Goal: Task Accomplishment & Management: Manage account settings

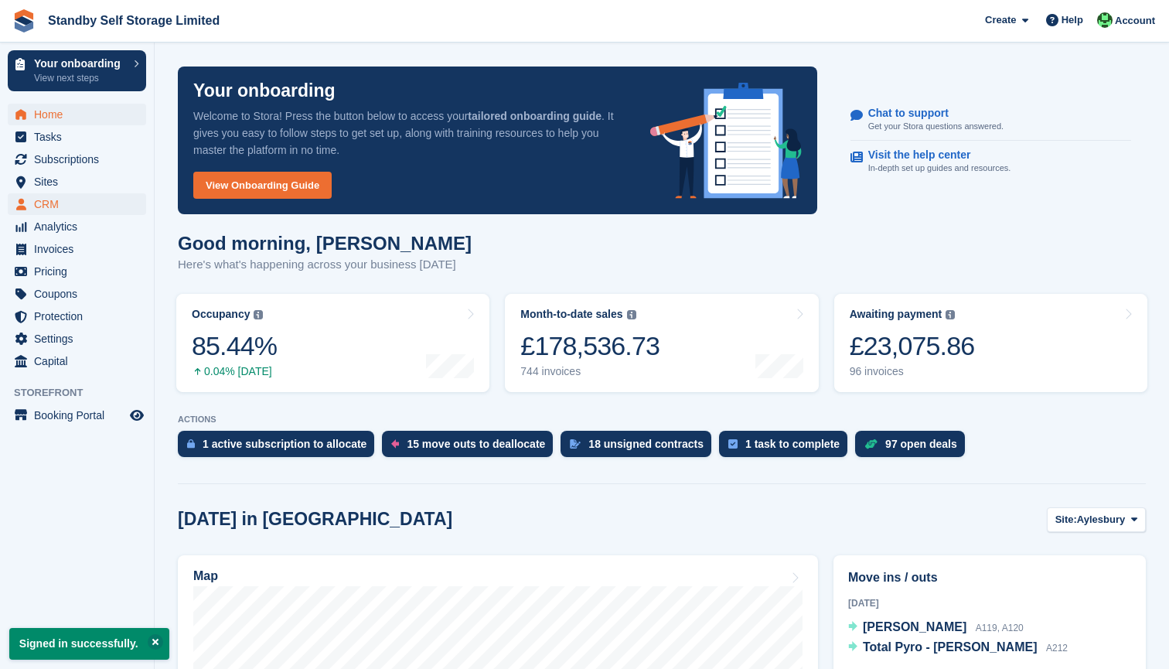
click at [63, 200] on span "CRM" at bounding box center [80, 204] width 93 height 22
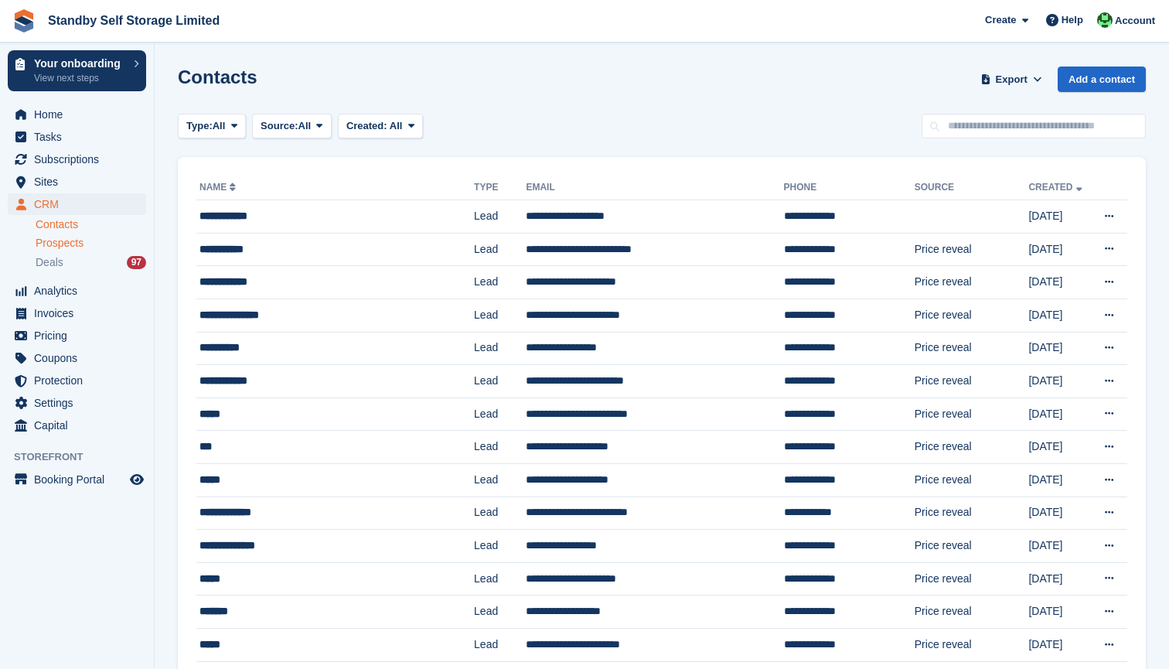
click at [74, 240] on span "Prospects" at bounding box center [60, 243] width 48 height 15
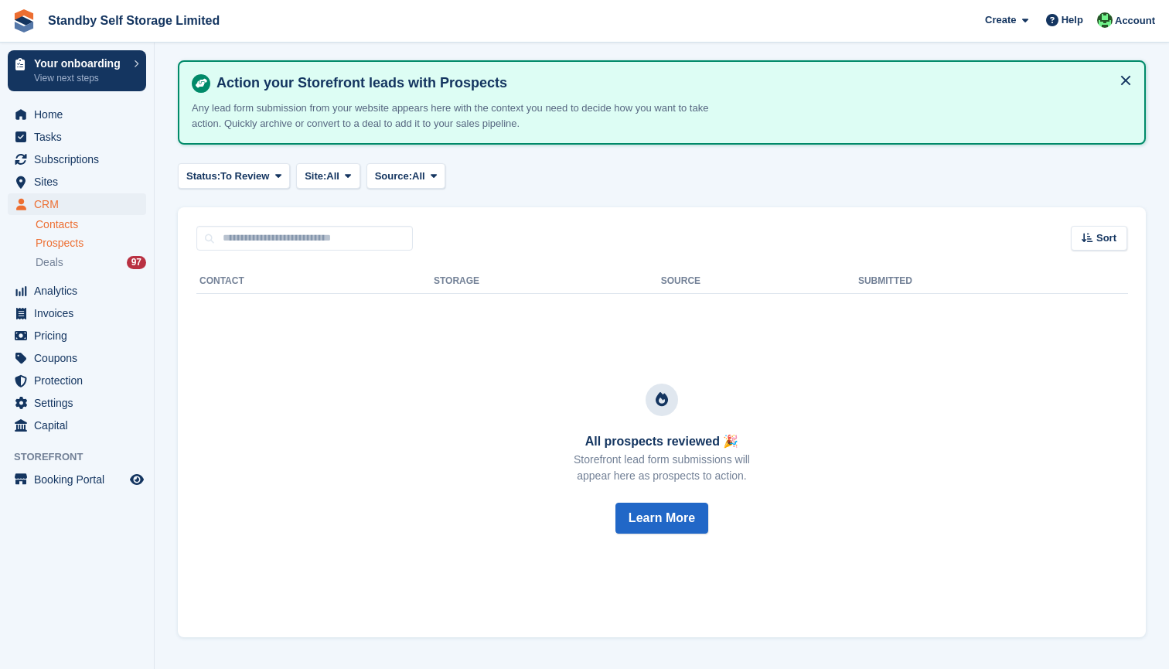
scroll to position [53, 0]
click at [56, 226] on link "Contacts" at bounding box center [91, 224] width 111 height 15
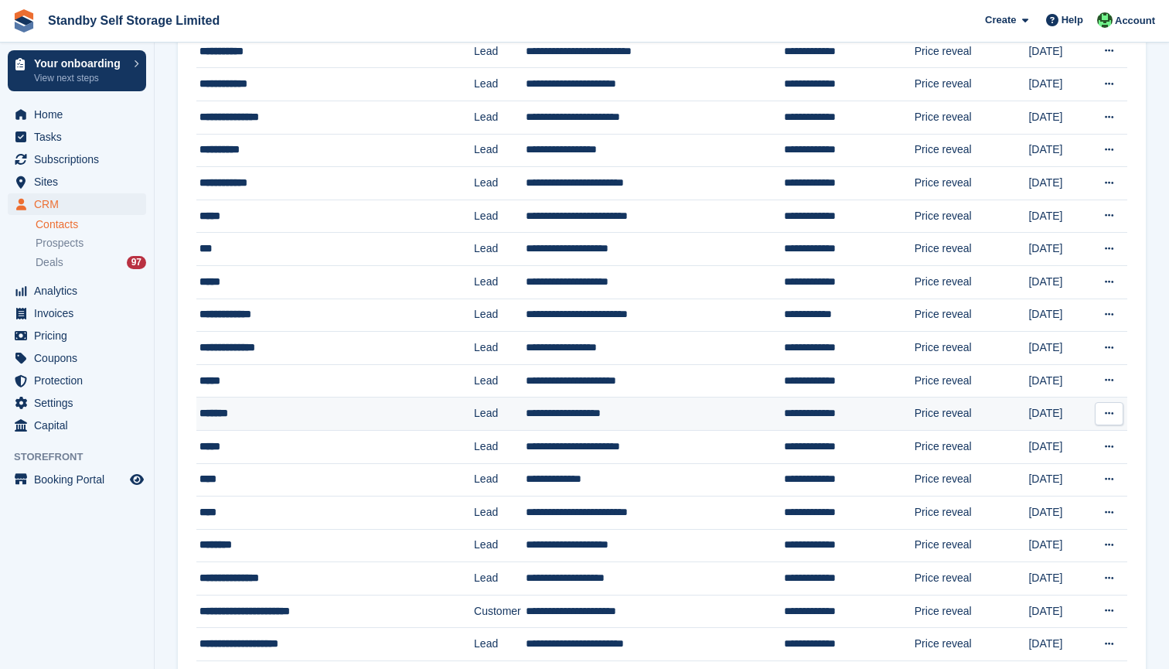
scroll to position [169, 0]
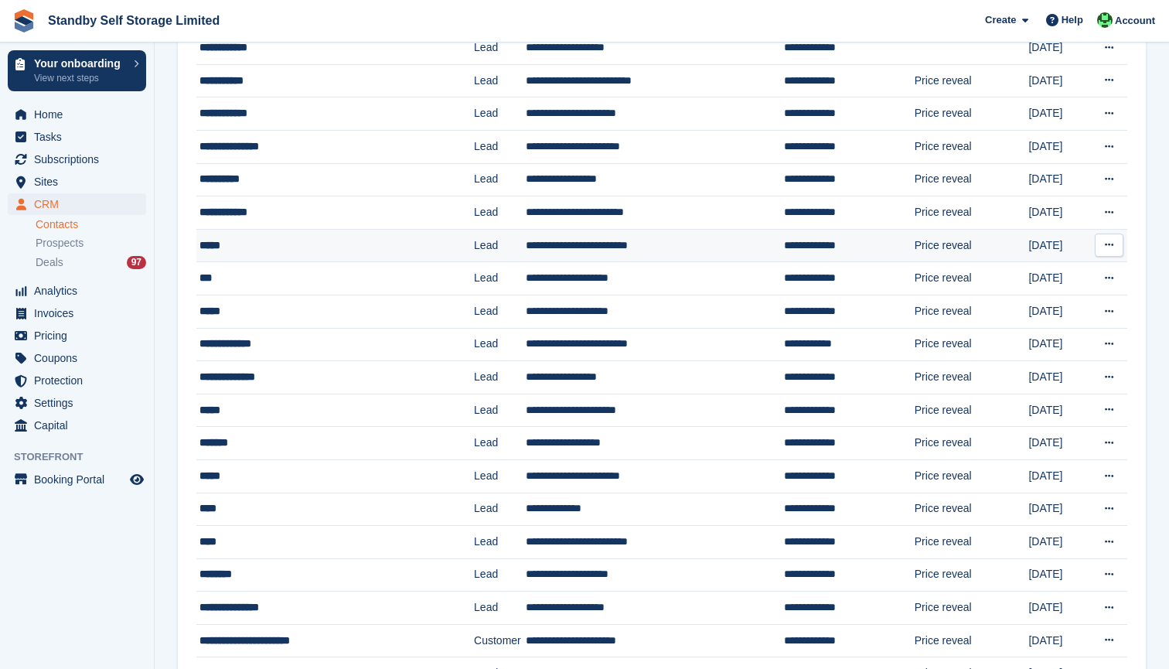
click at [218, 247] on div "*****" at bounding box center [322, 245] width 247 height 16
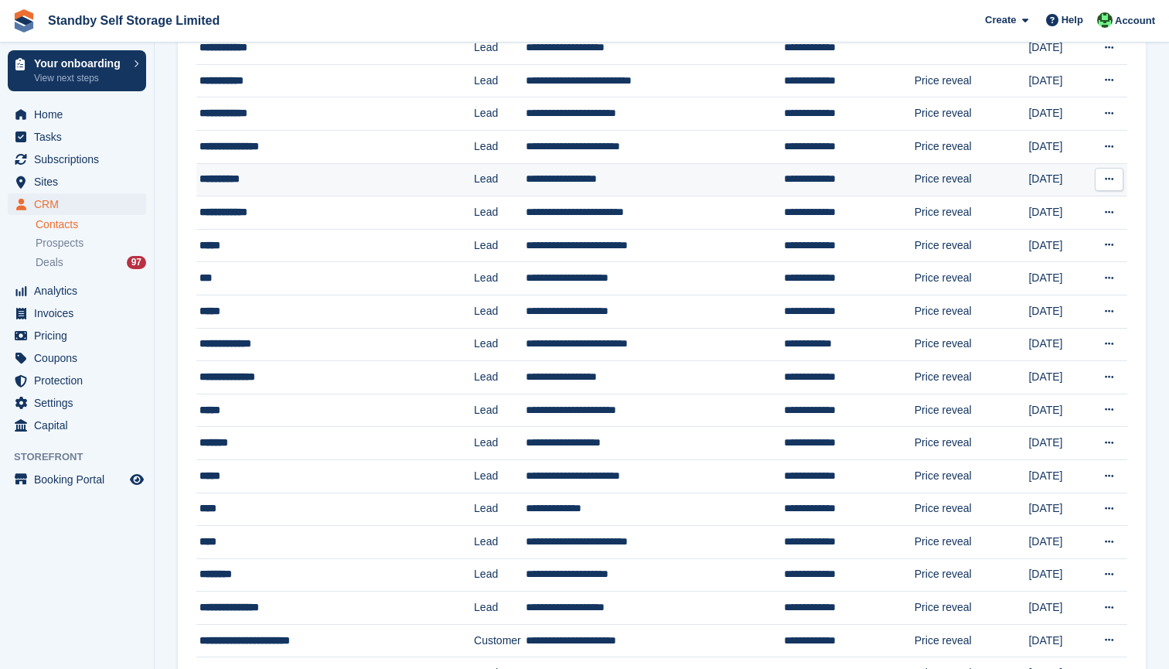
click at [239, 176] on div "**********" at bounding box center [322, 179] width 247 height 16
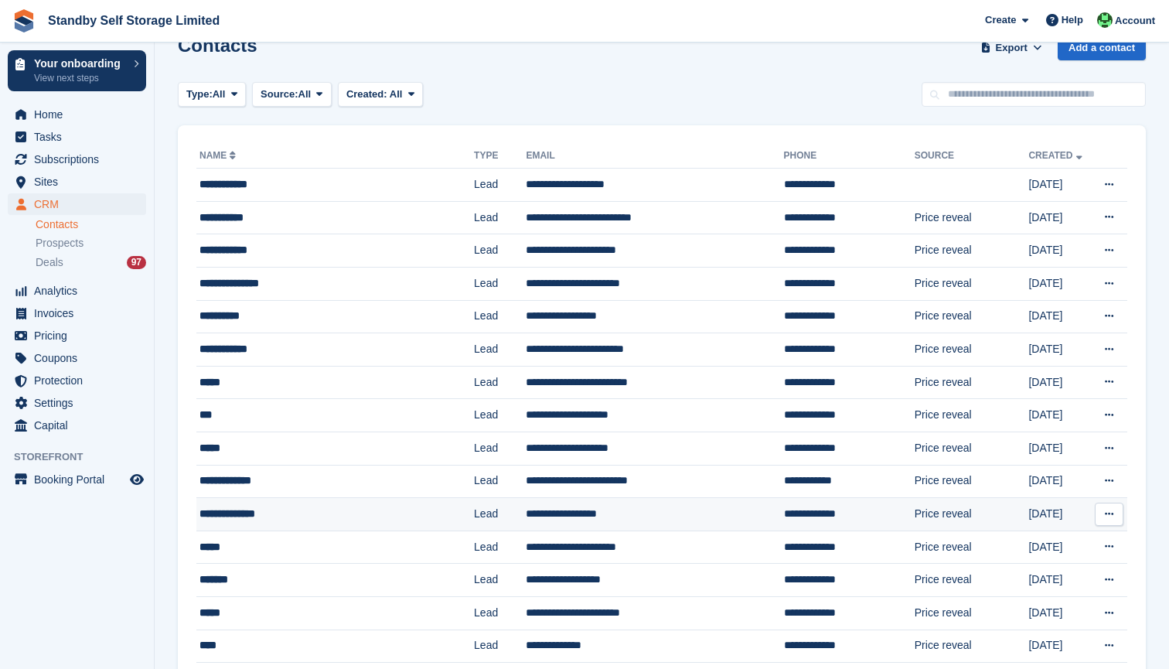
scroll to position [21, 0]
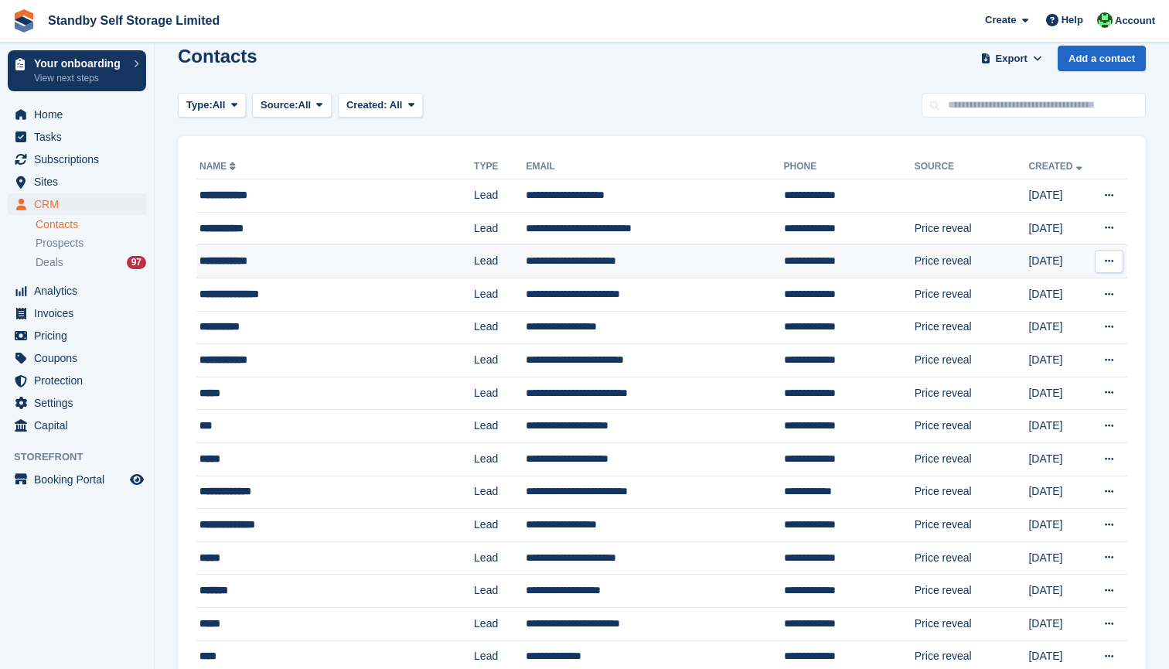
click at [264, 262] on div "**********" at bounding box center [322, 261] width 247 height 16
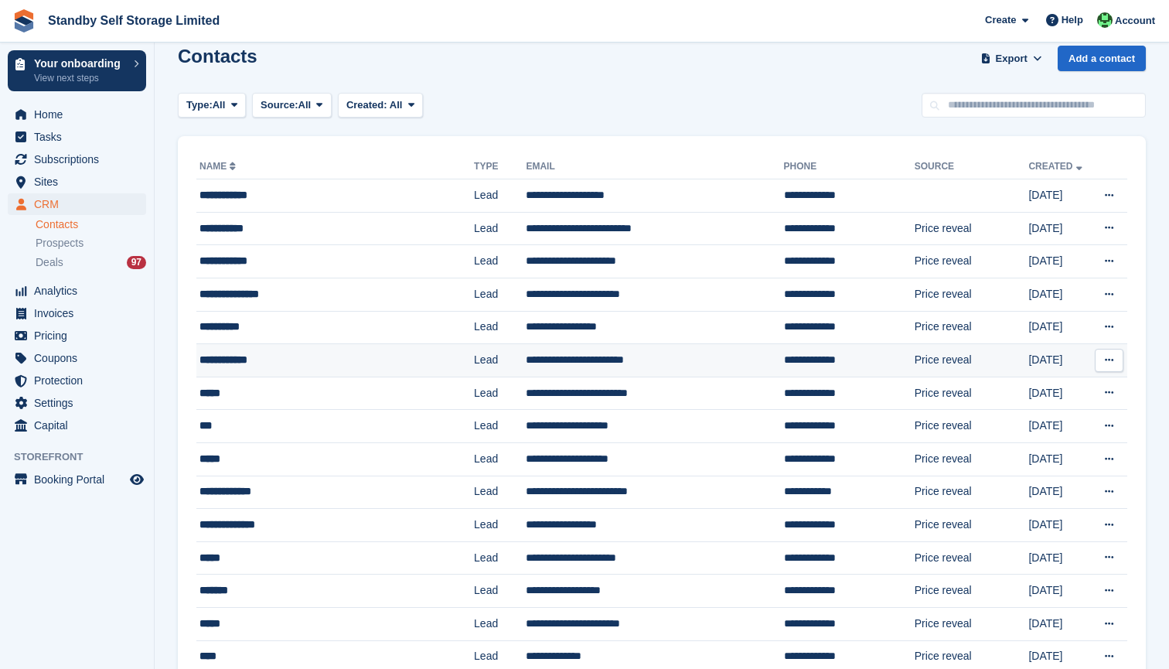
click at [268, 360] on div "**********" at bounding box center [322, 360] width 247 height 16
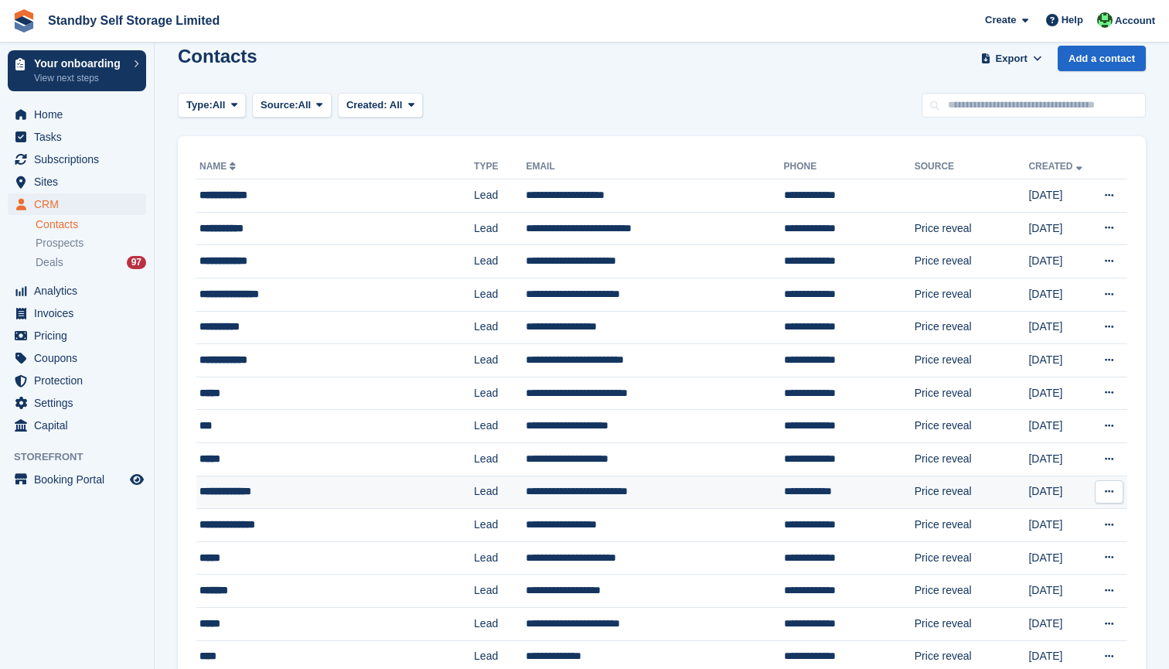
click at [281, 496] on div "**********" at bounding box center [322, 491] width 247 height 16
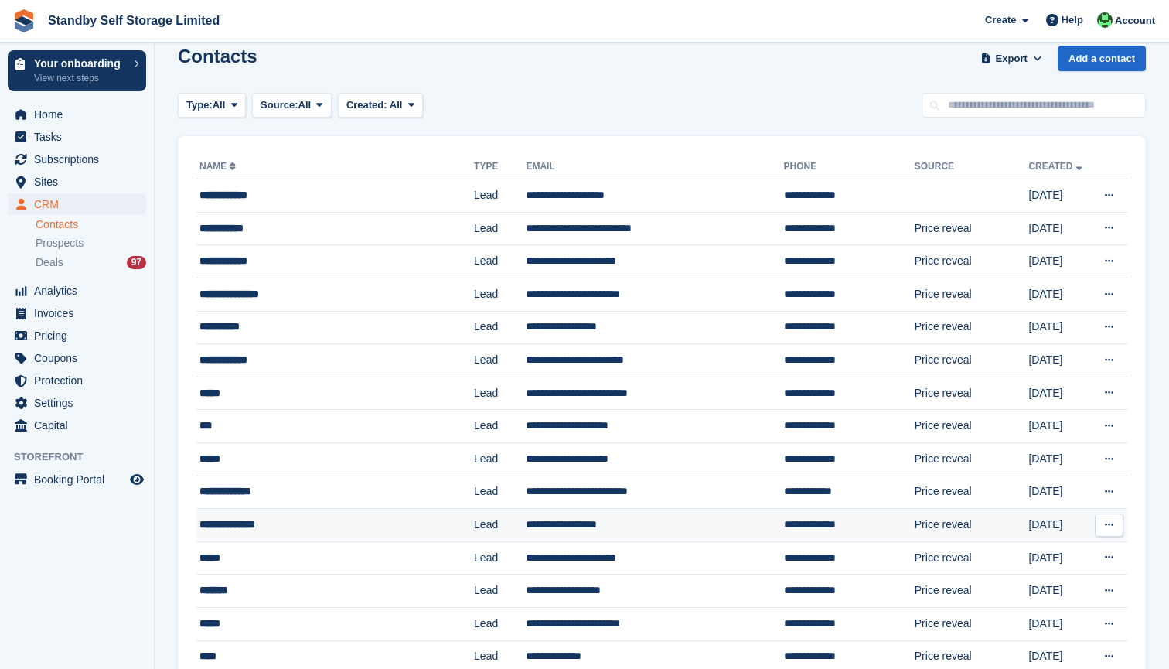
scroll to position [234, 0]
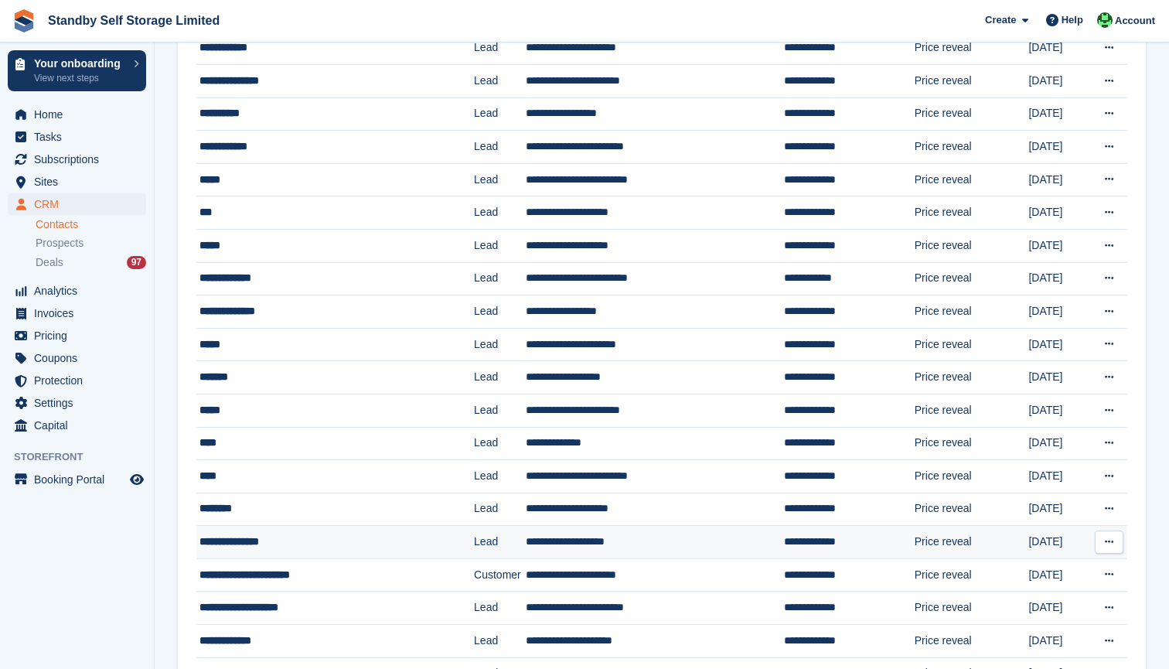
click at [325, 546] on div "**********" at bounding box center [322, 542] width 247 height 16
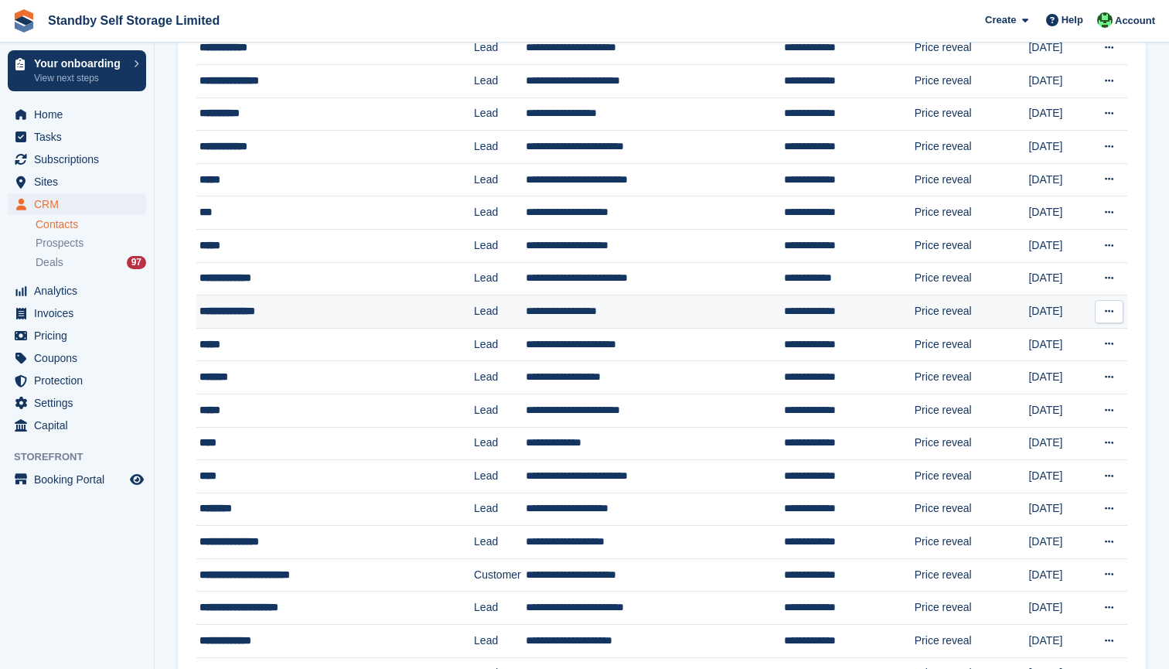
click at [574, 315] on td "**********" at bounding box center [654, 311] width 257 height 33
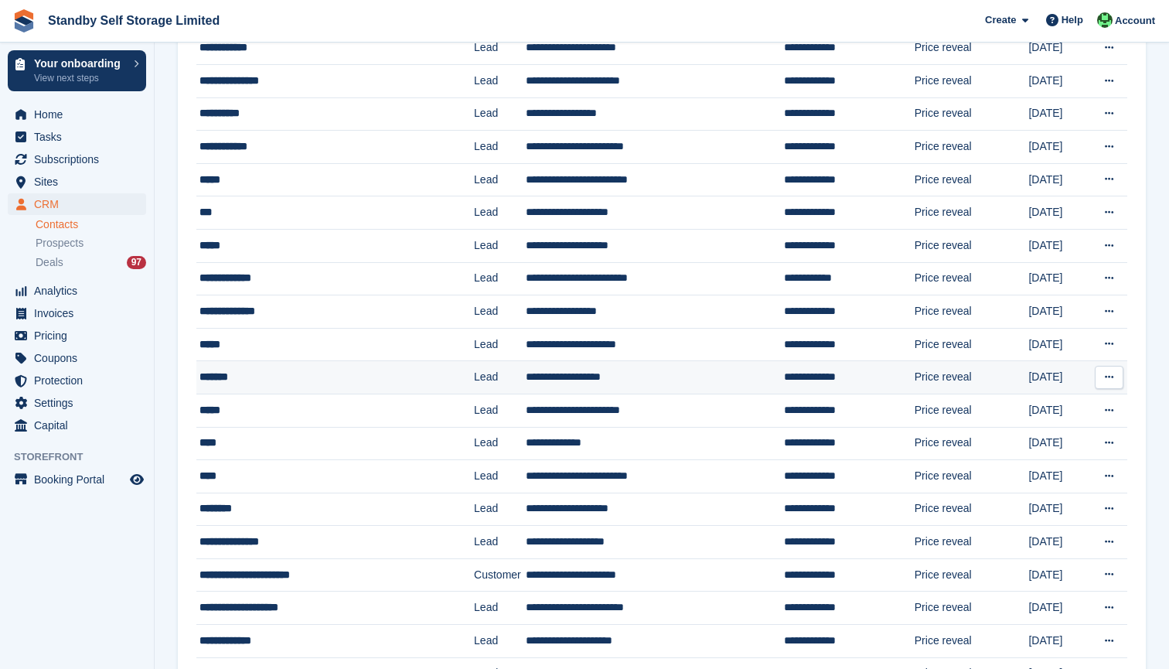
click at [588, 373] on td "**********" at bounding box center [654, 377] width 257 height 33
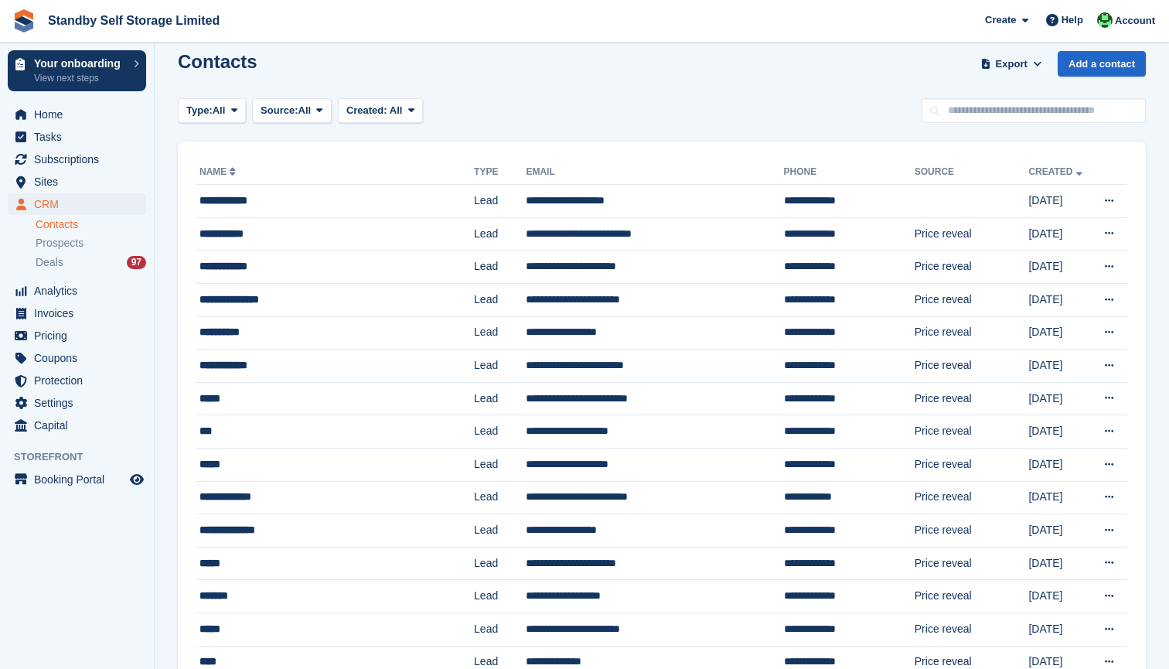
scroll to position [14, 0]
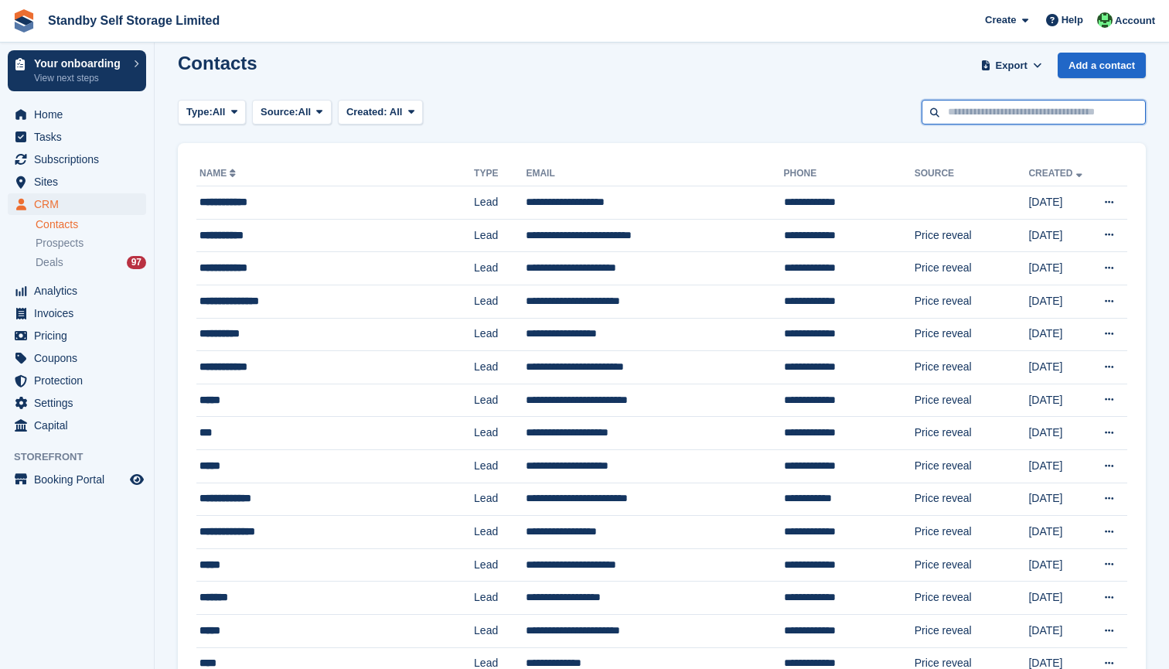
click at [1059, 116] on input "text" at bounding box center [1034, 113] width 224 height 26
type input "**"
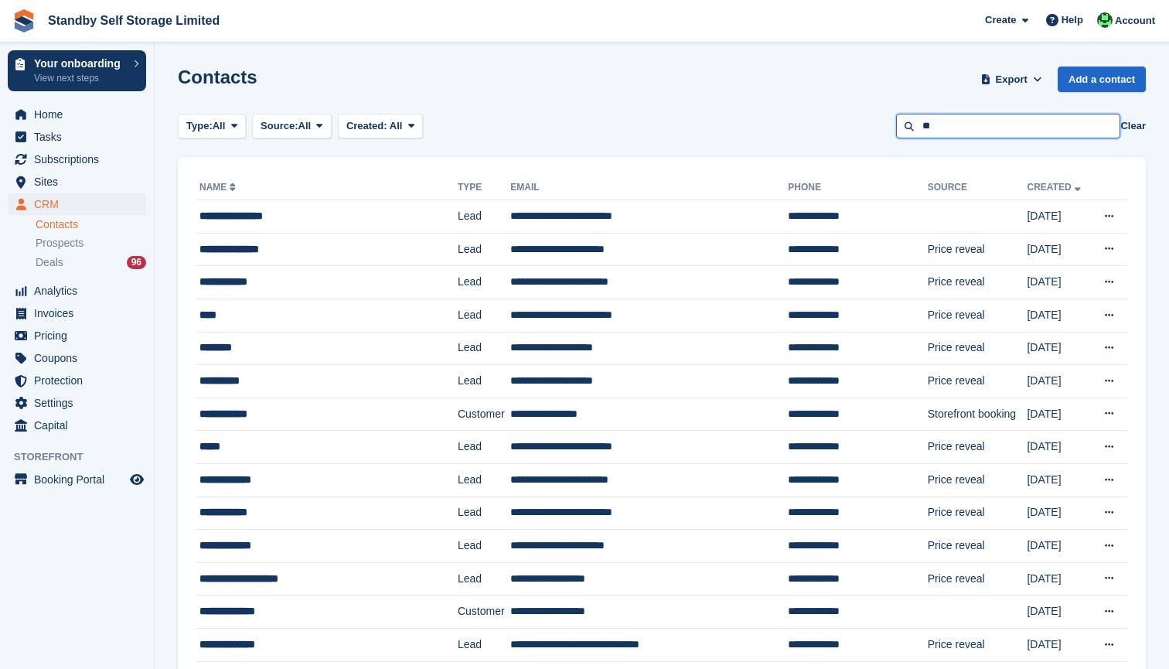
click at [943, 131] on input "**" at bounding box center [1008, 127] width 224 height 26
type input "*"
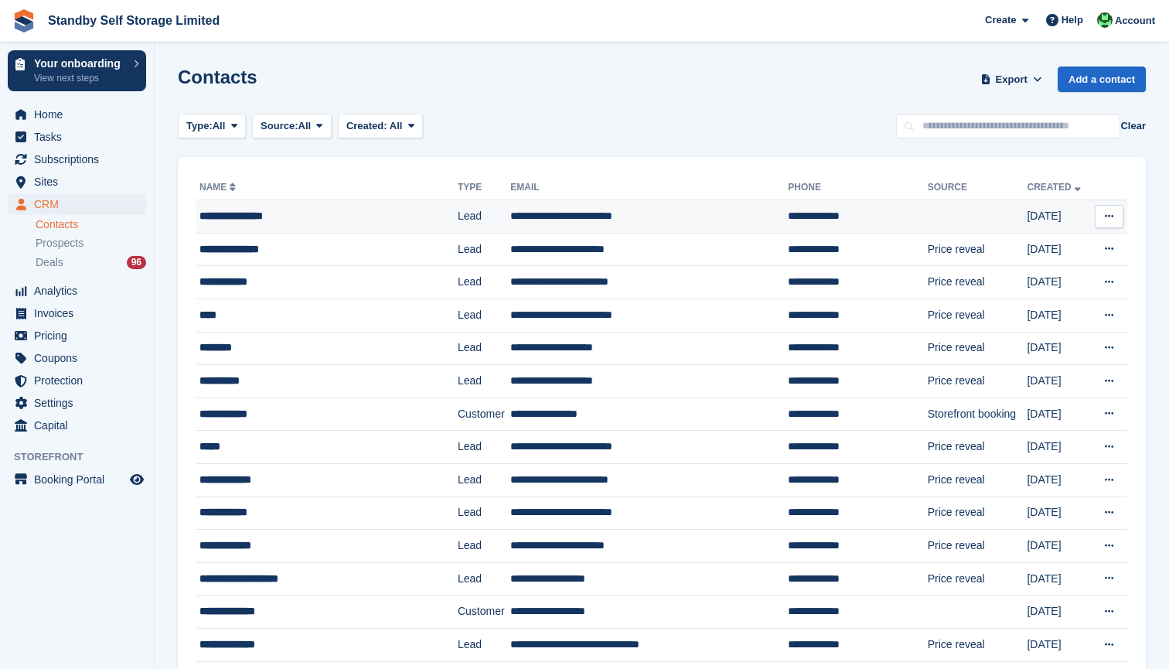
click at [797, 217] on td "**********" at bounding box center [857, 216] width 139 height 33
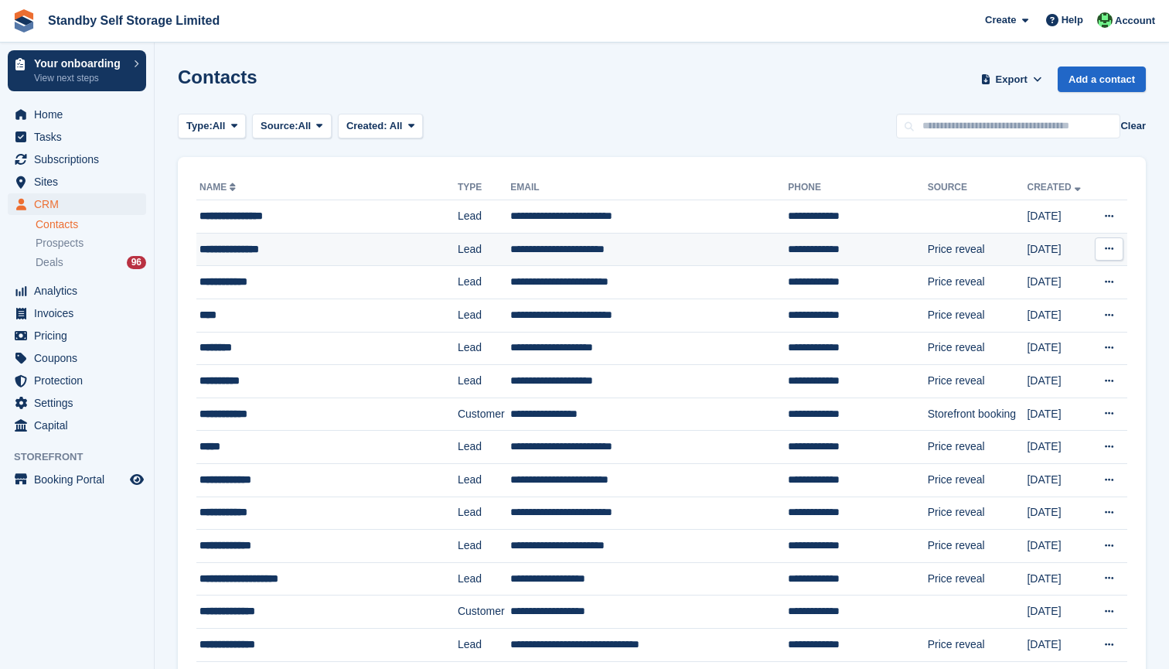
click at [541, 249] on td "**********" at bounding box center [649, 249] width 278 height 33
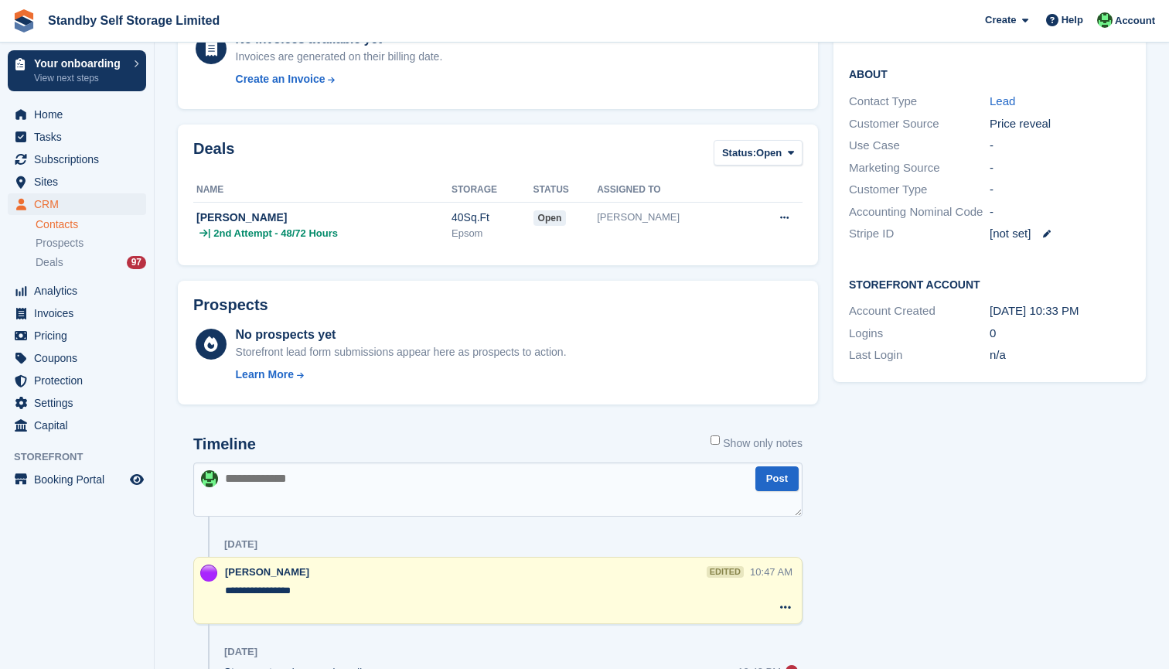
scroll to position [274, 0]
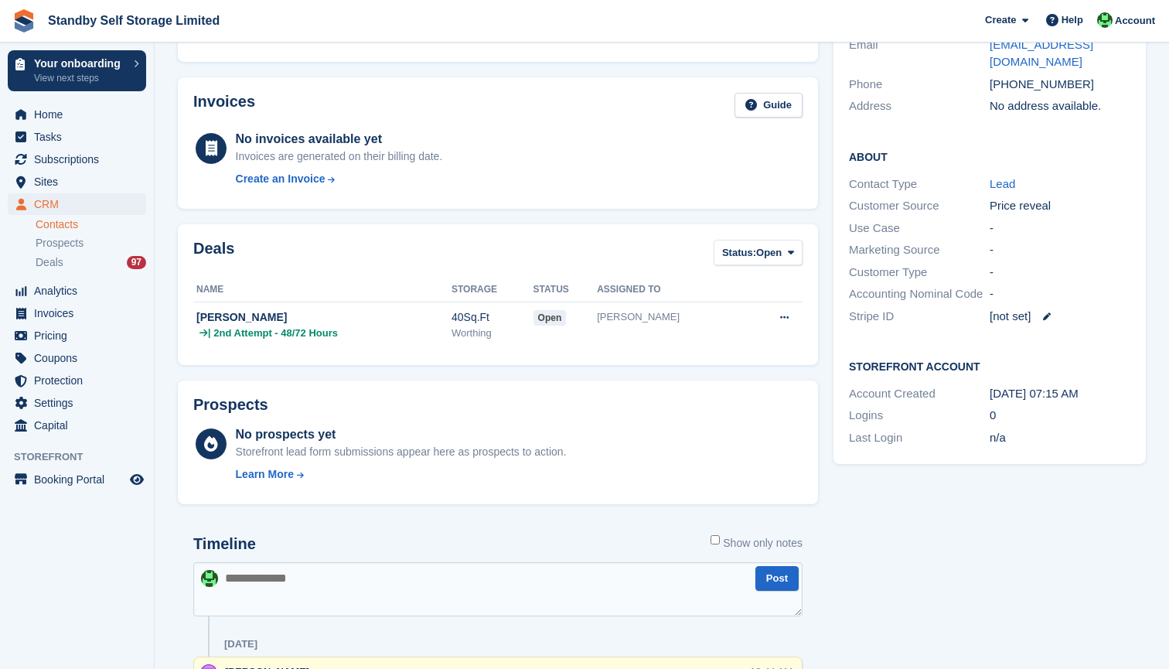
scroll to position [326, 0]
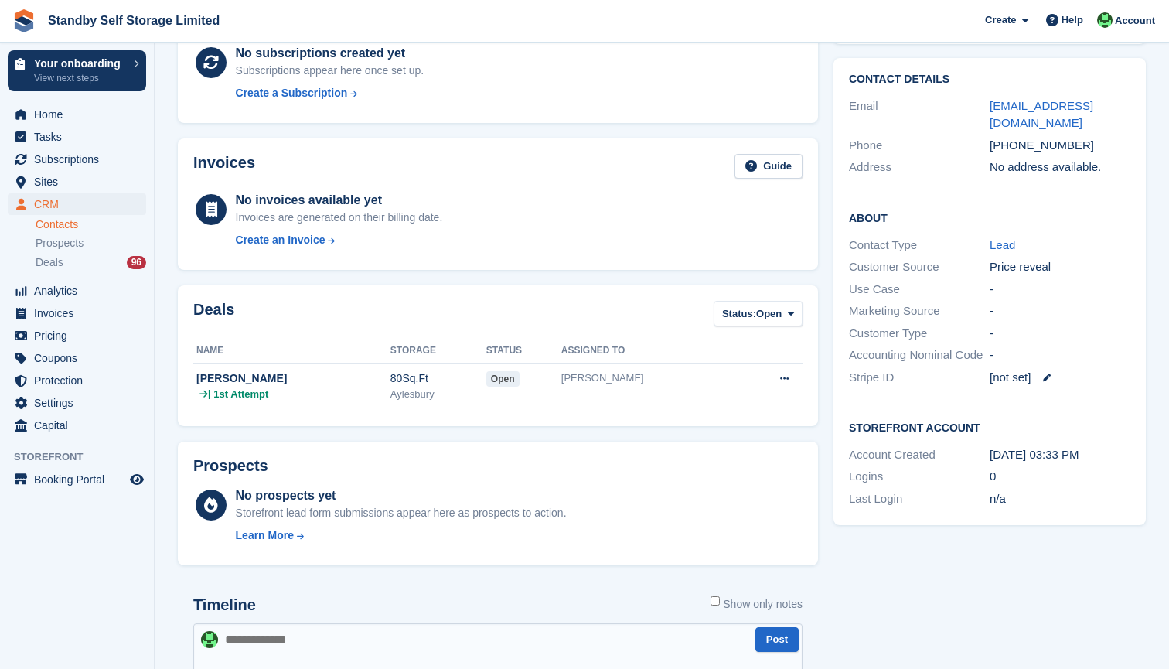
scroll to position [101, 0]
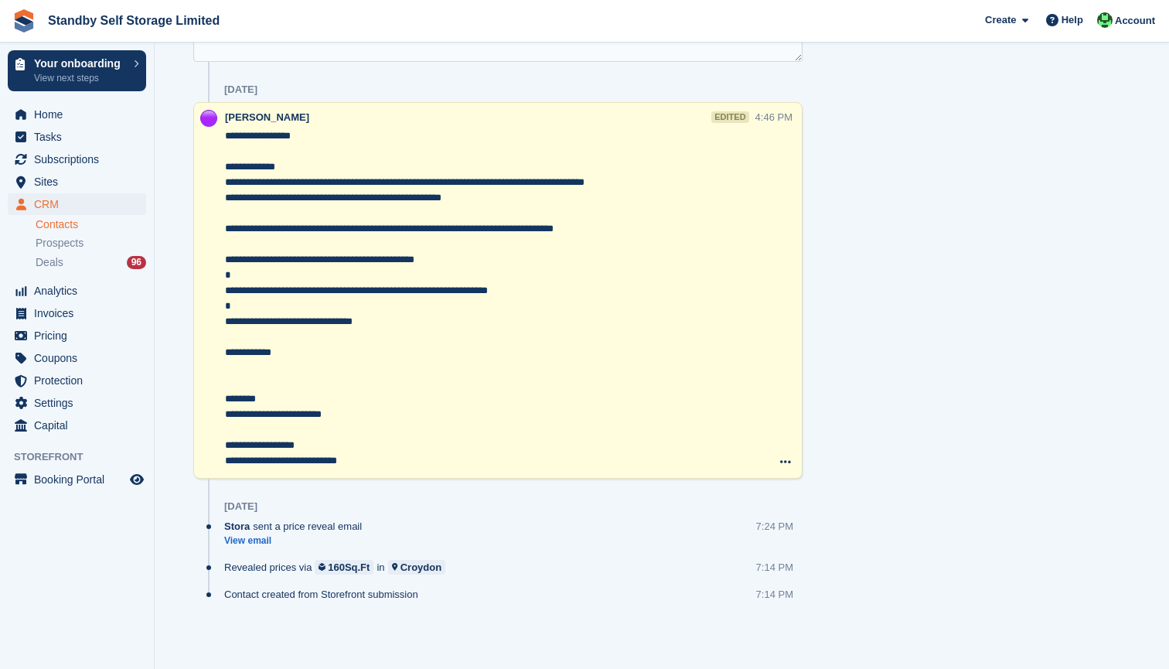
scroll to position [731, 0]
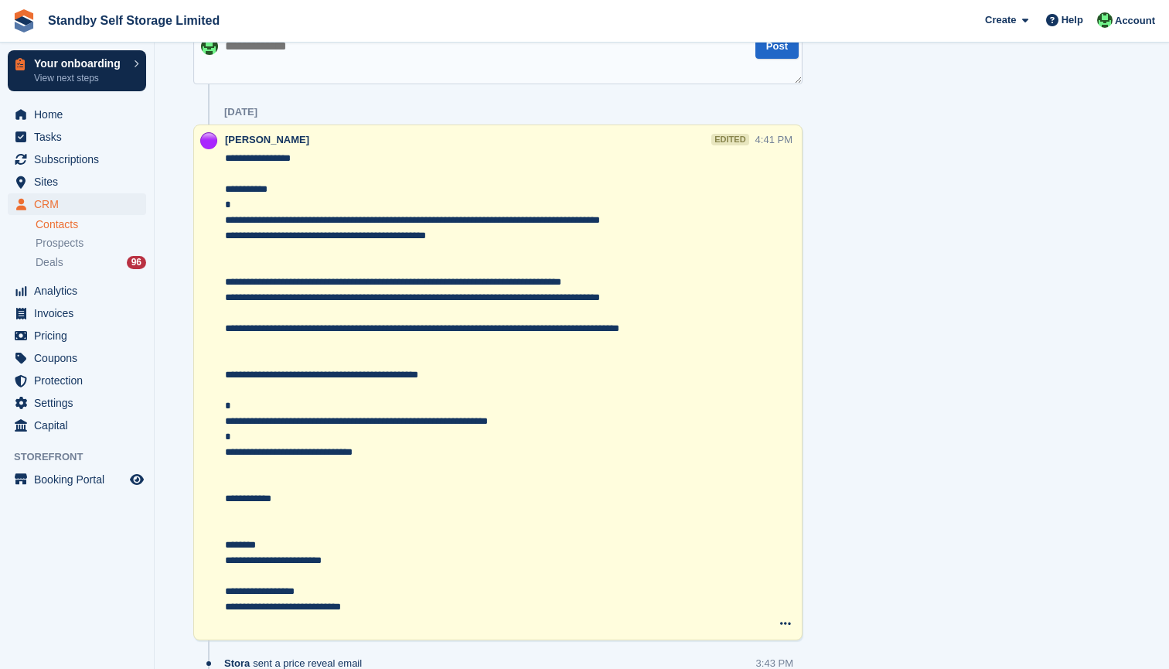
scroll to position [712, 0]
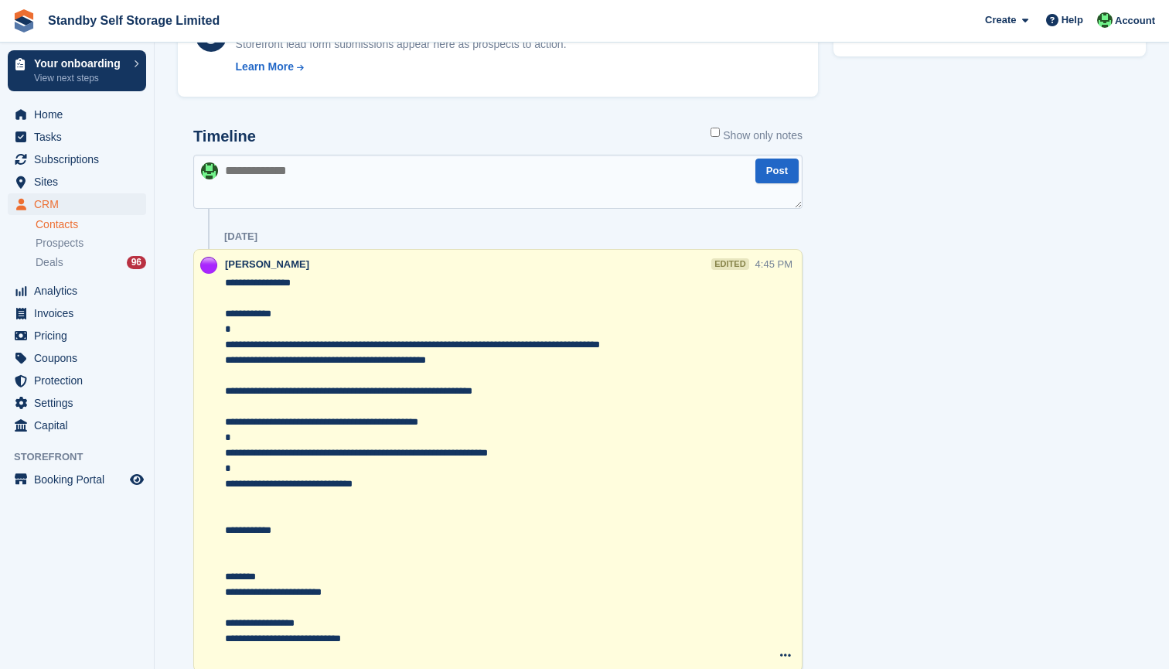
scroll to position [599, 0]
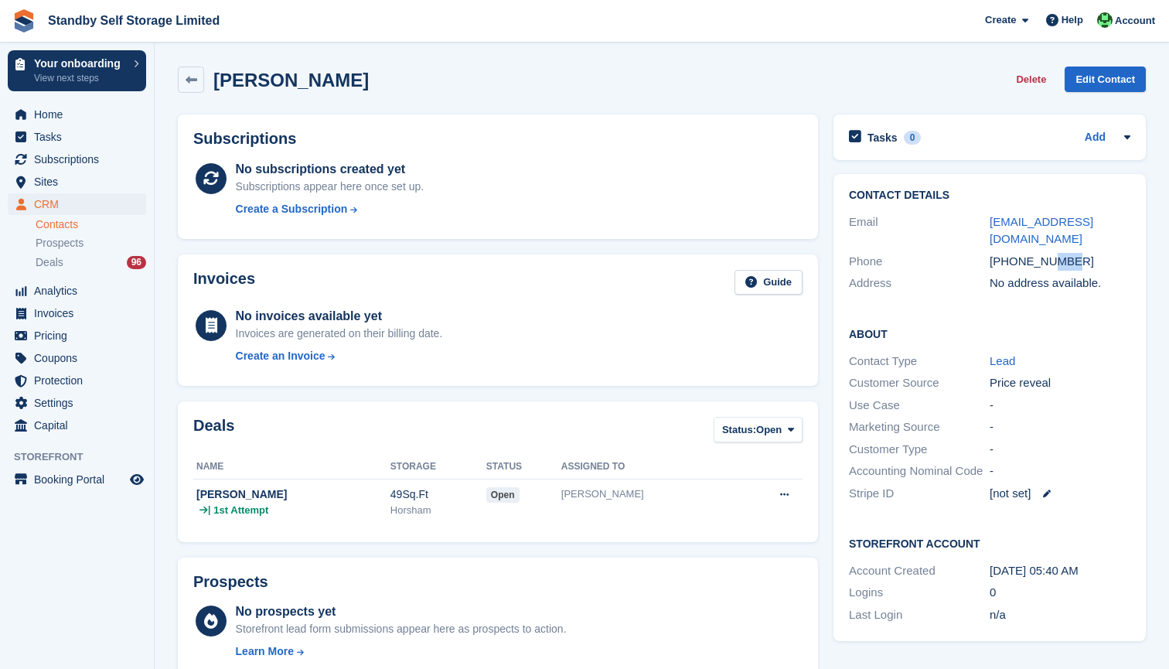
drag, startPoint x: 1054, startPoint y: 257, endPoint x: 1076, endPoint y: 257, distance: 21.6
click at [1076, 257] on div "+447890170064" at bounding box center [1060, 262] width 141 height 18
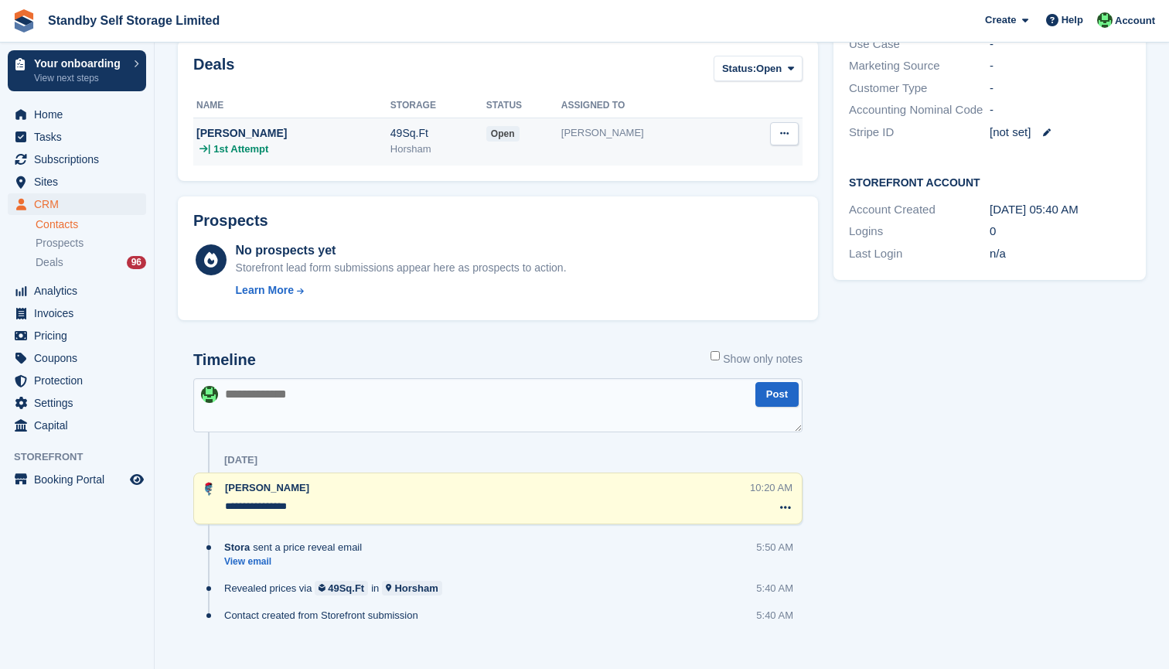
scroll to position [378, 0]
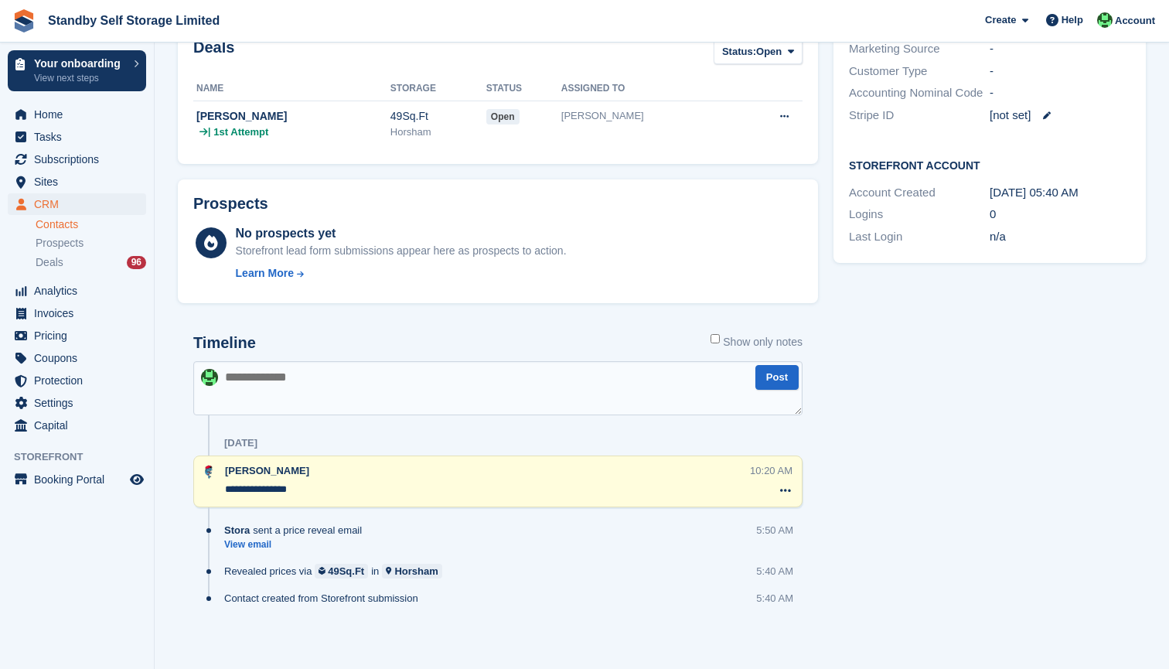
click at [47, 206] on span "CRM" at bounding box center [80, 204] width 93 height 22
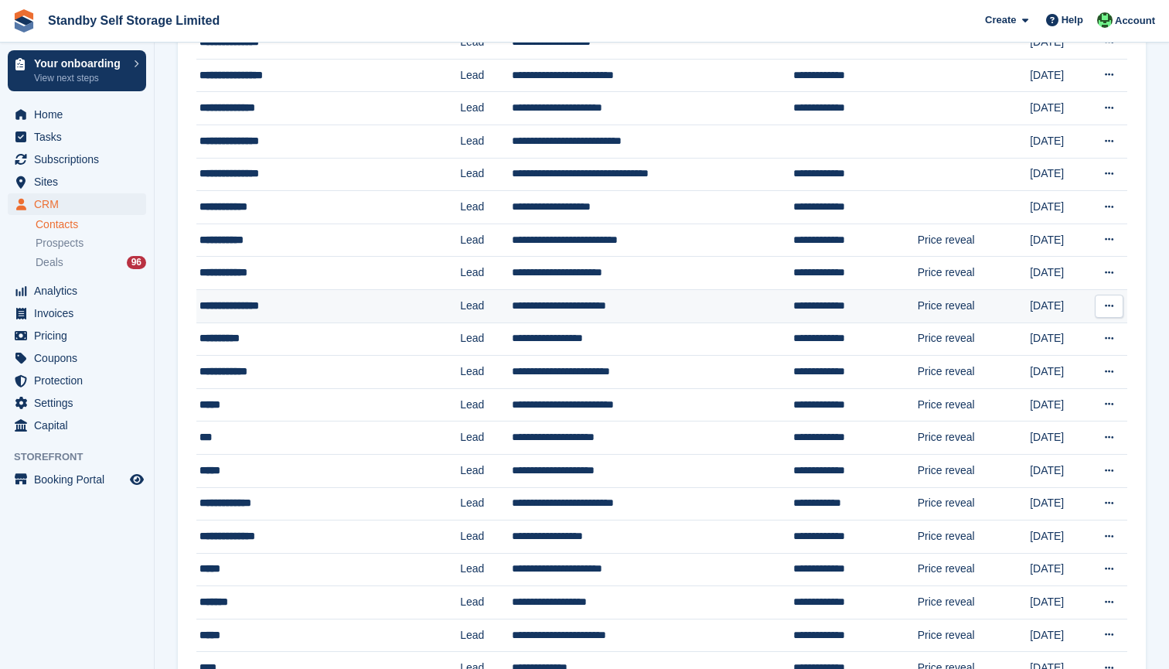
scroll to position [183, 0]
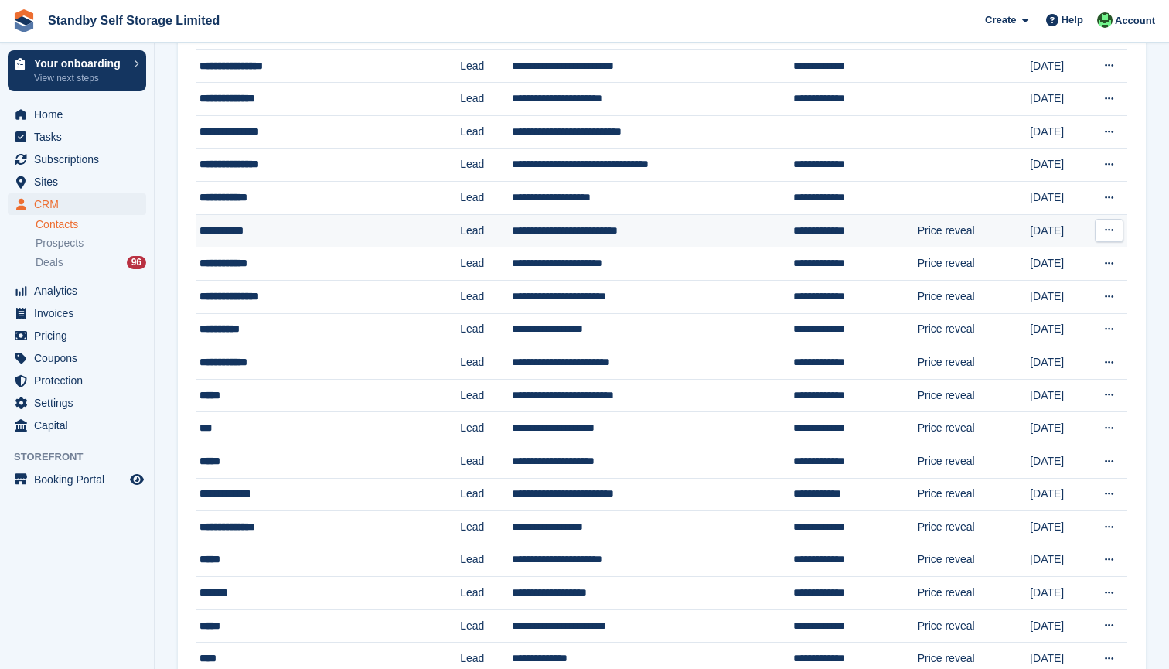
click at [345, 237] on div "**********" at bounding box center [318, 231] width 238 height 16
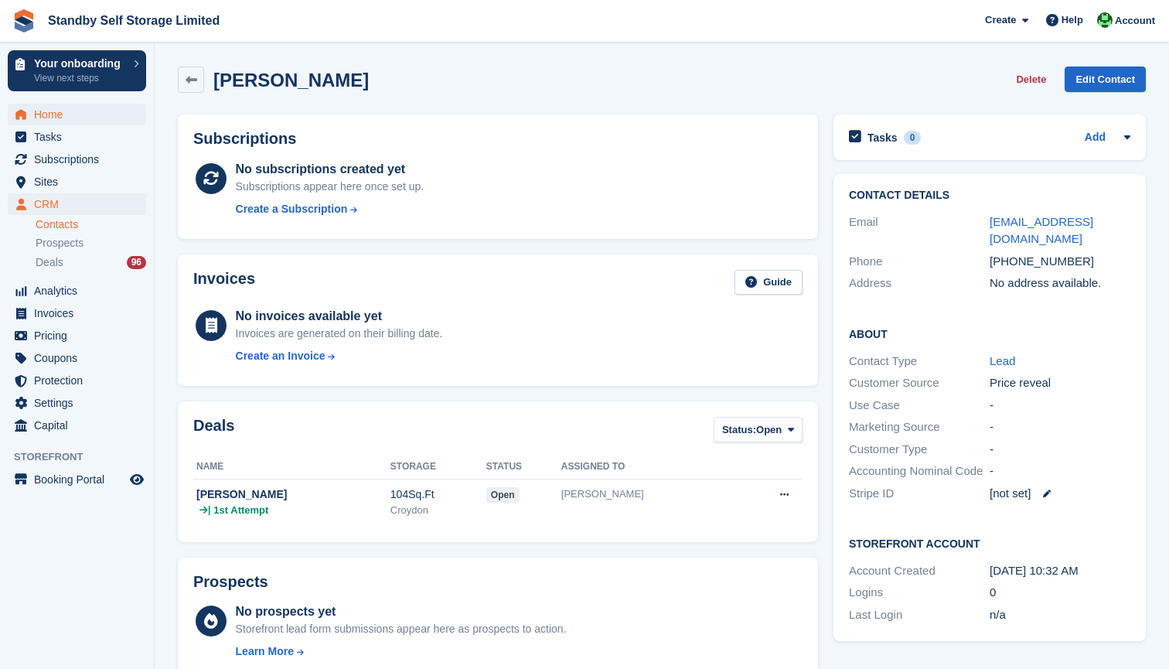
click at [52, 122] on span "Home" at bounding box center [80, 115] width 93 height 22
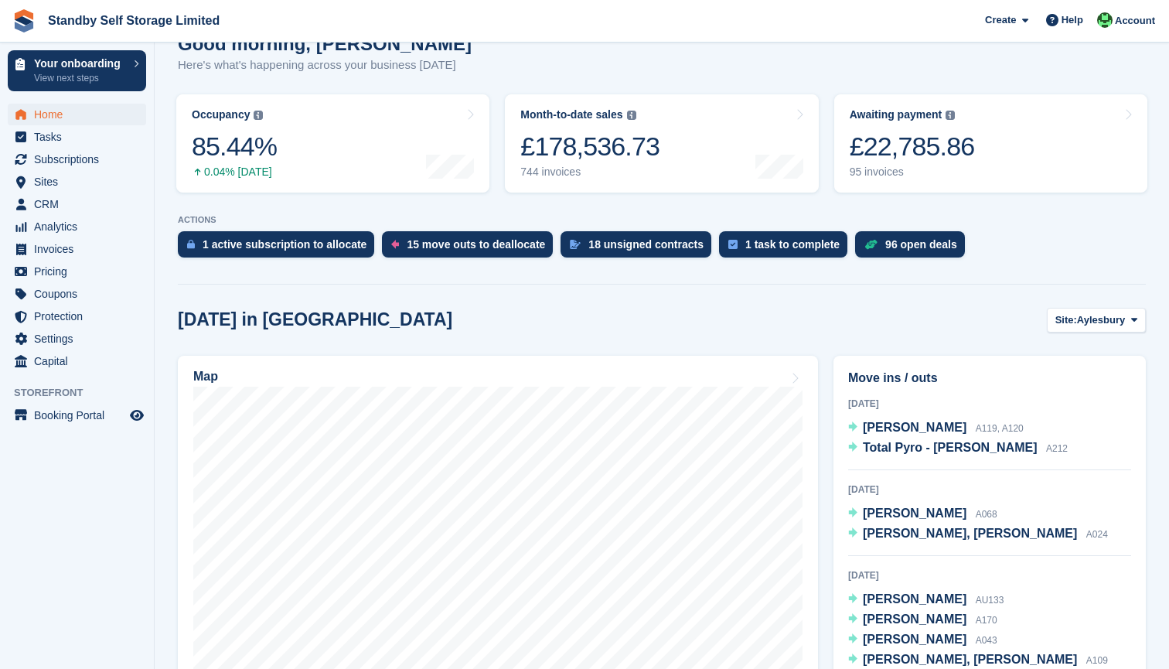
scroll to position [203, 0]
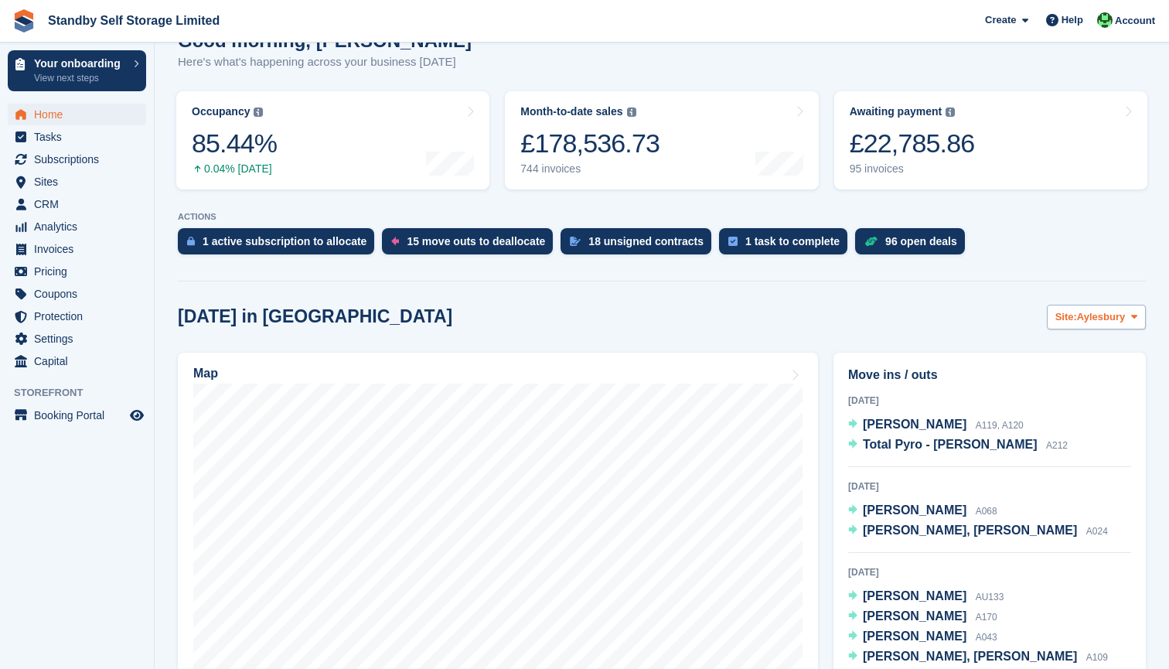
click at [1101, 322] on span "Aylesbury" at bounding box center [1101, 316] width 48 height 15
click at [911, 307] on div "Today in Aylesbury Site: Aylesbury Aylesbury Croydon Epsom Horsham Molesey Read…" at bounding box center [662, 318] width 968 height 26
click at [1106, 313] on span "Aylesbury" at bounding box center [1101, 316] width 48 height 15
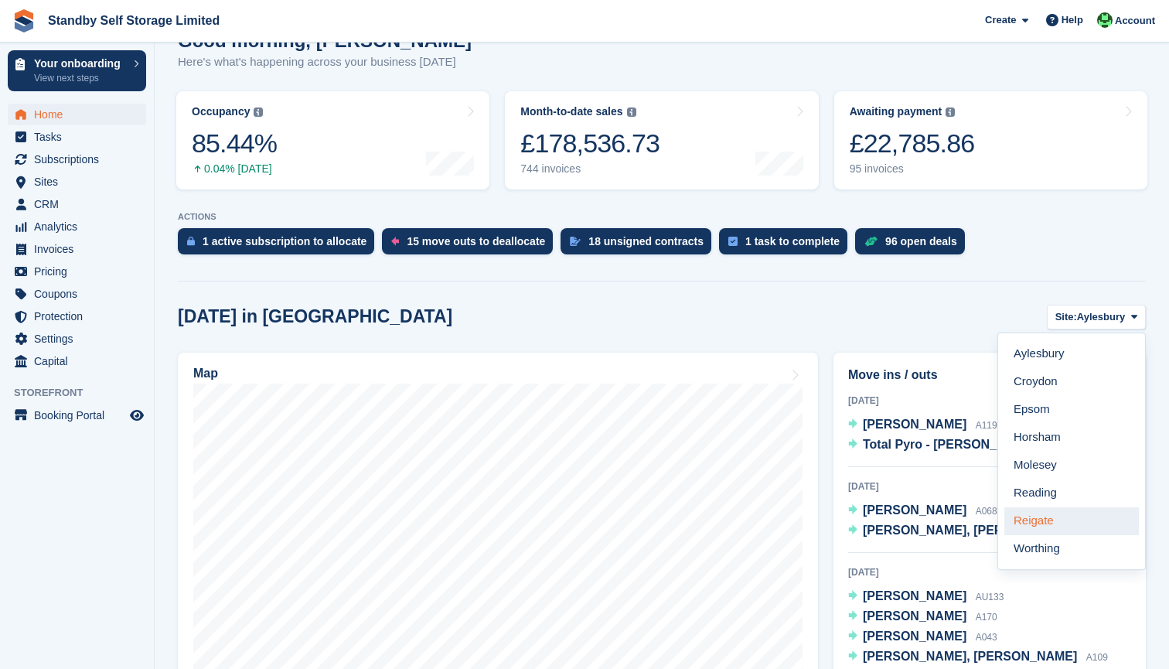
click at [1065, 522] on link "Reigate" at bounding box center [1071, 521] width 135 height 28
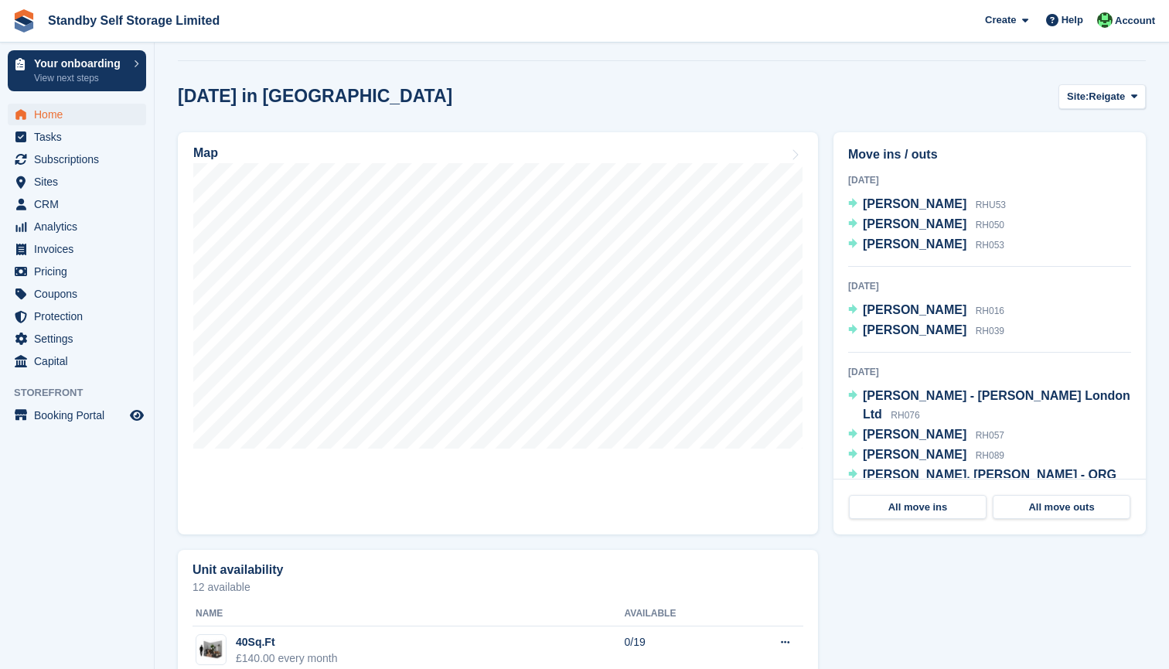
scroll to position [369, 0]
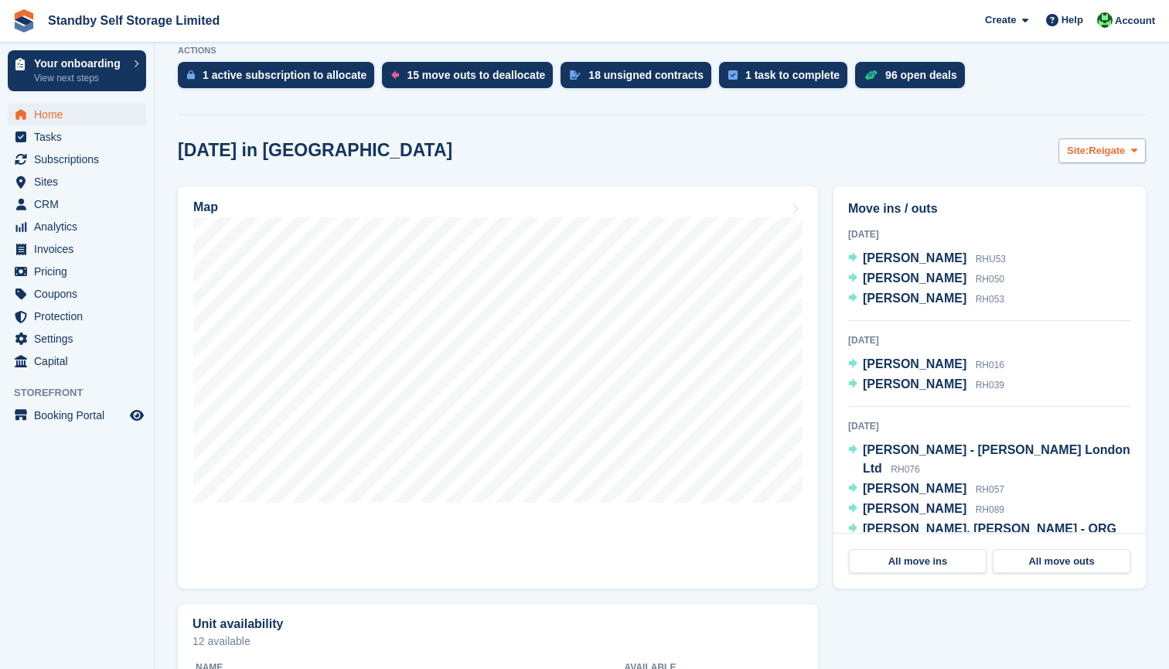
click at [1112, 150] on span "Reigate" at bounding box center [1107, 150] width 36 height 15
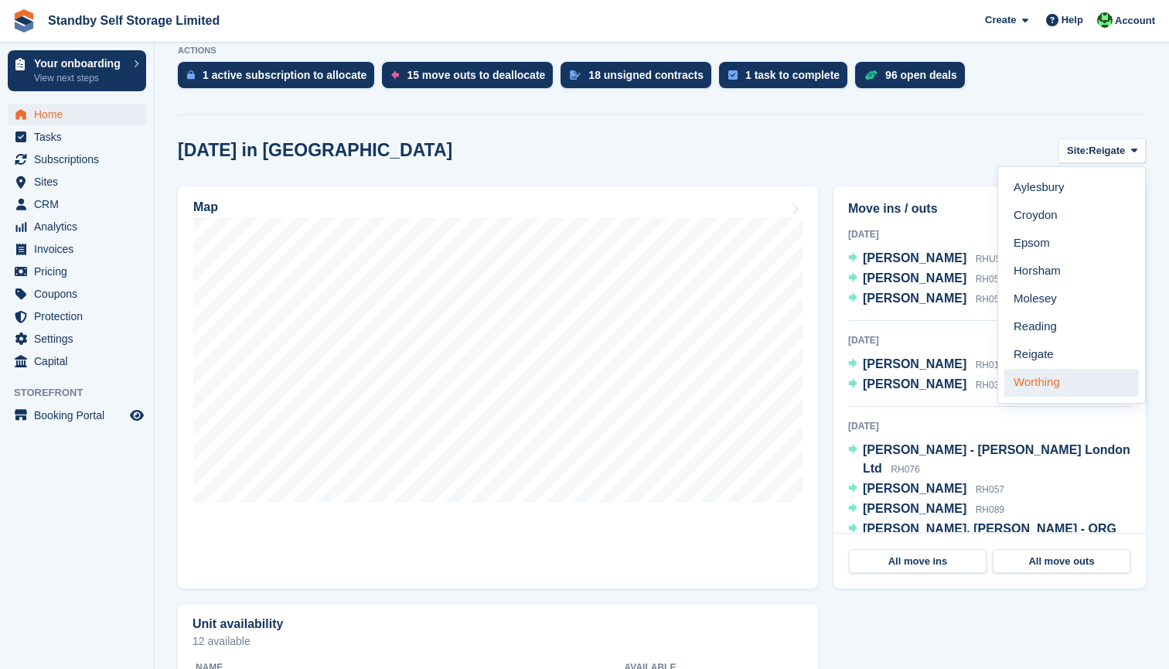
click at [1048, 373] on link "Worthing" at bounding box center [1071, 383] width 135 height 28
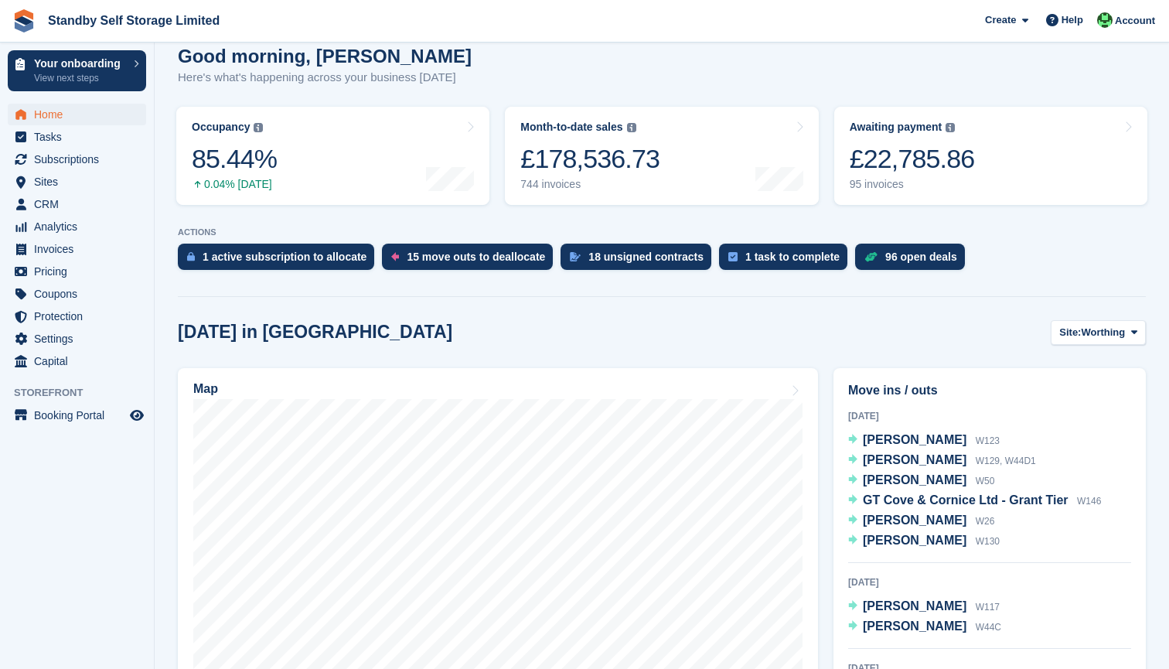
scroll to position [86, 0]
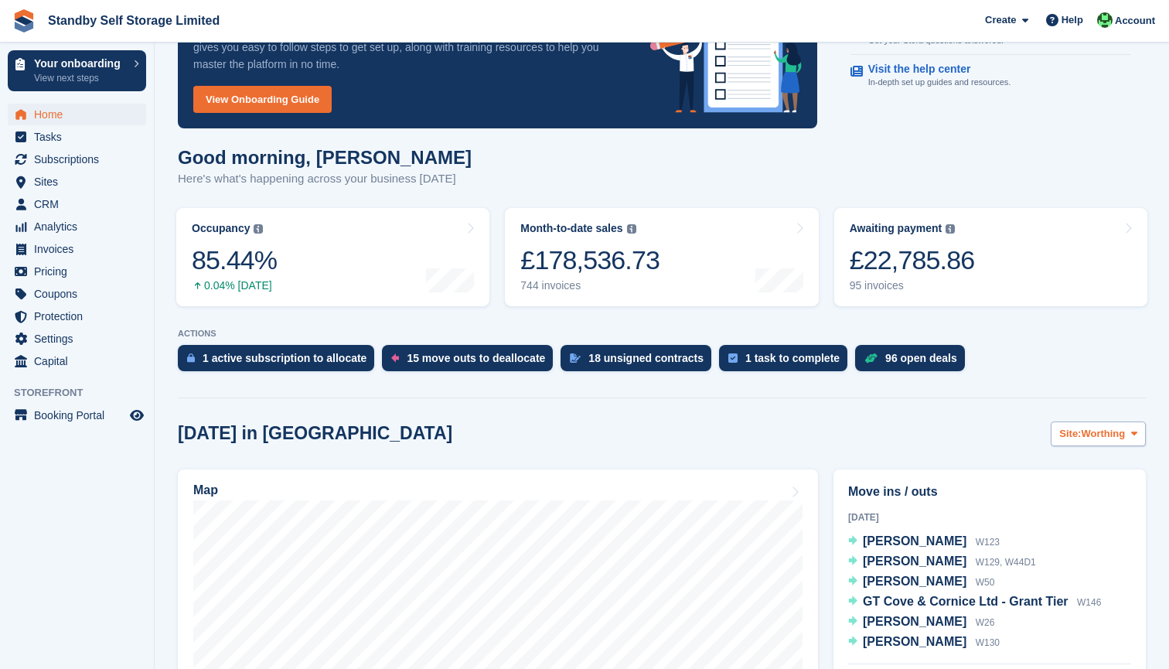
click at [1080, 424] on button "Site: Worthing" at bounding box center [1098, 434] width 95 height 26
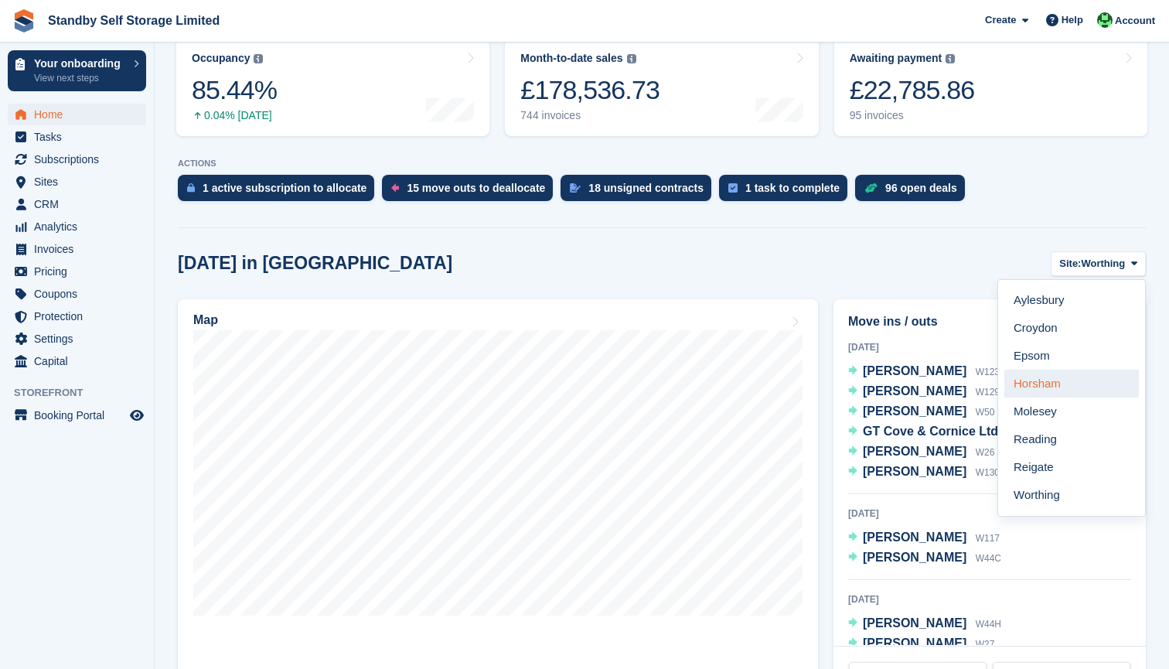
scroll to position [281, 0]
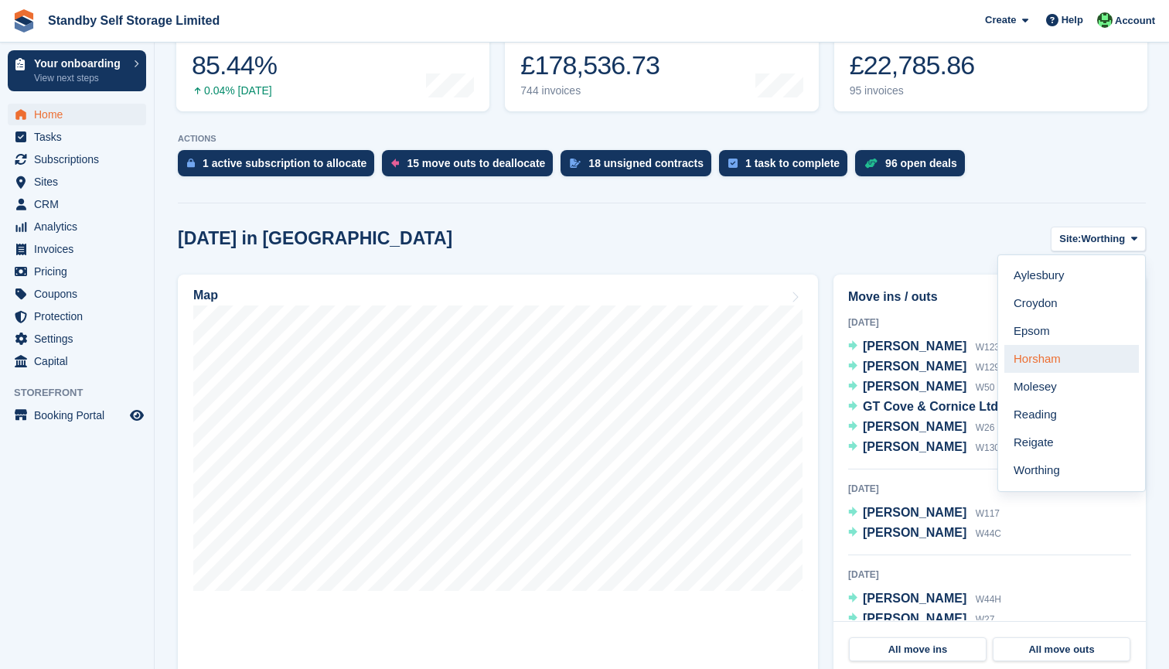
click at [1049, 357] on link "Horsham" at bounding box center [1071, 359] width 135 height 28
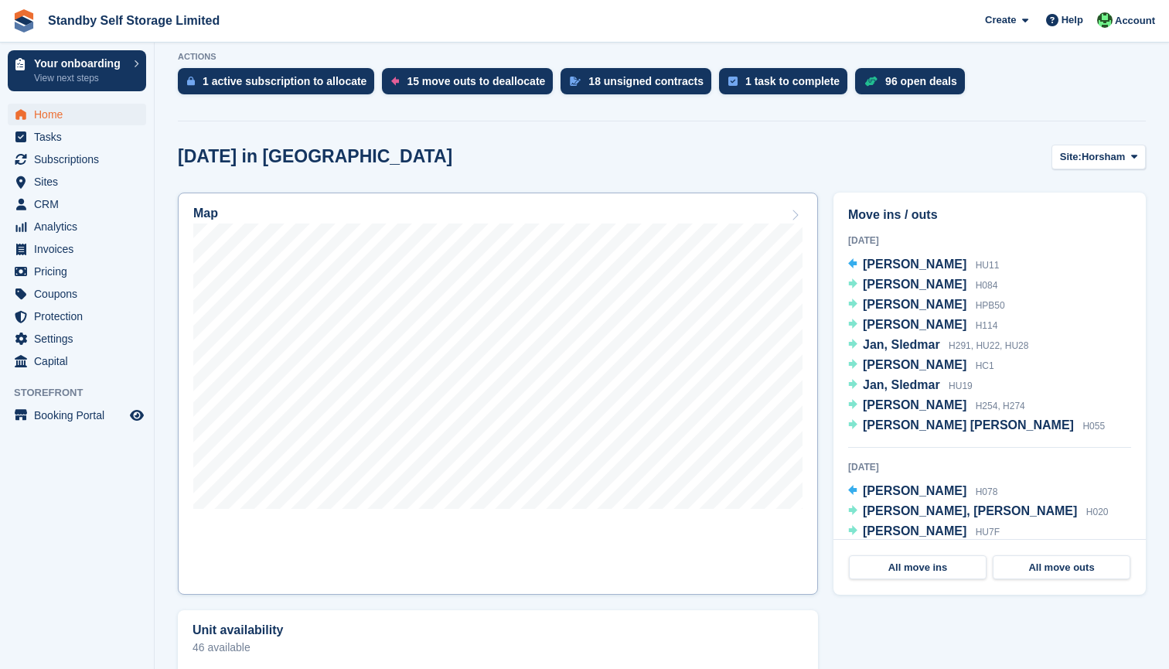
scroll to position [364, 0]
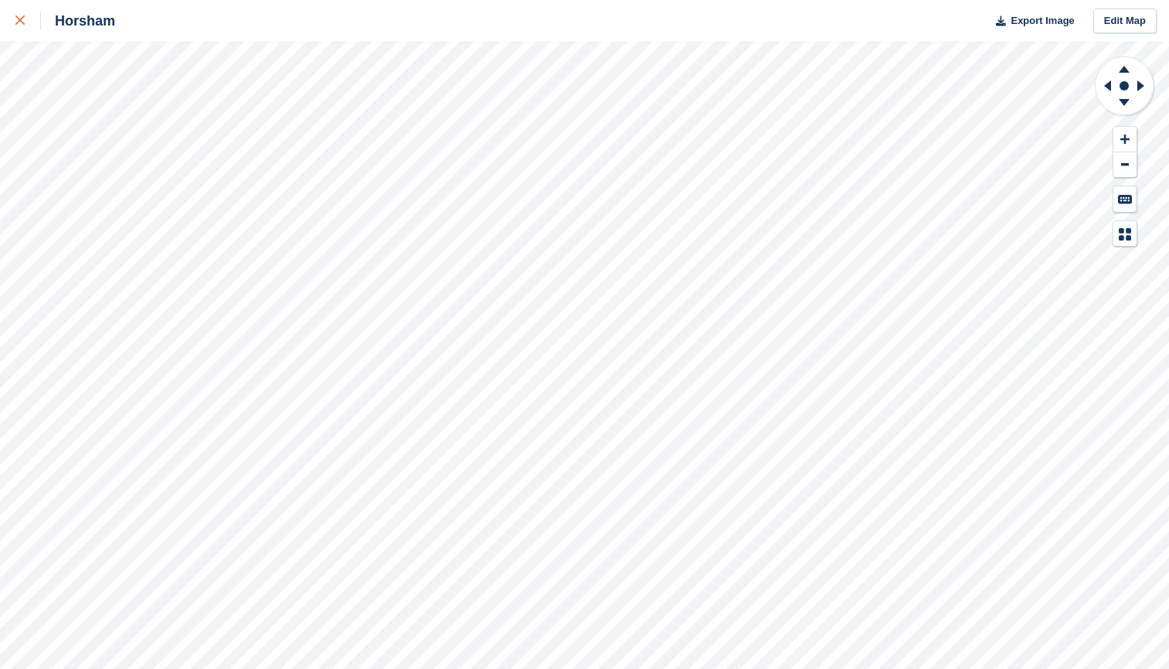
click at [18, 25] on icon at bounding box center [19, 19] width 9 height 9
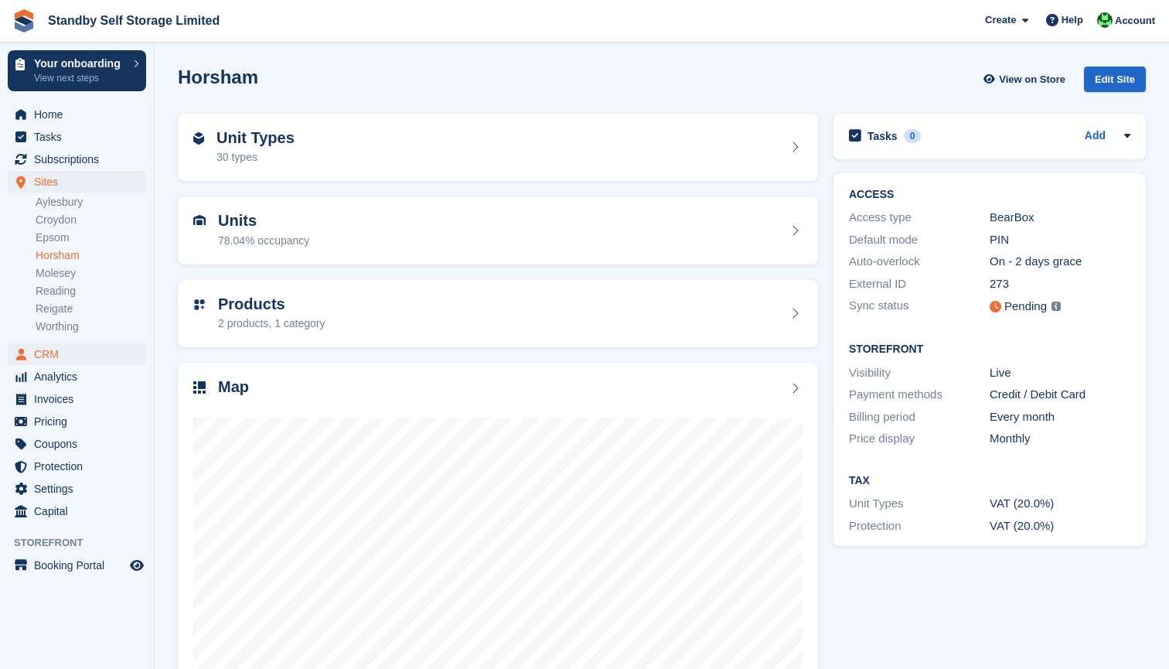
click at [53, 360] on span "CRM" at bounding box center [80, 354] width 93 height 22
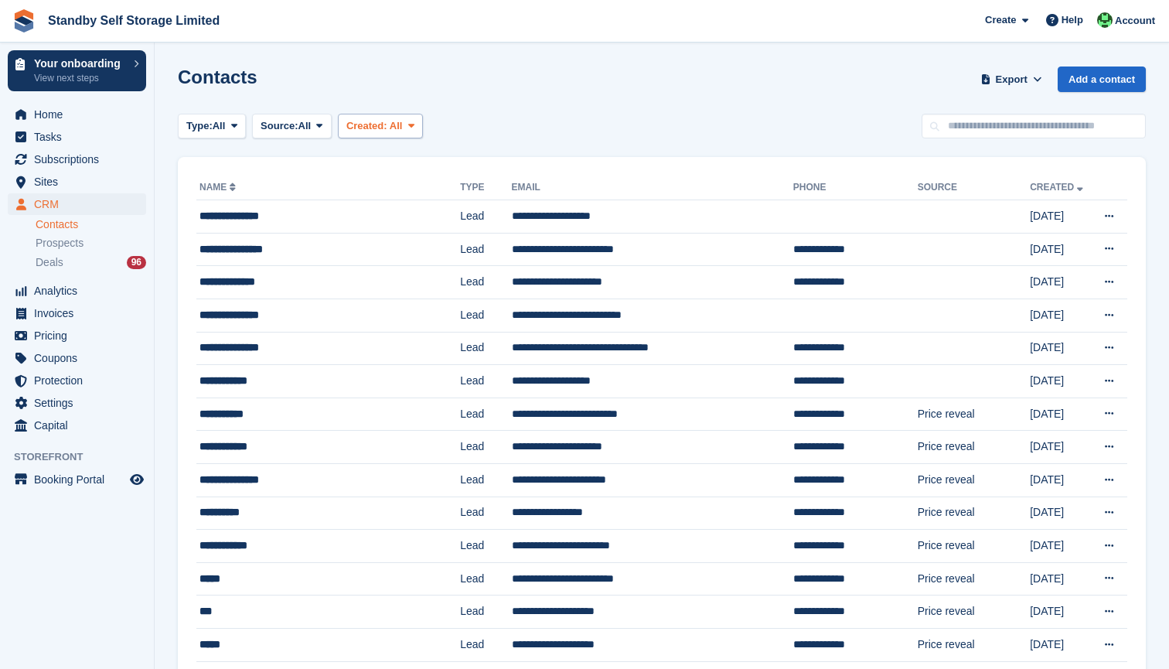
click at [384, 120] on span "Created:" at bounding box center [366, 126] width 41 height 12
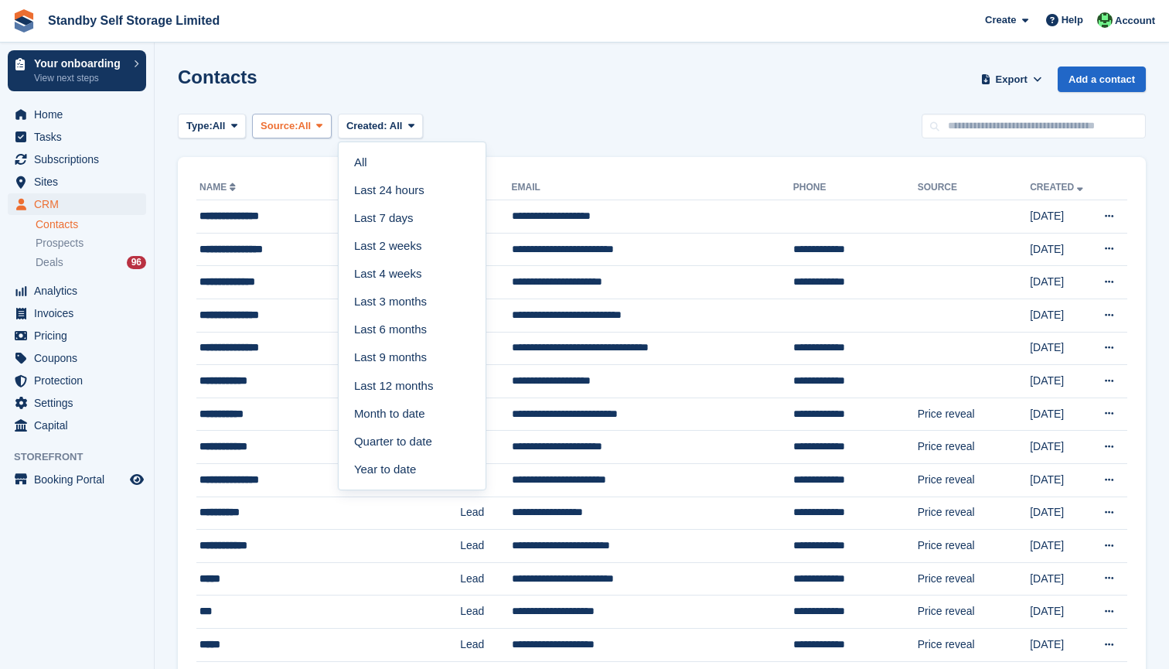
click at [323, 126] on button "Source: All" at bounding box center [292, 127] width 80 height 26
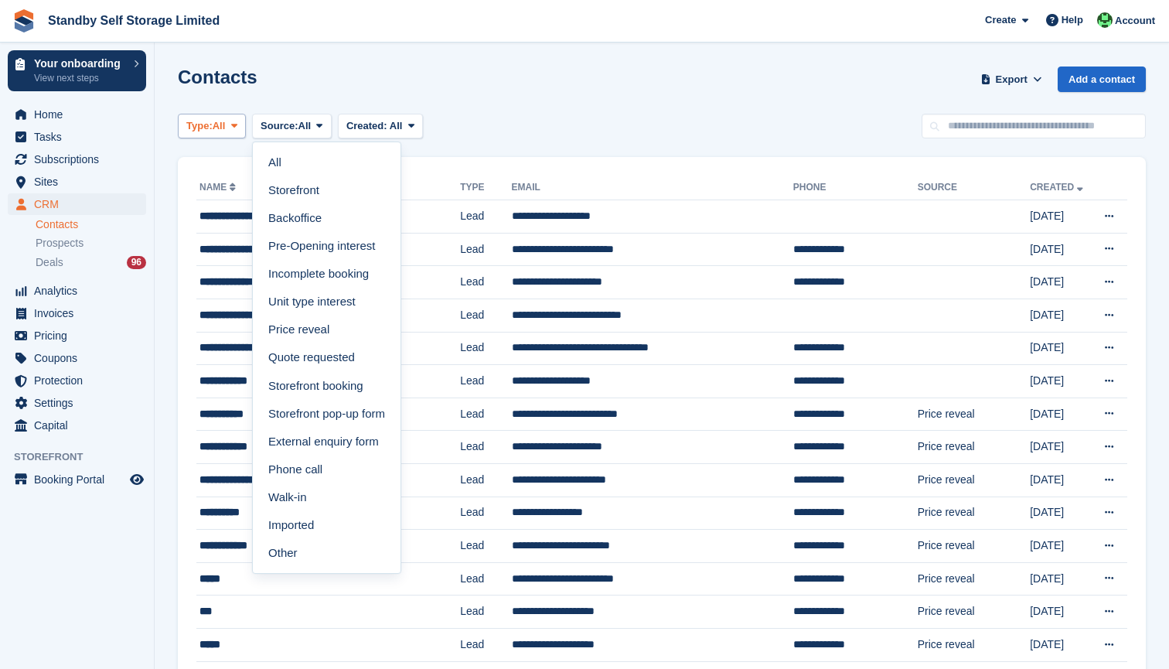
click at [213, 126] on span "Type:" at bounding box center [199, 125] width 26 height 15
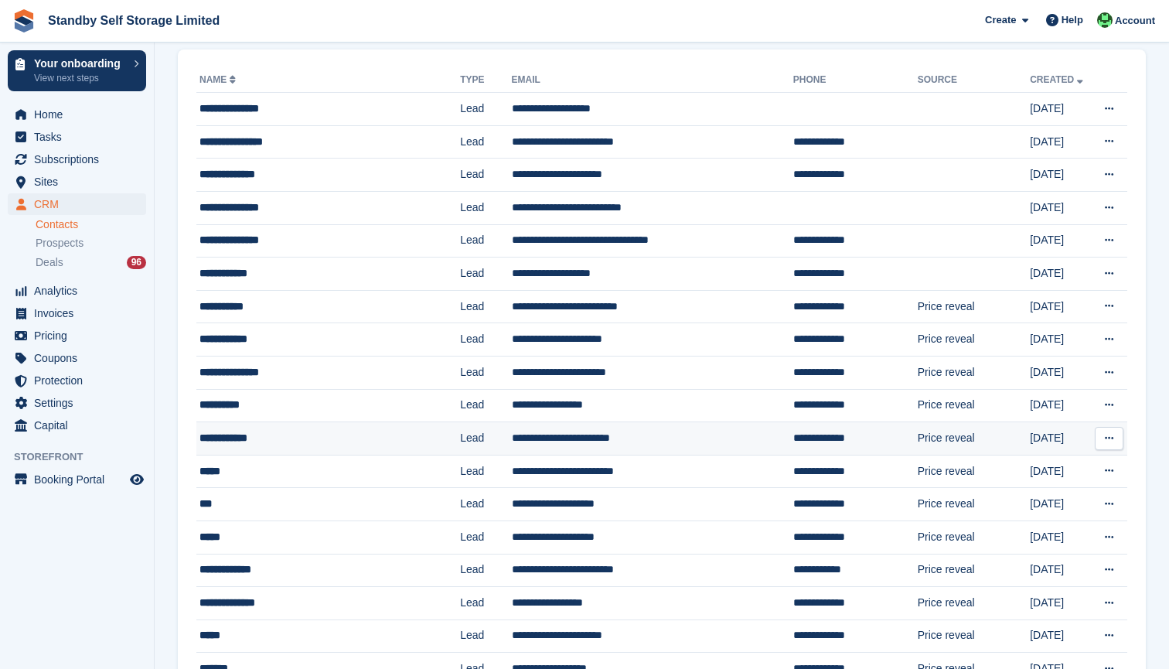
scroll to position [118, 0]
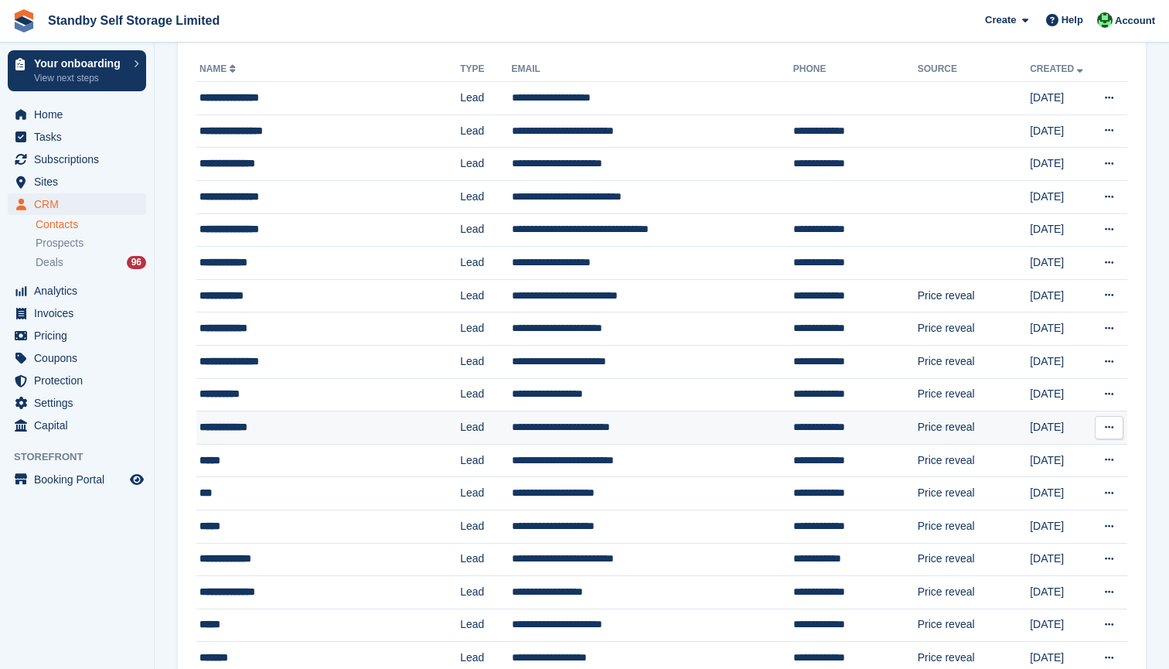
click at [237, 429] on div "**********" at bounding box center [318, 427] width 238 height 16
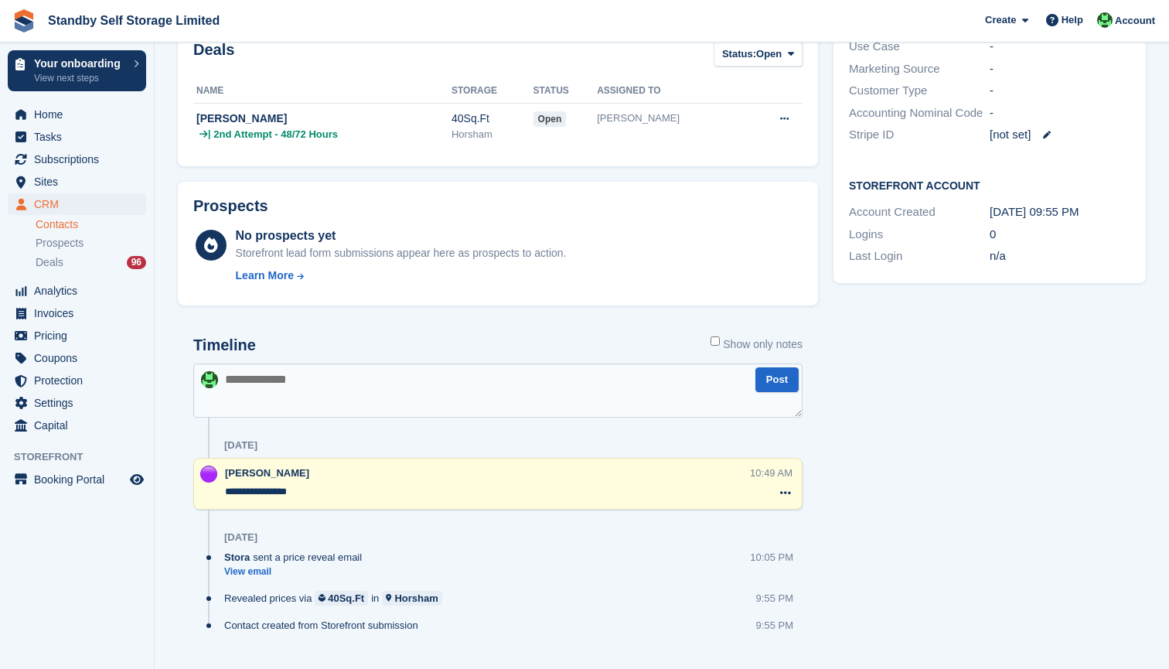
scroll to position [380, 0]
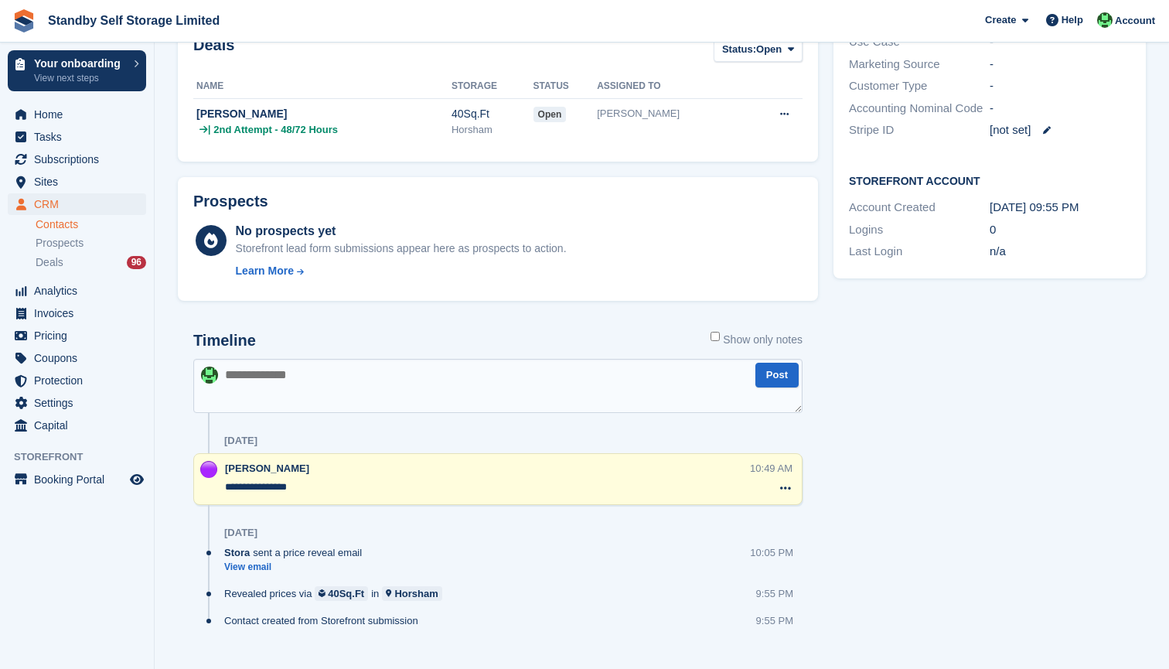
click at [894, 455] on div "Tasks 0 Add No tasks related to Susan Latter Contact Details Email susanlatter@…" at bounding box center [990, 204] width 328 height 956
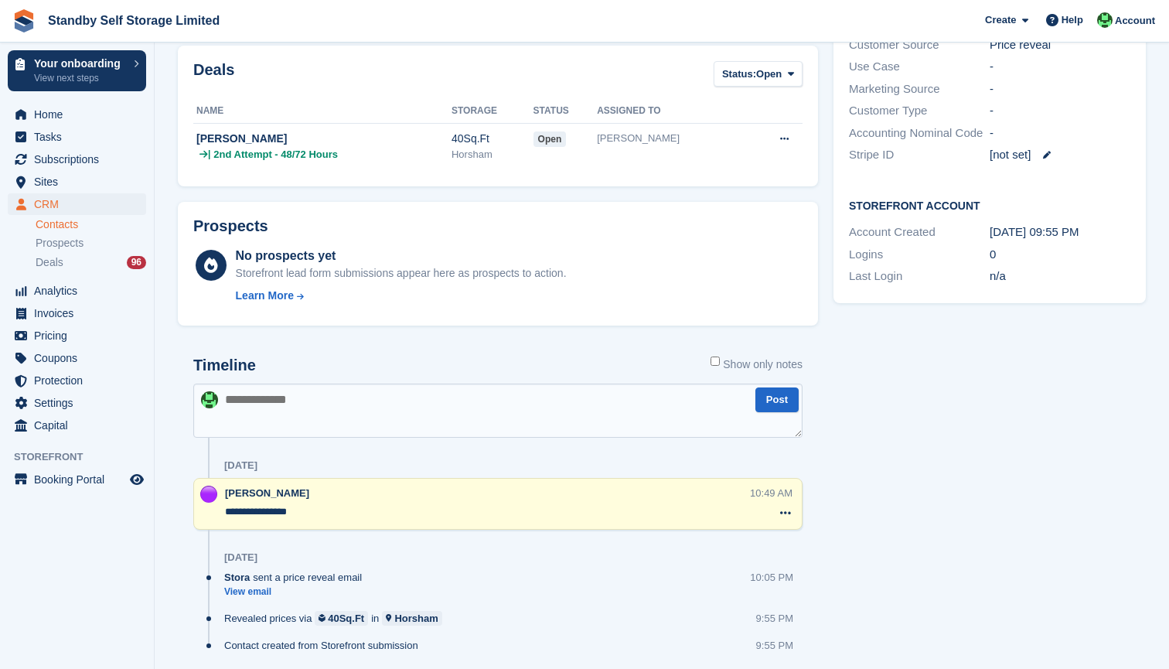
scroll to position [338, 0]
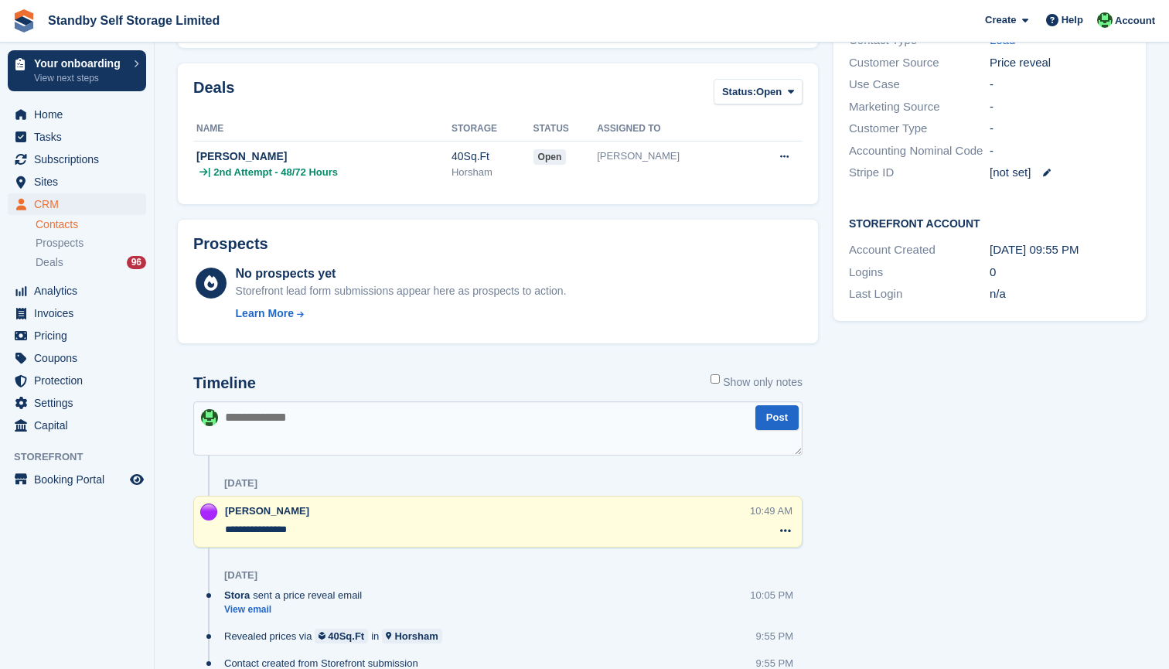
click at [51, 203] on span "CRM" at bounding box center [80, 204] width 93 height 22
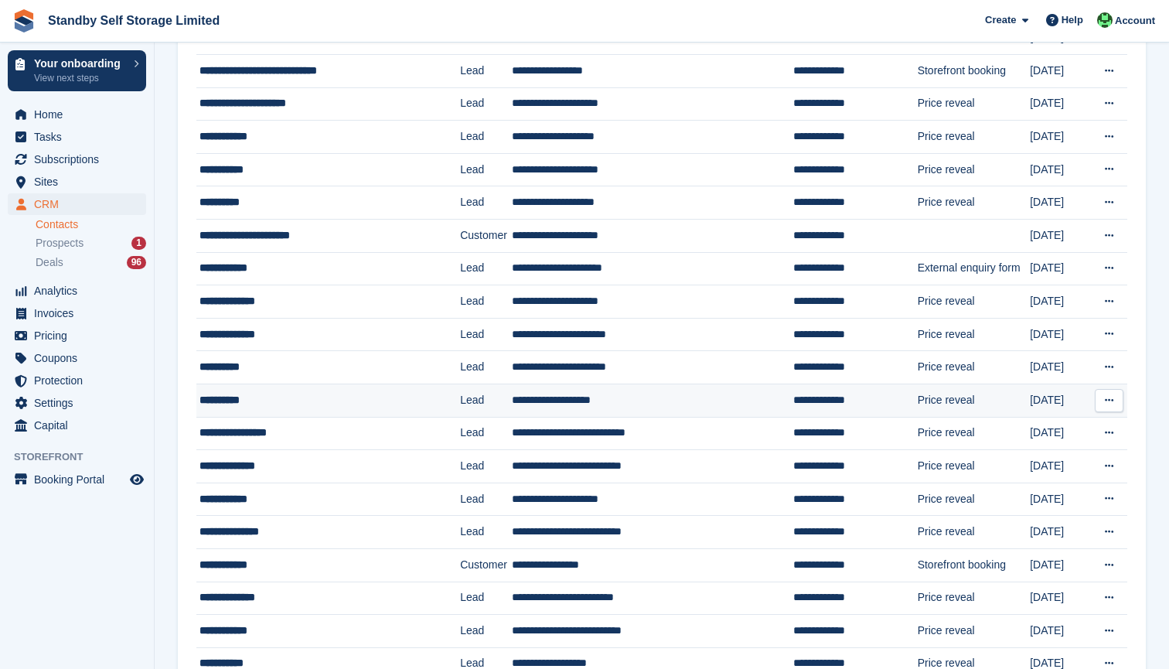
scroll to position [1115, 0]
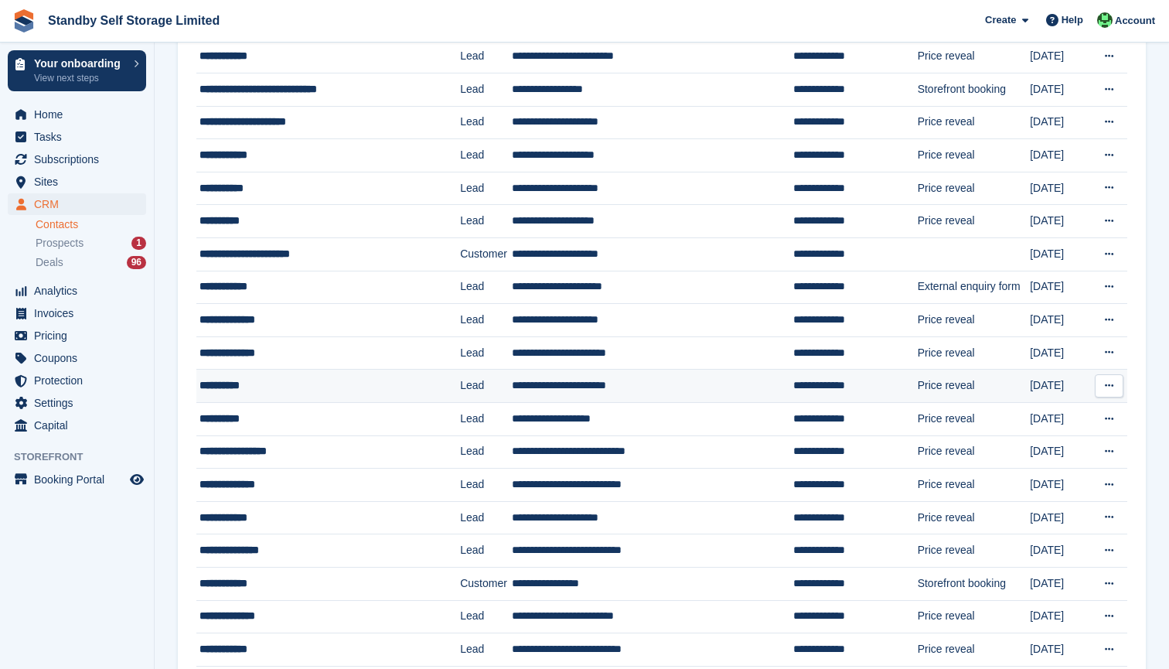
click at [793, 389] on td "**********" at bounding box center [855, 386] width 124 height 33
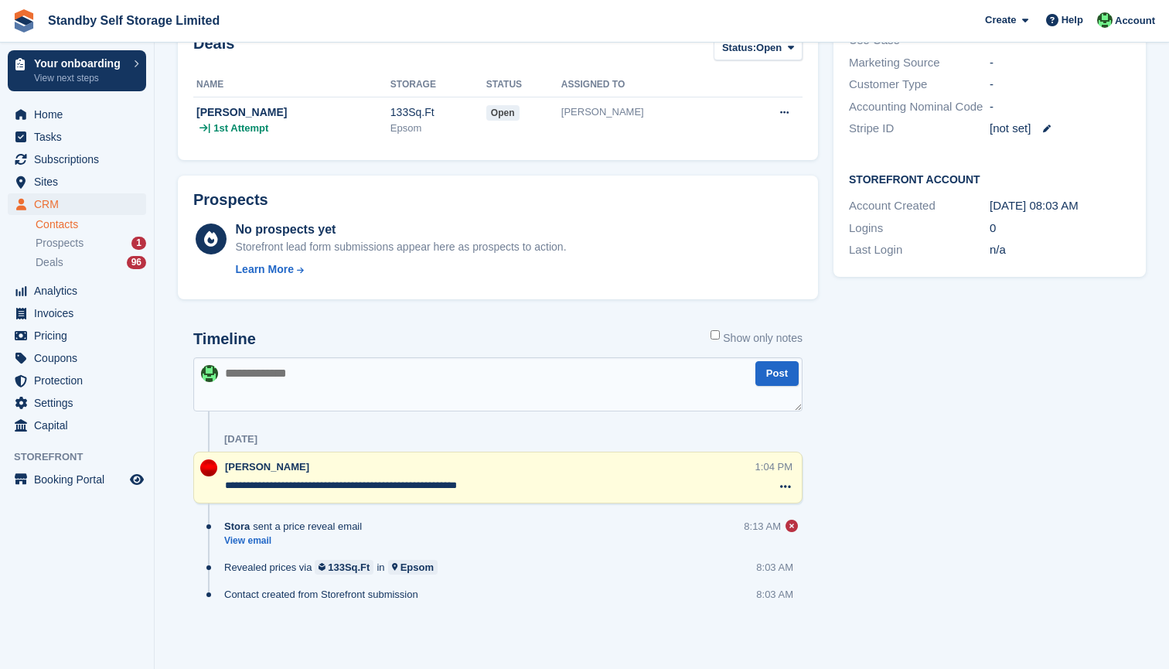
scroll to position [381, 0]
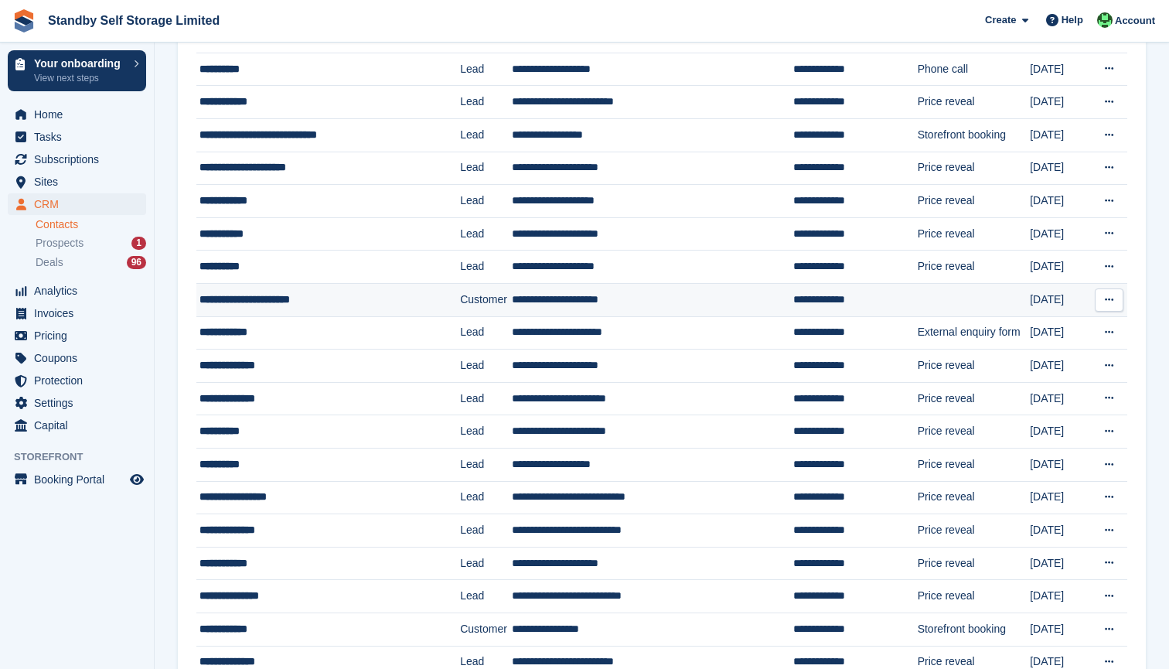
scroll to position [1065, 0]
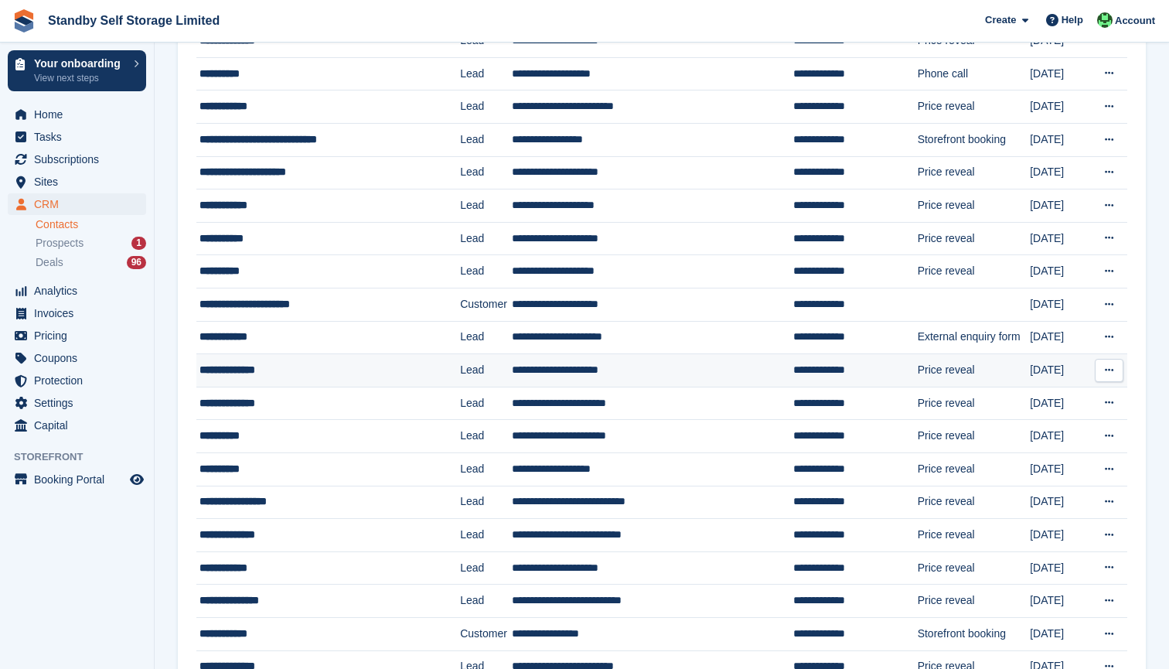
click at [532, 356] on td "**********" at bounding box center [652, 370] width 281 height 33
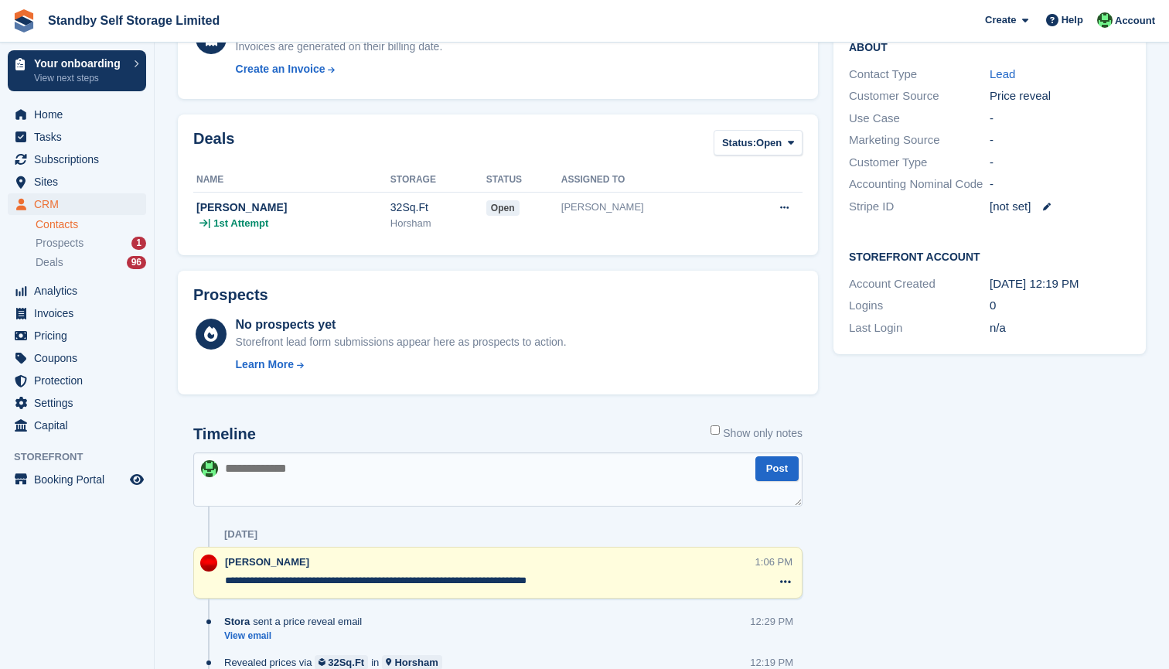
scroll to position [285, 0]
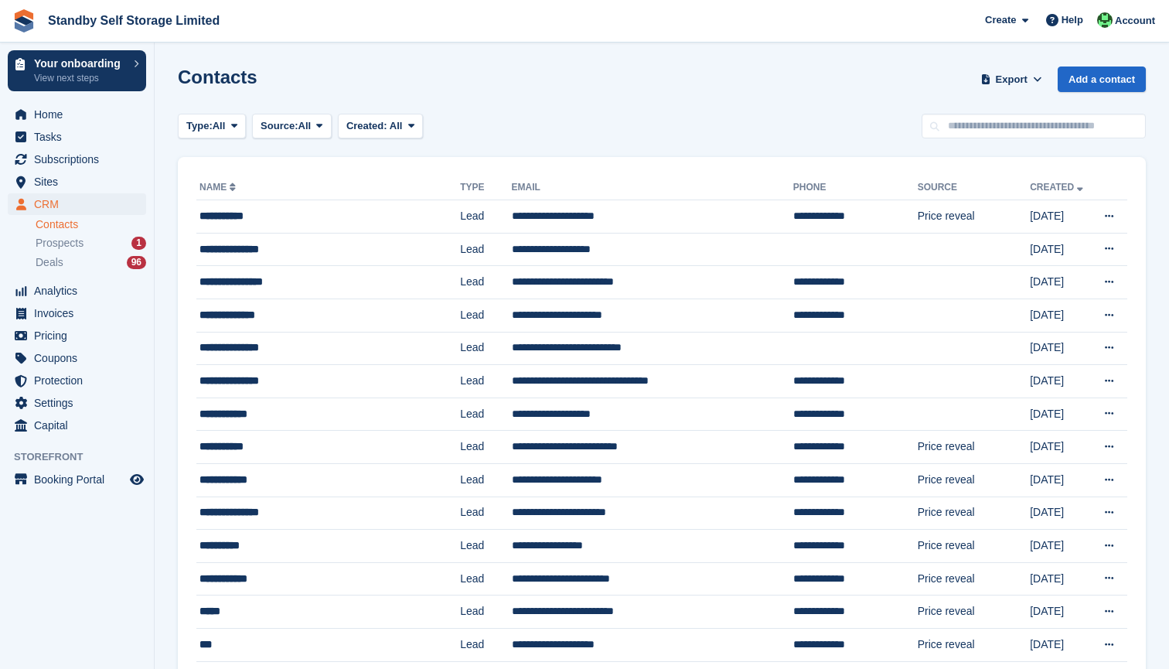
scroll to position [1065, 0]
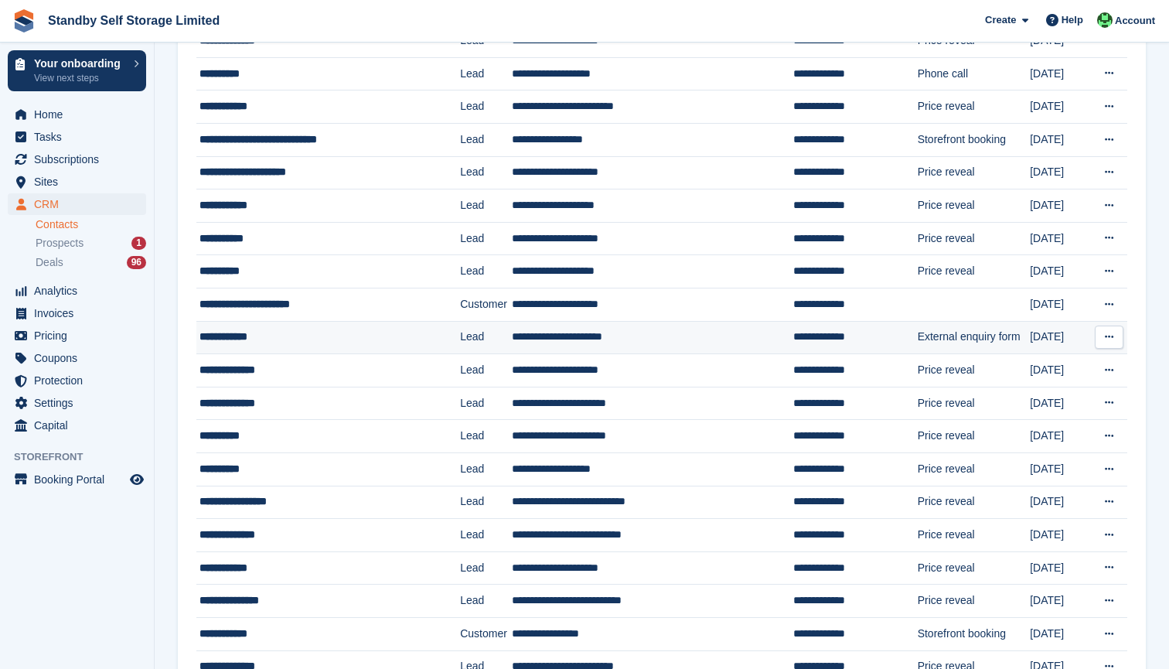
click at [560, 338] on td "**********" at bounding box center [652, 337] width 281 height 33
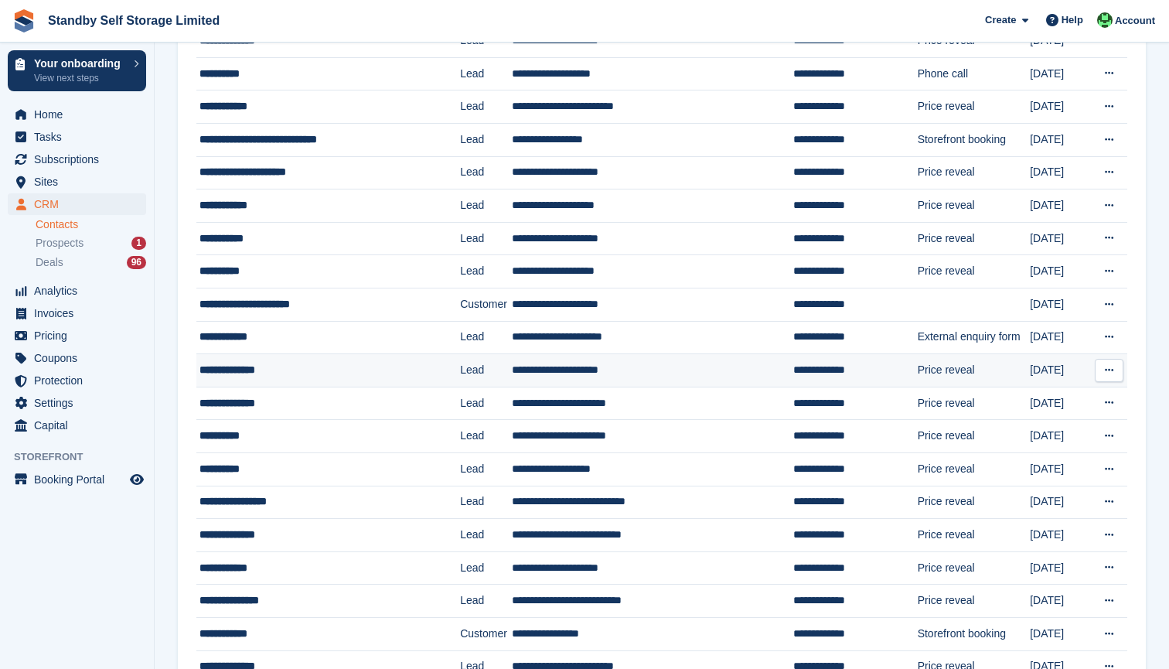
scroll to position [1065, 0]
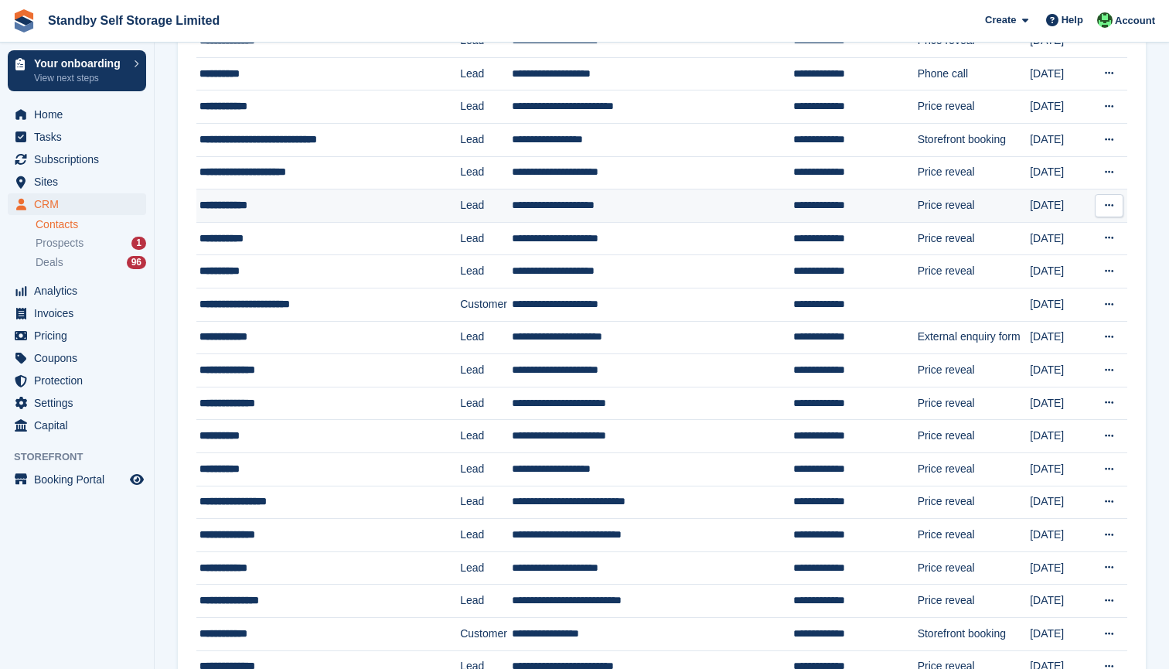
click at [530, 210] on td "**********" at bounding box center [652, 205] width 281 height 33
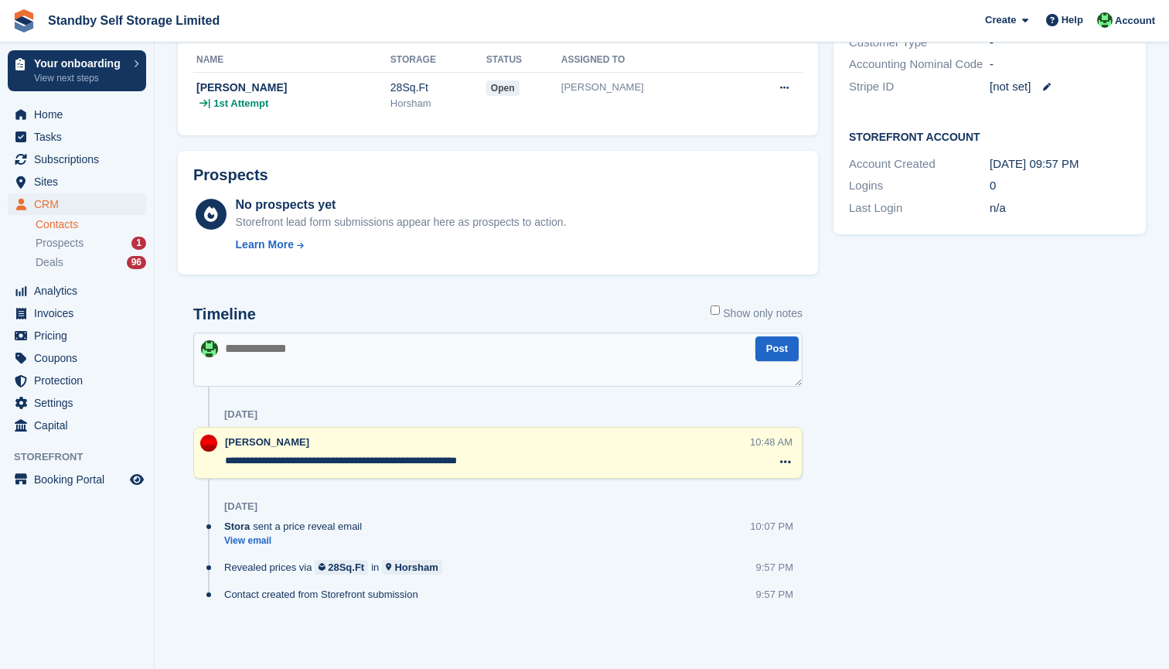
scroll to position [406, 0]
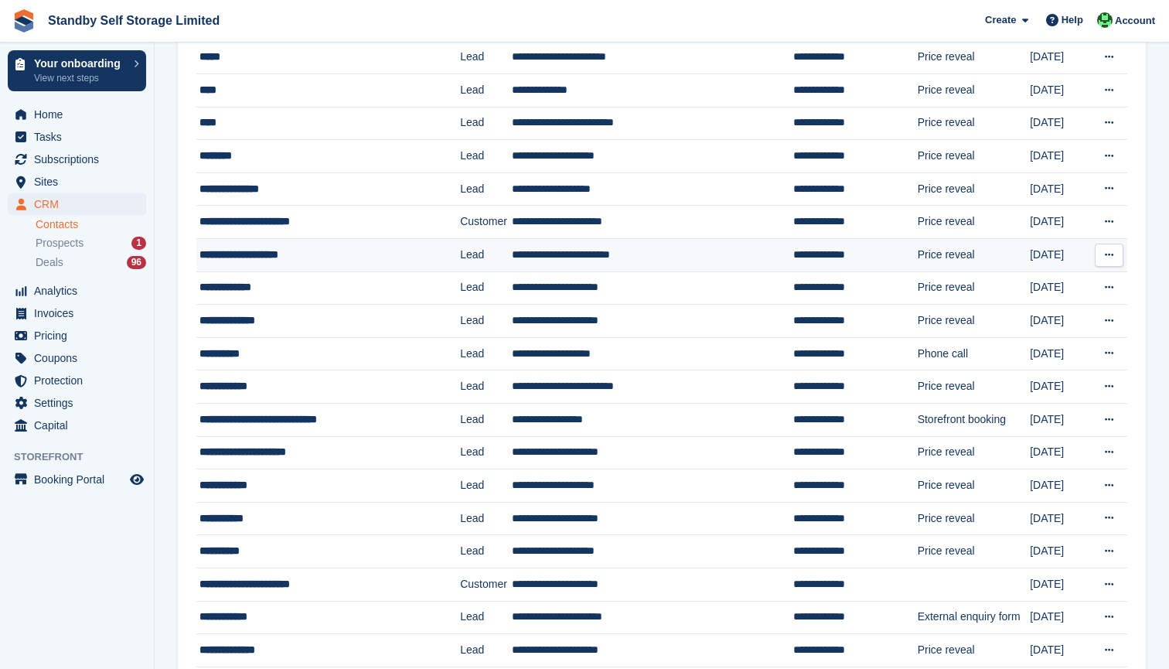
scroll to position [793, 0]
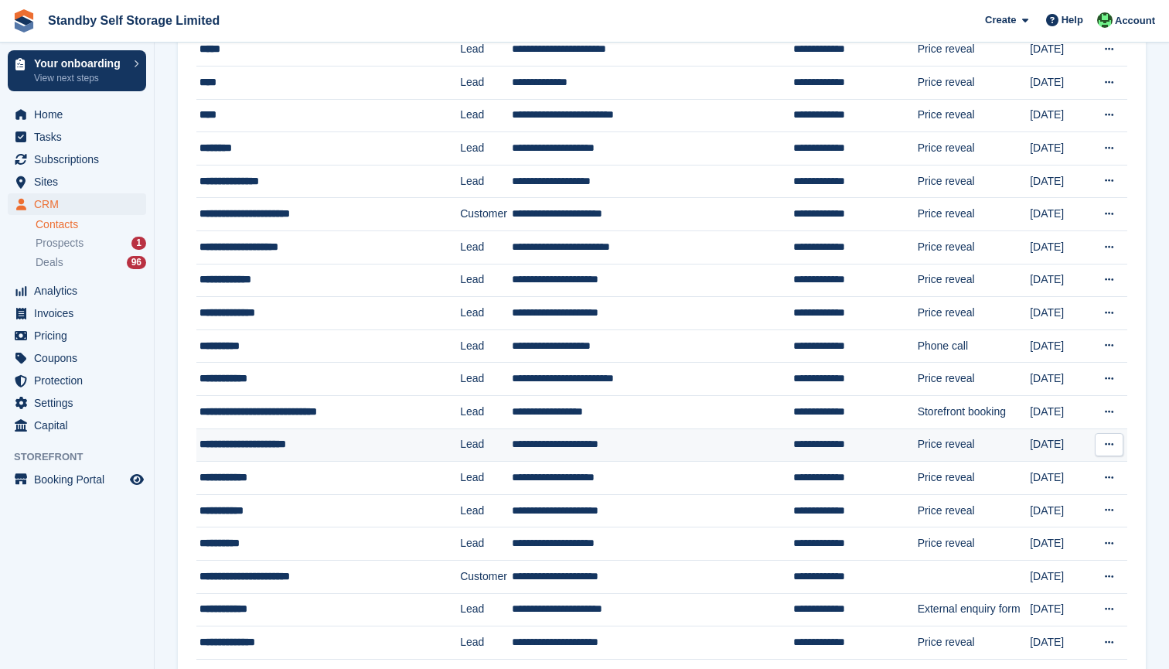
click at [551, 446] on td "**********" at bounding box center [652, 444] width 281 height 33
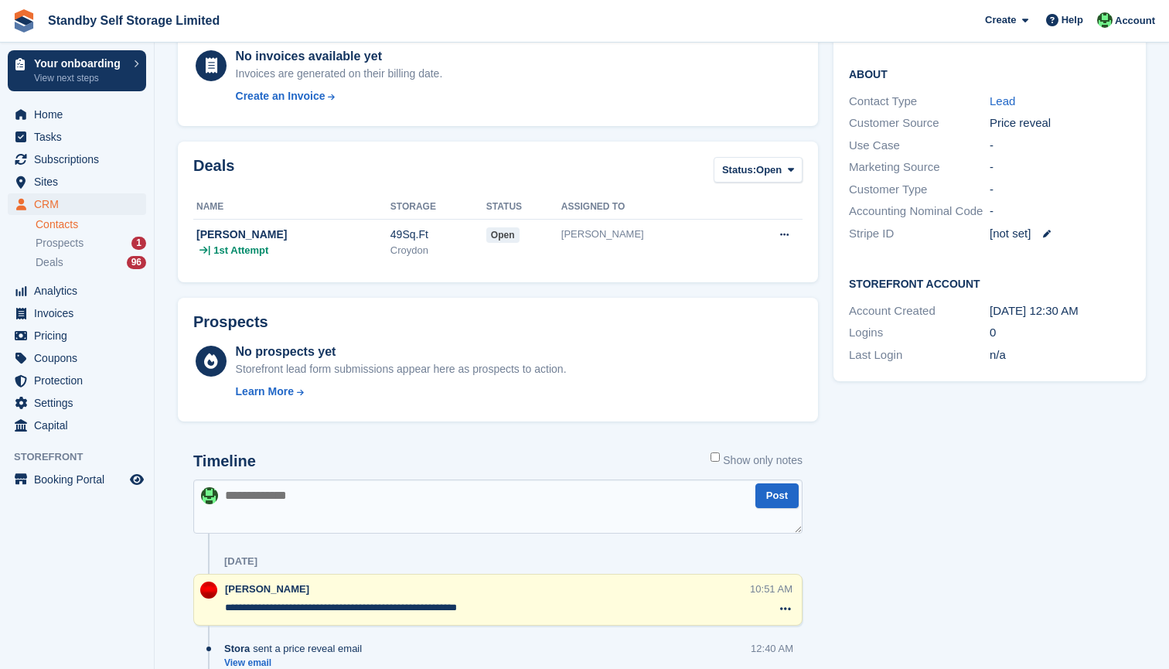
scroll to position [258, 0]
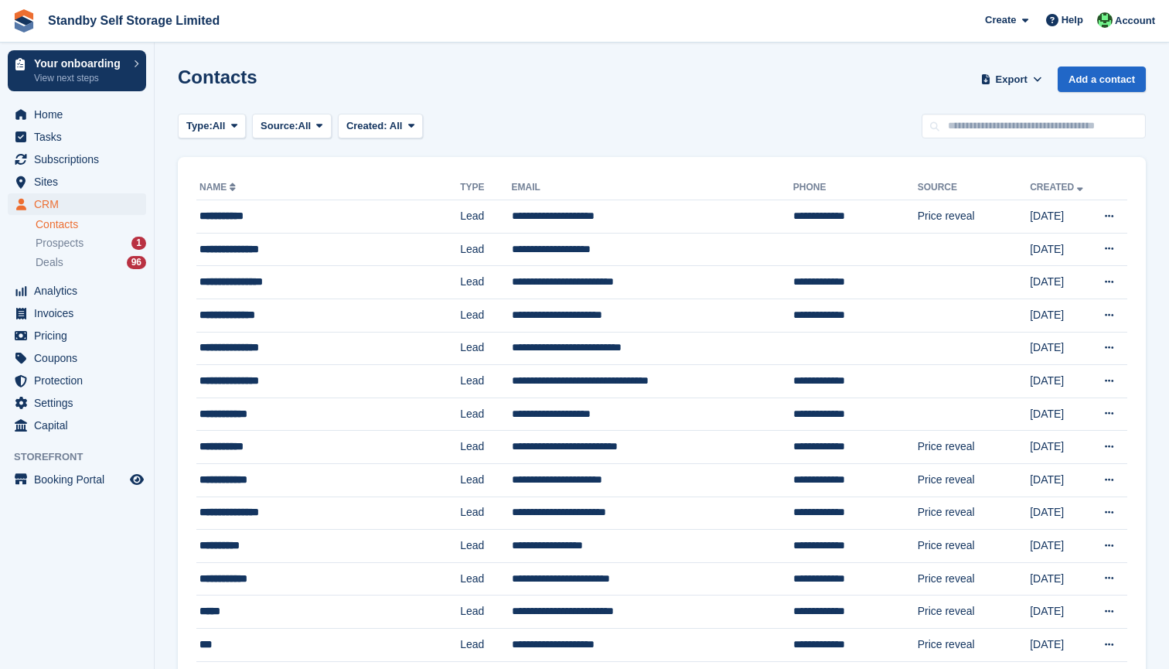
scroll to position [793, 0]
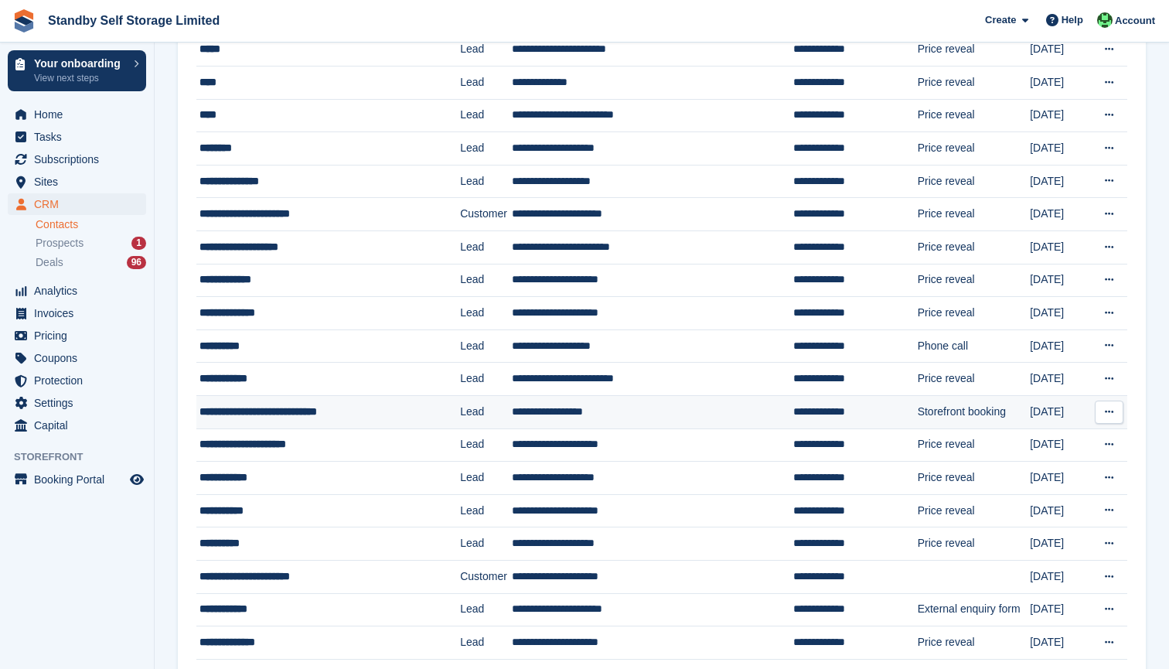
click at [579, 413] on td "**********" at bounding box center [652, 412] width 281 height 33
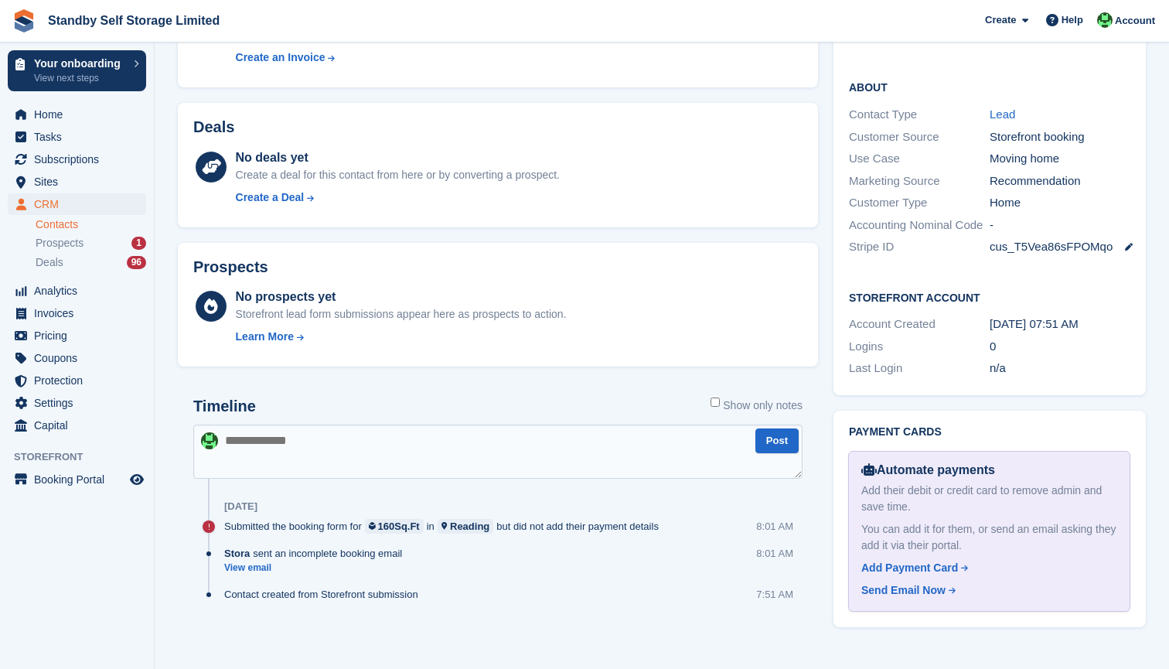
scroll to position [298, 0]
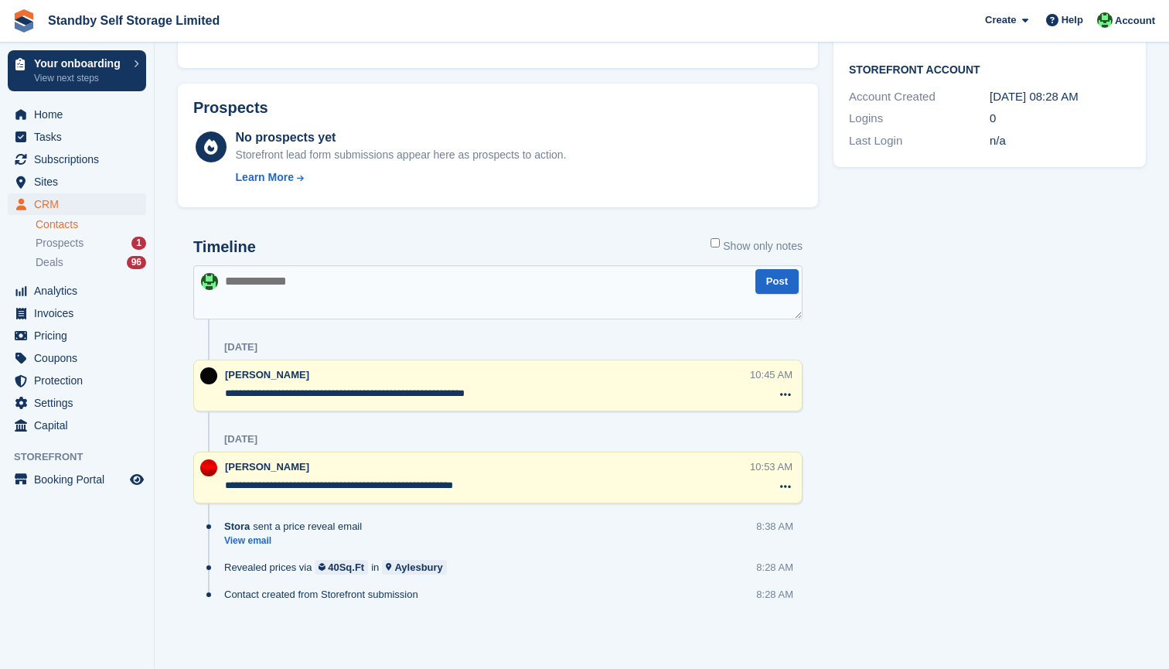
scroll to position [473, 0]
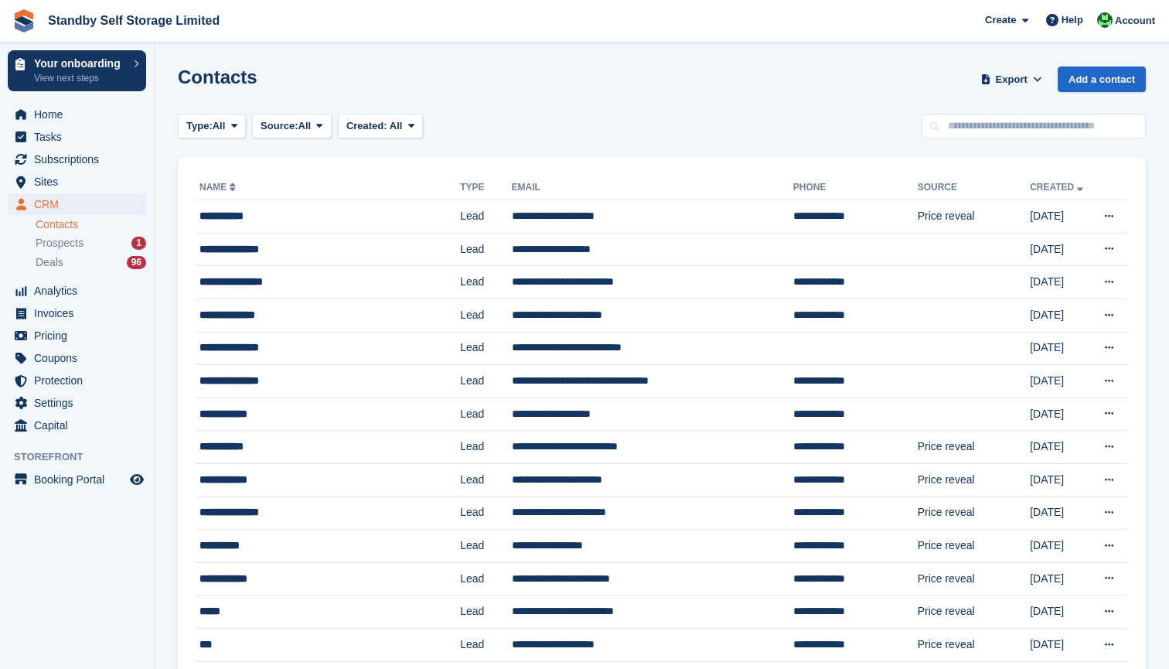
scroll to position [793, 0]
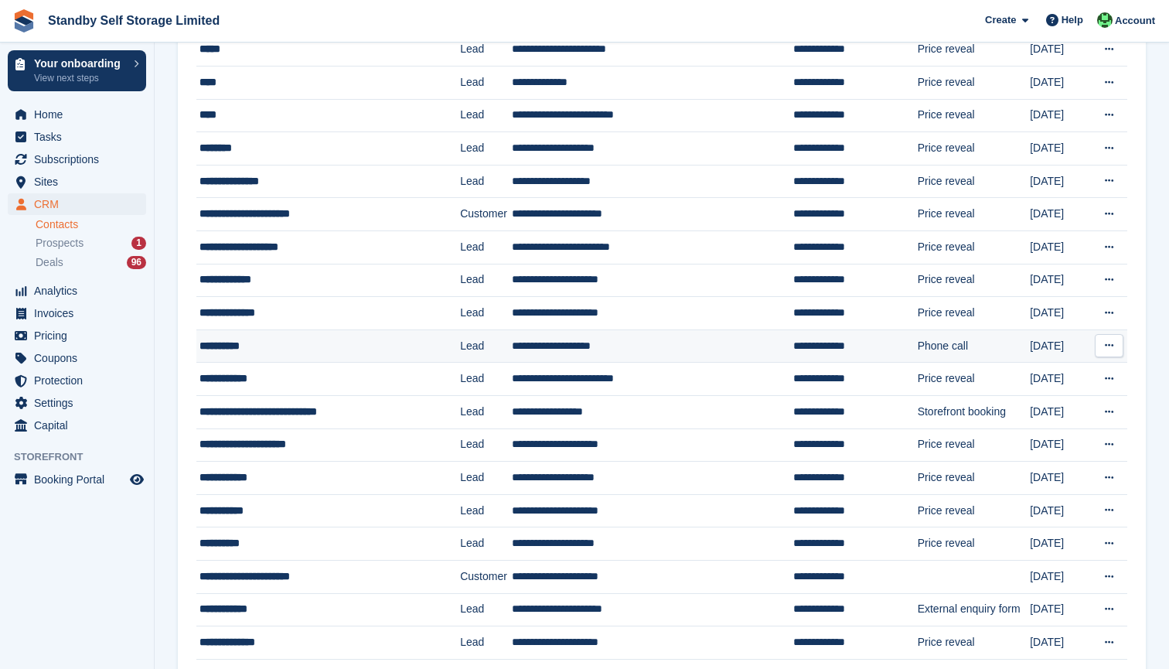
click at [581, 336] on td "**********" at bounding box center [652, 345] width 281 height 33
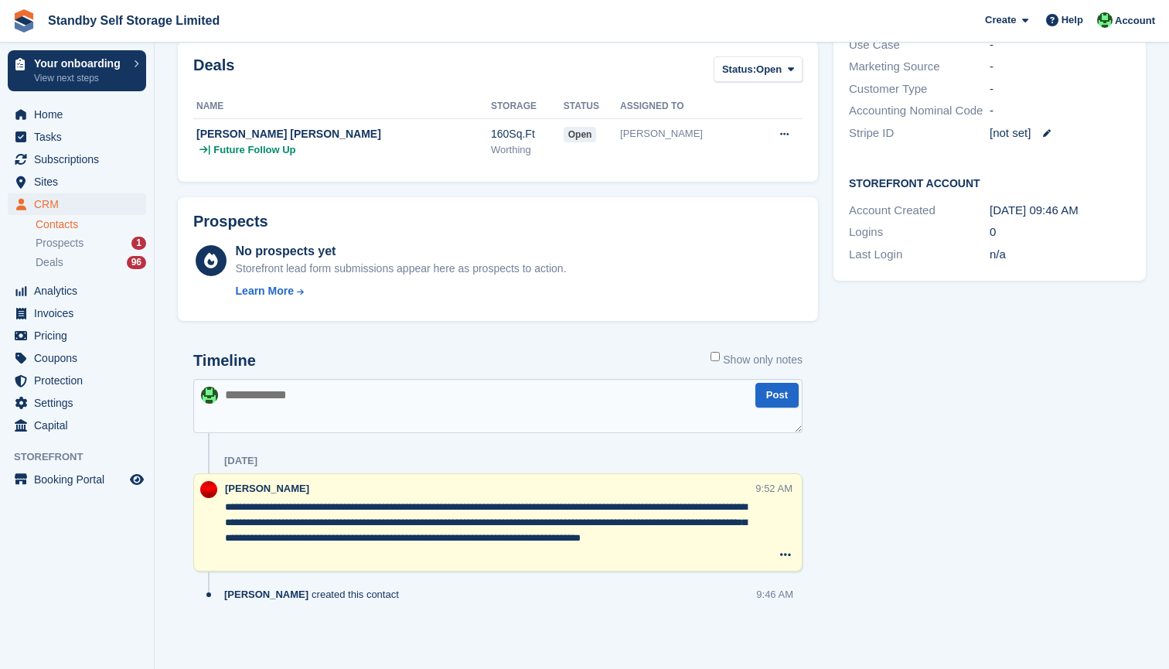
scroll to position [360, 0]
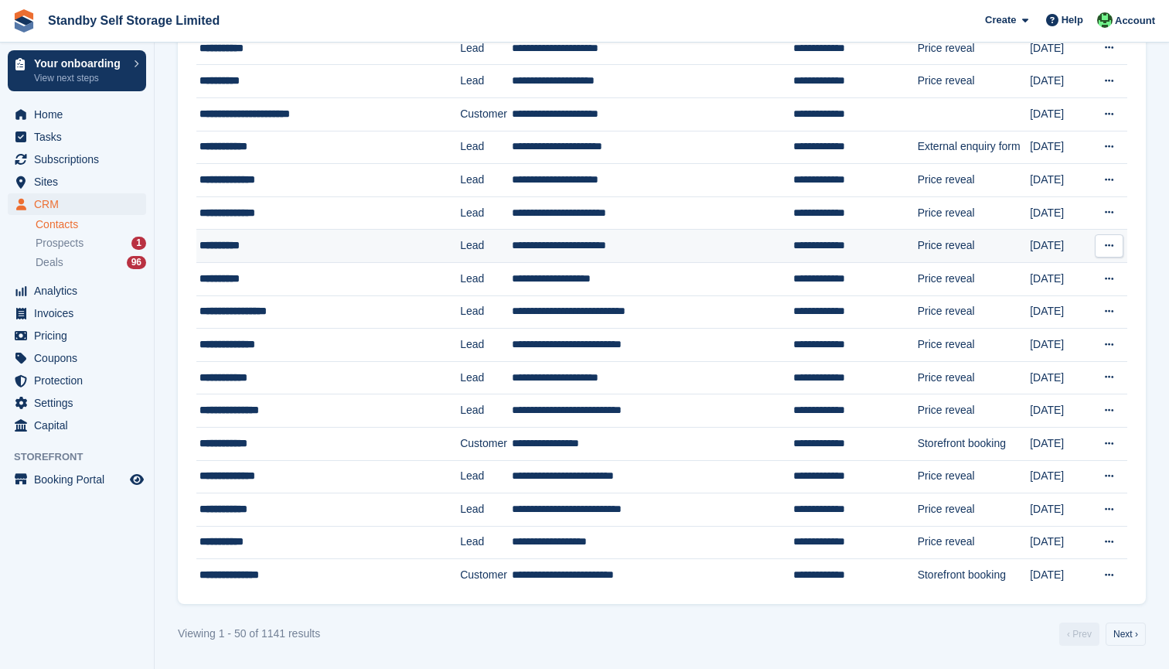
scroll to position [1255, 0]
click at [250, 247] on div "**********" at bounding box center [318, 245] width 238 height 16
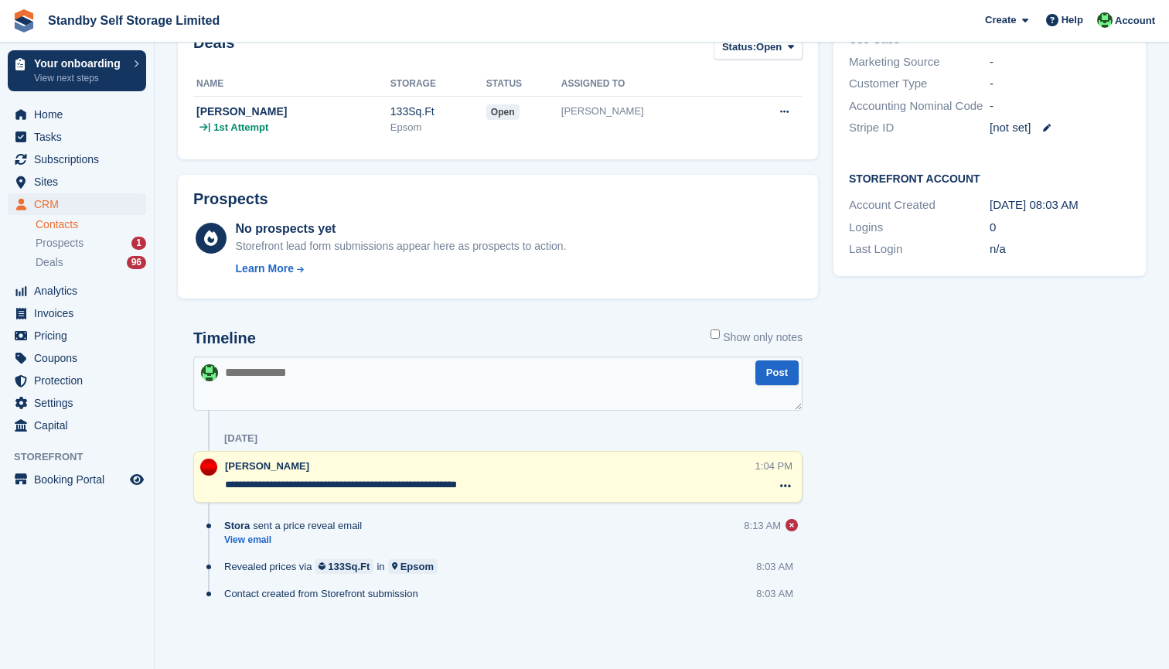
scroll to position [381, 0]
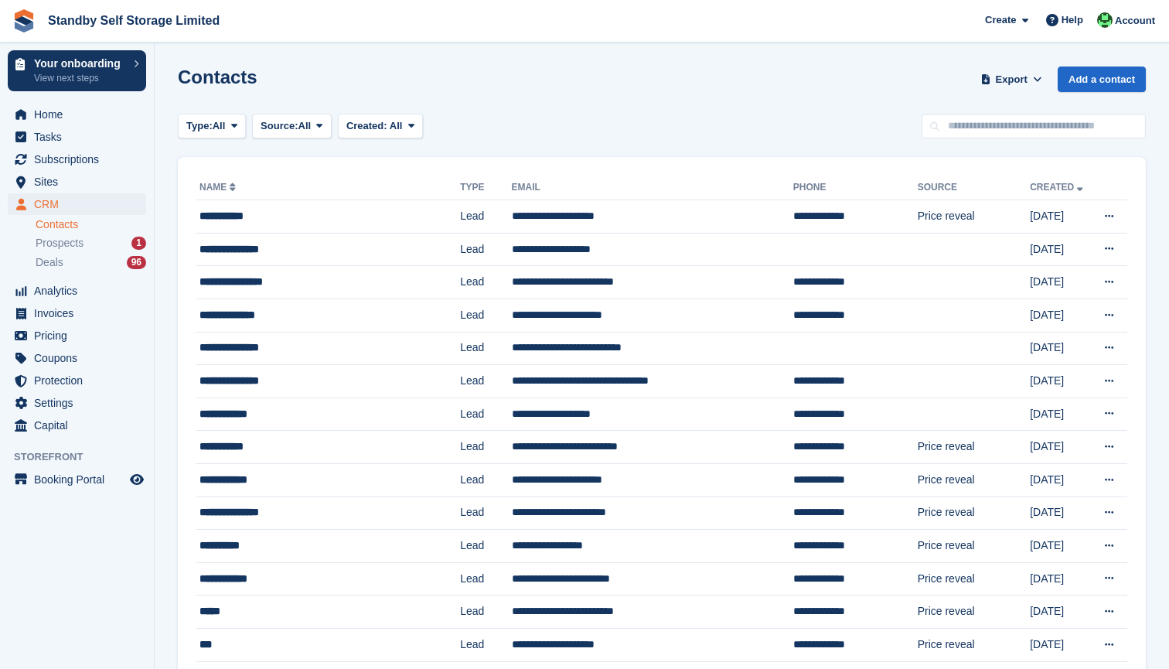
scroll to position [1255, 0]
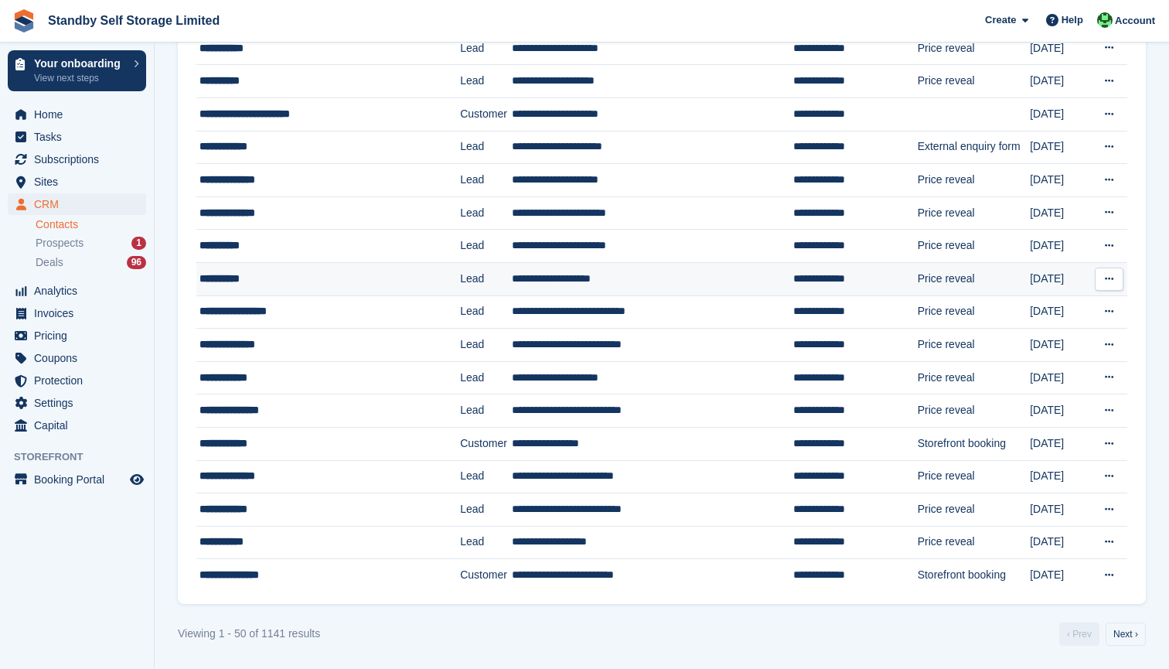
click at [244, 279] on div "**********" at bounding box center [318, 279] width 238 height 16
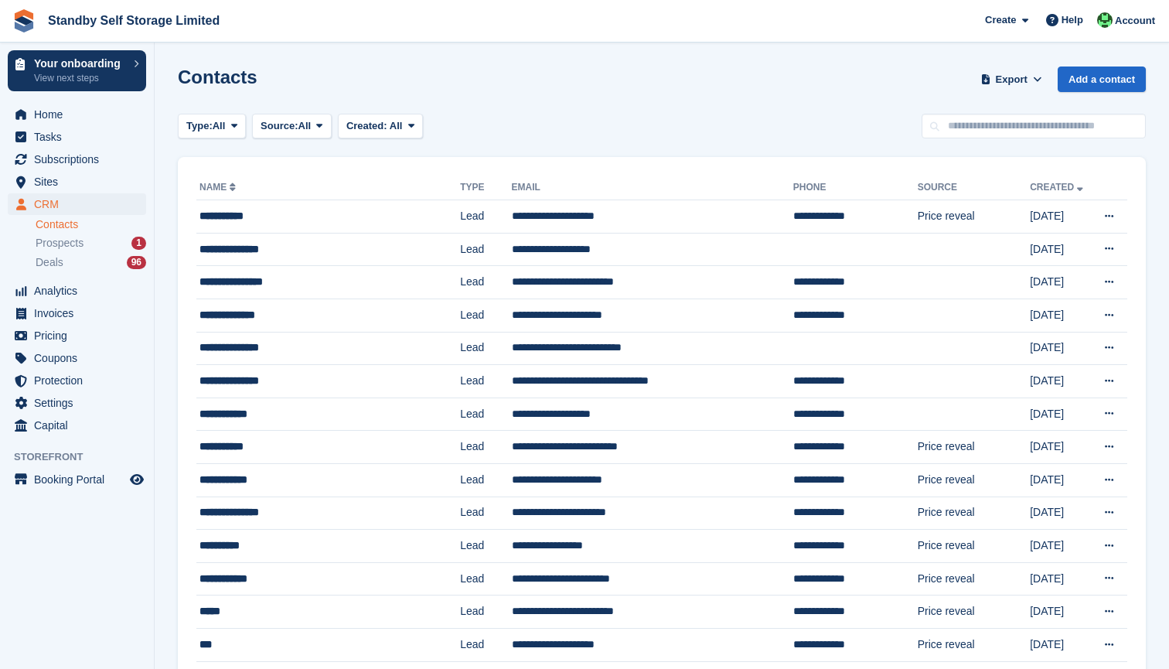
scroll to position [1255, 0]
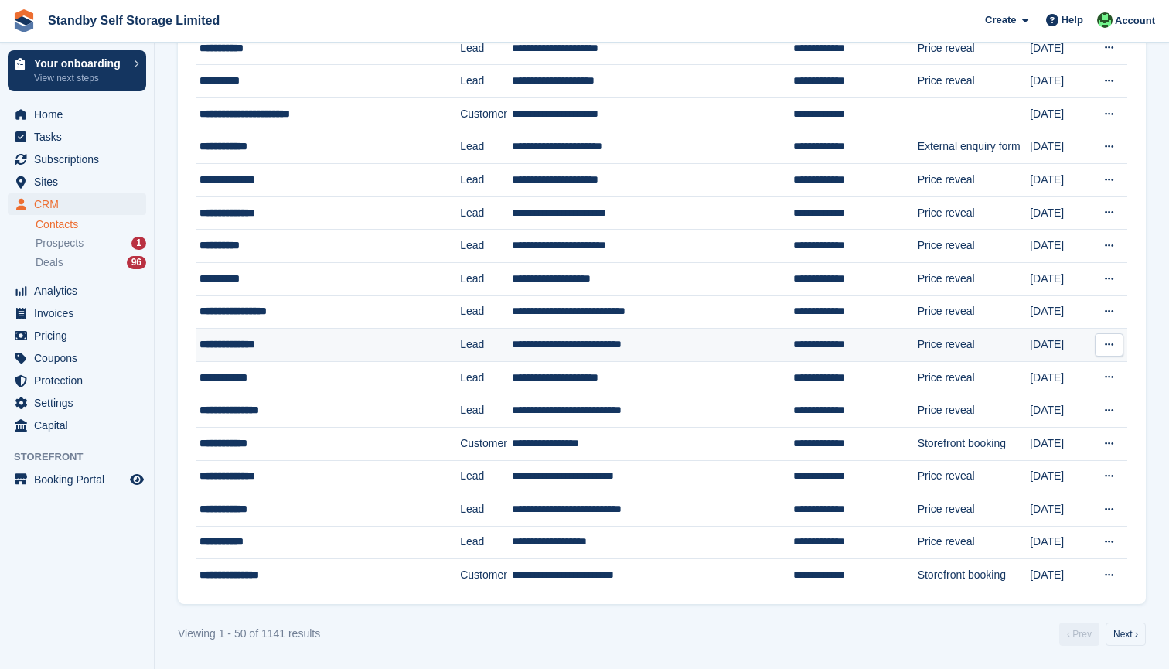
click at [214, 337] on div "**********" at bounding box center [318, 344] width 238 height 16
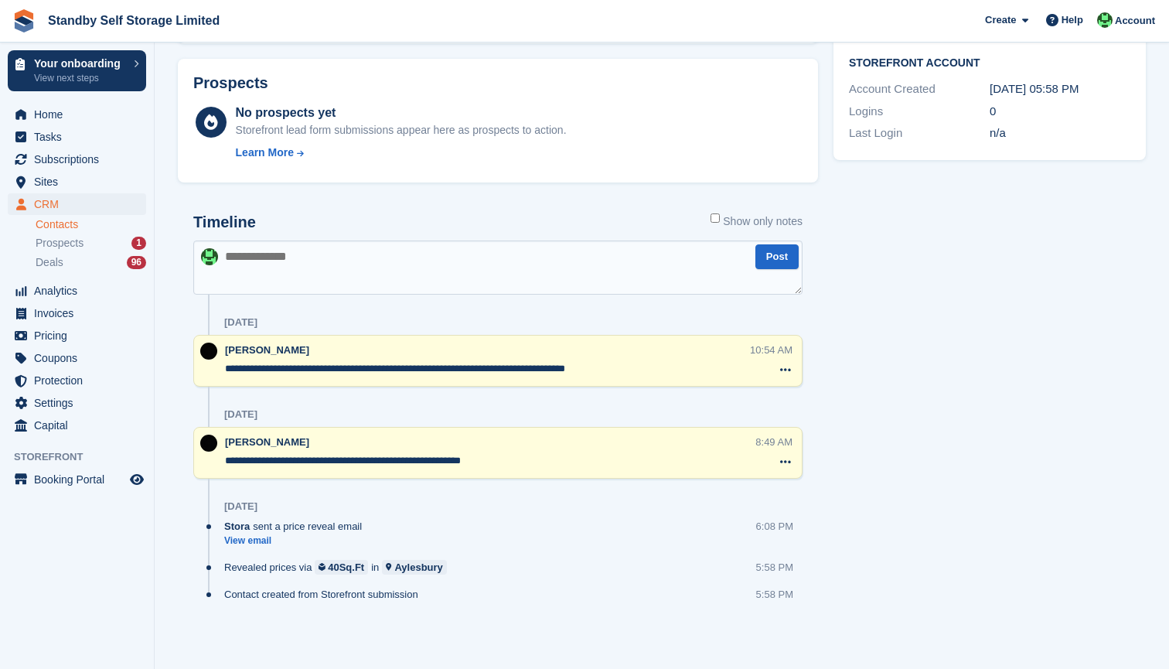
scroll to position [498, 0]
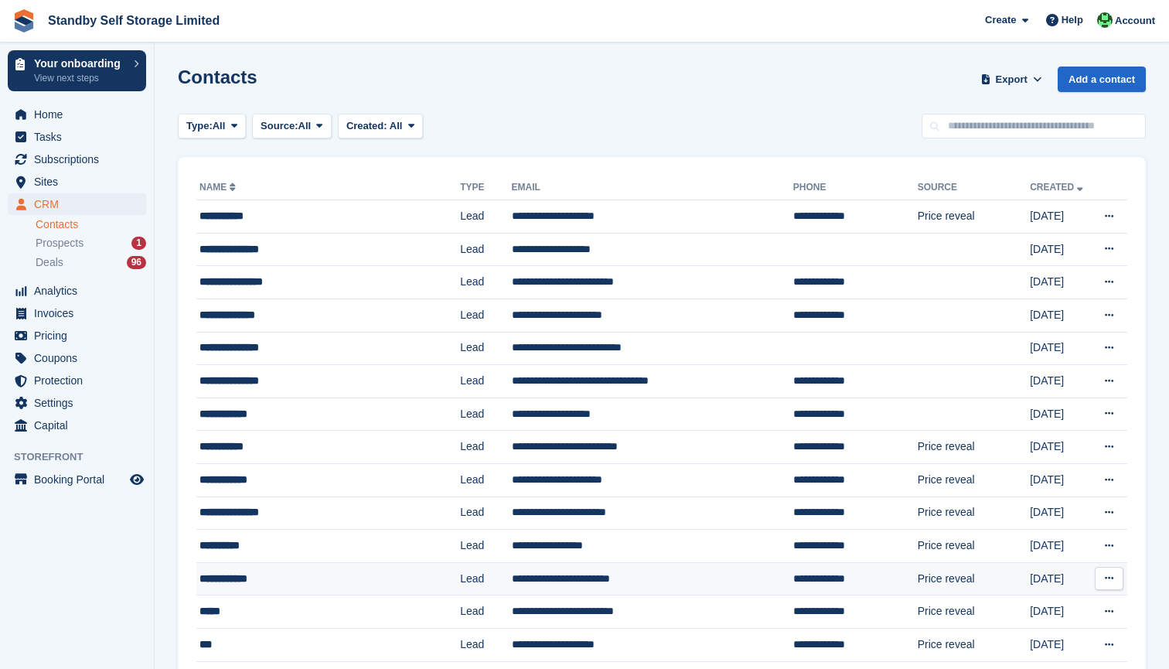
click at [266, 578] on div "**********" at bounding box center [318, 579] width 238 height 16
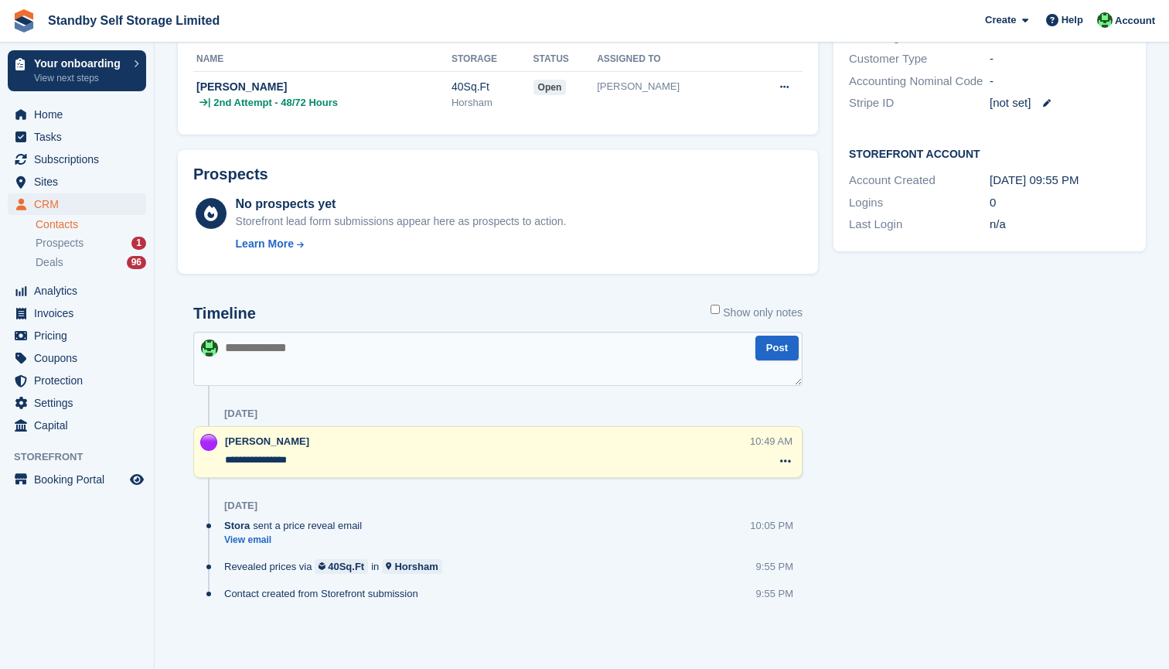
scroll to position [406, 0]
click at [908, 359] on div "Tasks 0 Add No tasks related to [PERSON_NAME] Contact Details Email [EMAIL_ADDR…" at bounding box center [990, 179] width 328 height 956
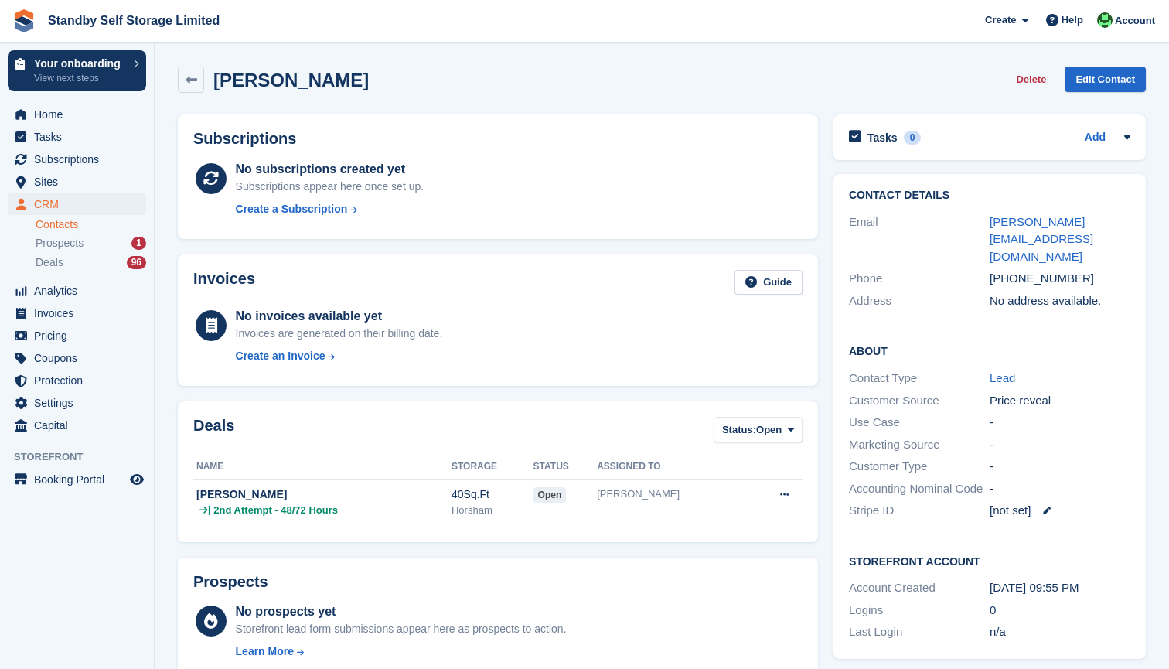
scroll to position [0, 0]
click at [44, 170] on ul "Subscriptions Subscriptions" at bounding box center [77, 159] width 154 height 22
click at [44, 178] on span "Sites" at bounding box center [80, 182] width 93 height 22
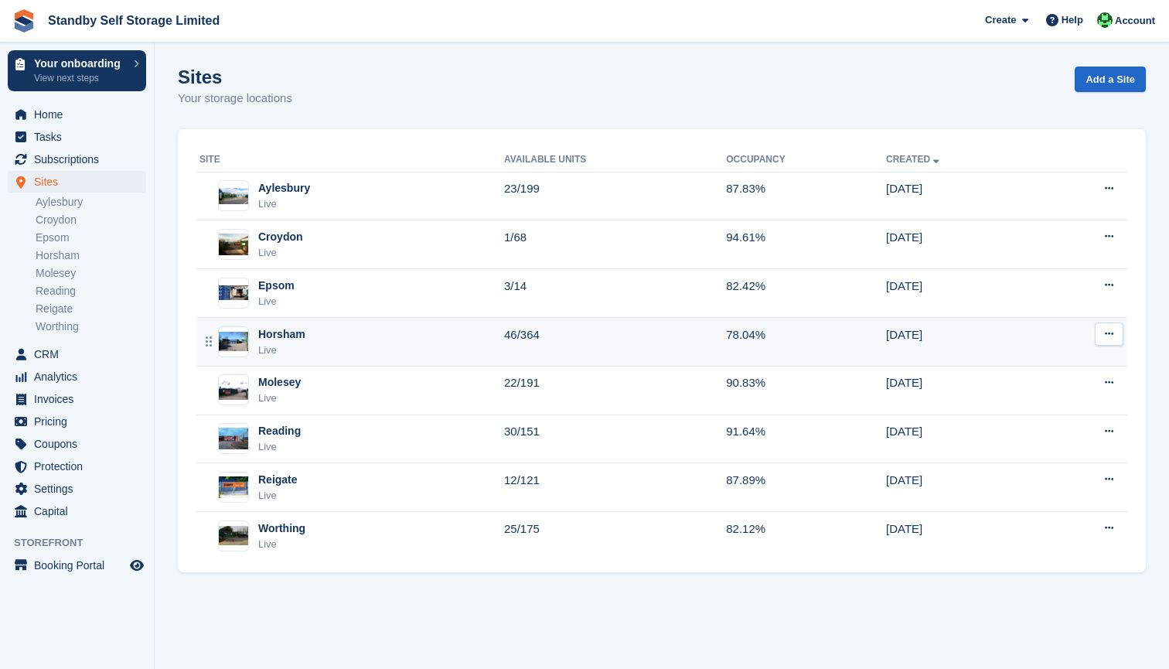
click at [281, 334] on div "Horsham" at bounding box center [281, 334] width 47 height 16
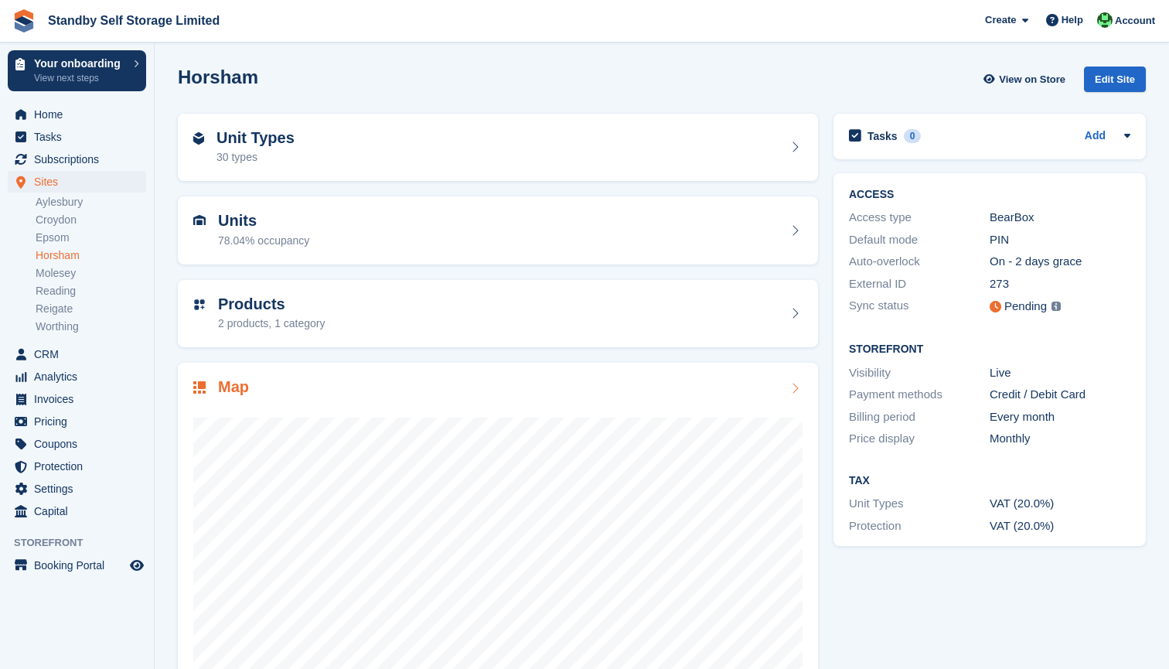
click at [607, 390] on div "Map" at bounding box center [497, 388] width 609 height 21
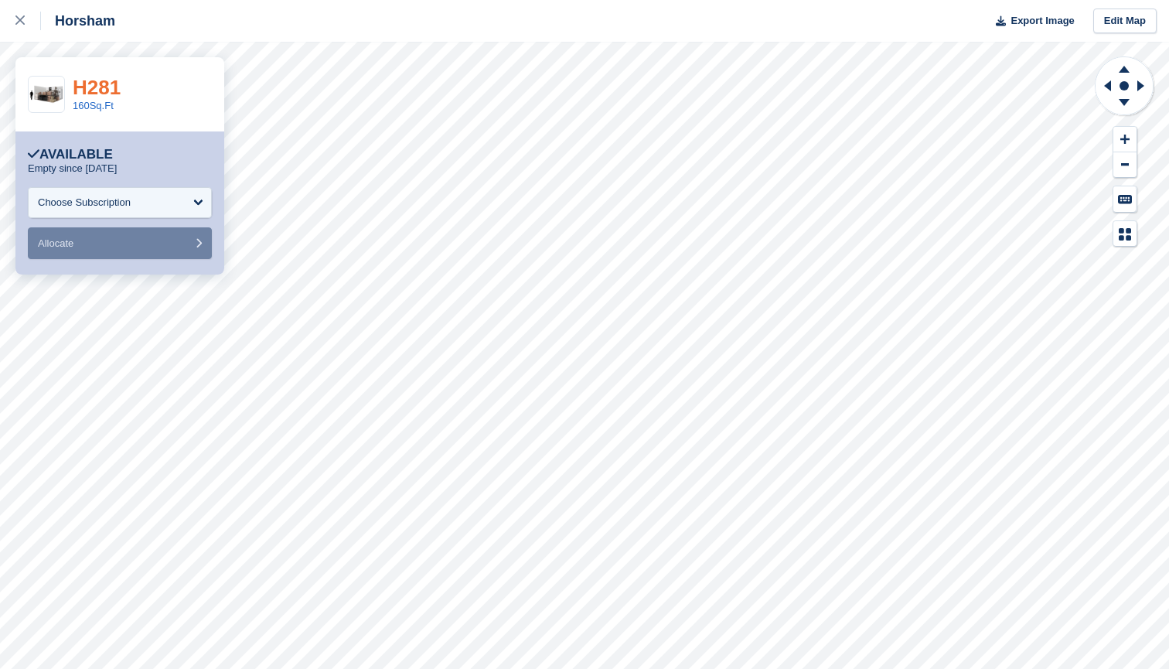
click at [98, 90] on link "H281" at bounding box center [97, 87] width 48 height 23
click at [111, 94] on link "H247" at bounding box center [97, 87] width 48 height 23
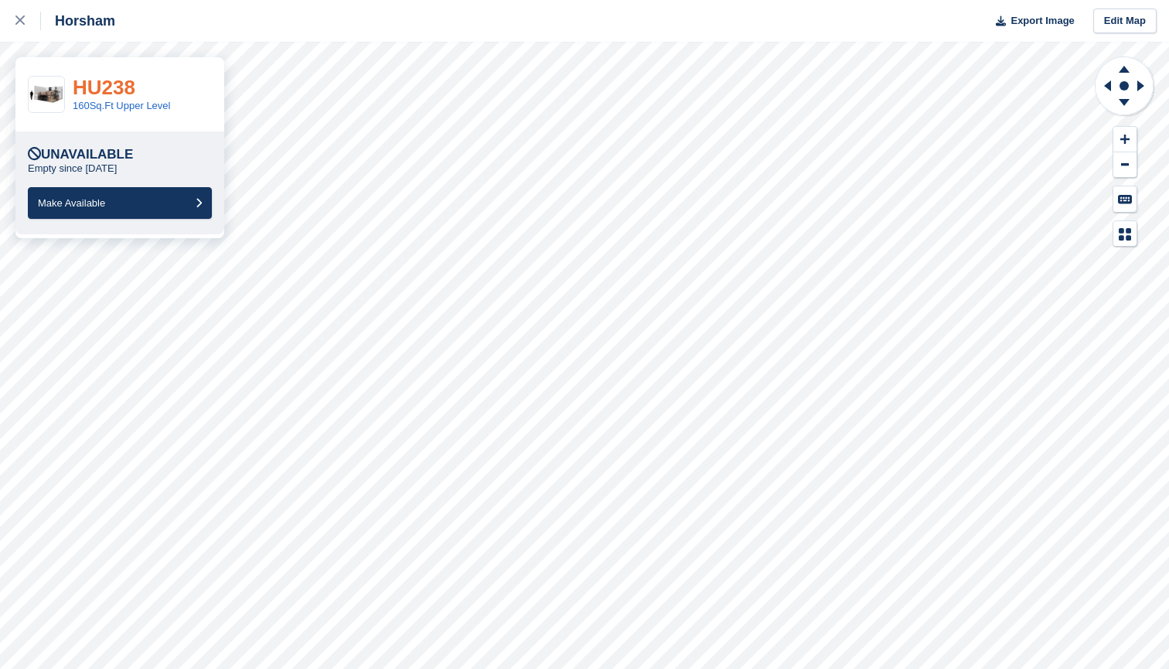
click at [129, 86] on link "HU238" at bounding box center [104, 87] width 63 height 23
click at [107, 87] on link "HU240" at bounding box center [104, 87] width 63 height 23
click at [102, 87] on link "HU251" at bounding box center [104, 87] width 63 height 23
click at [107, 88] on link "HU7E" at bounding box center [99, 87] width 53 height 23
click at [108, 82] on link "HU7E" at bounding box center [99, 87] width 53 height 23
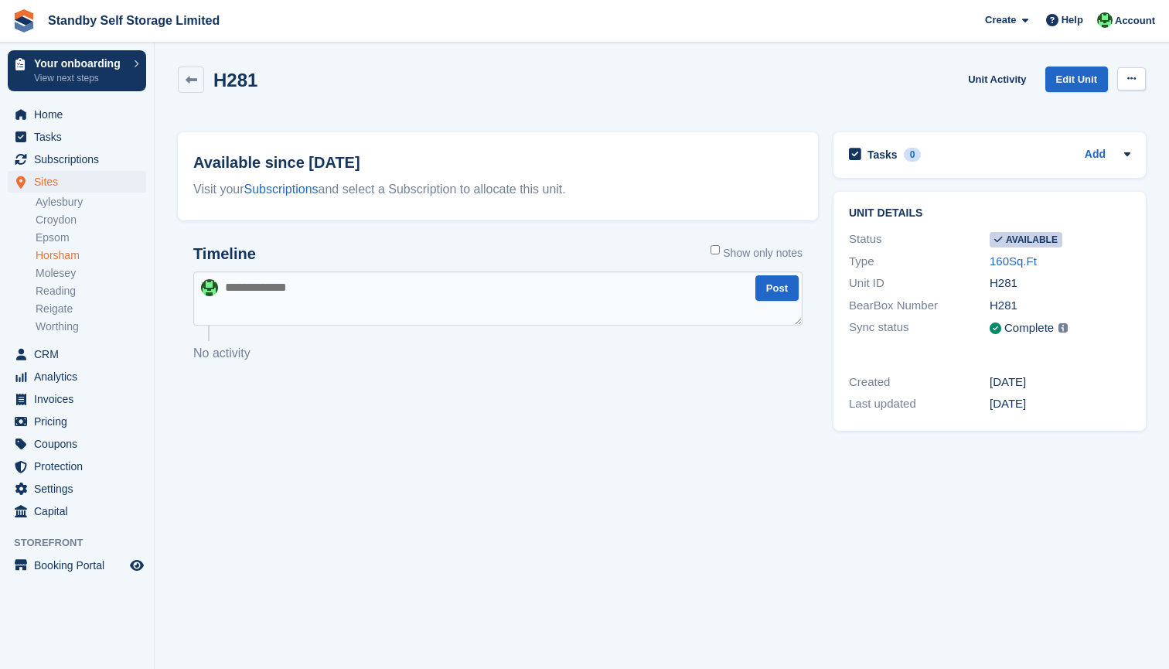
click at [1132, 72] on button at bounding box center [1131, 78] width 29 height 23
click at [1069, 108] on p "Make unavailable" at bounding box center [1071, 109] width 135 height 20
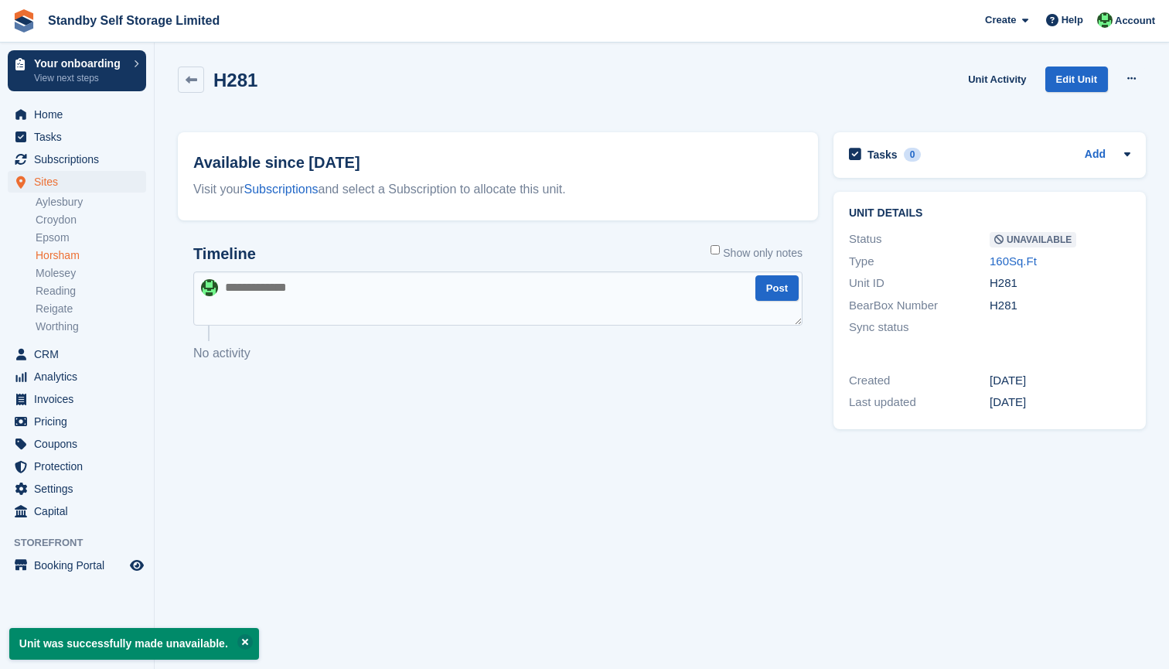
click at [295, 288] on textarea at bounding box center [497, 298] width 609 height 54
type textarea "**********"
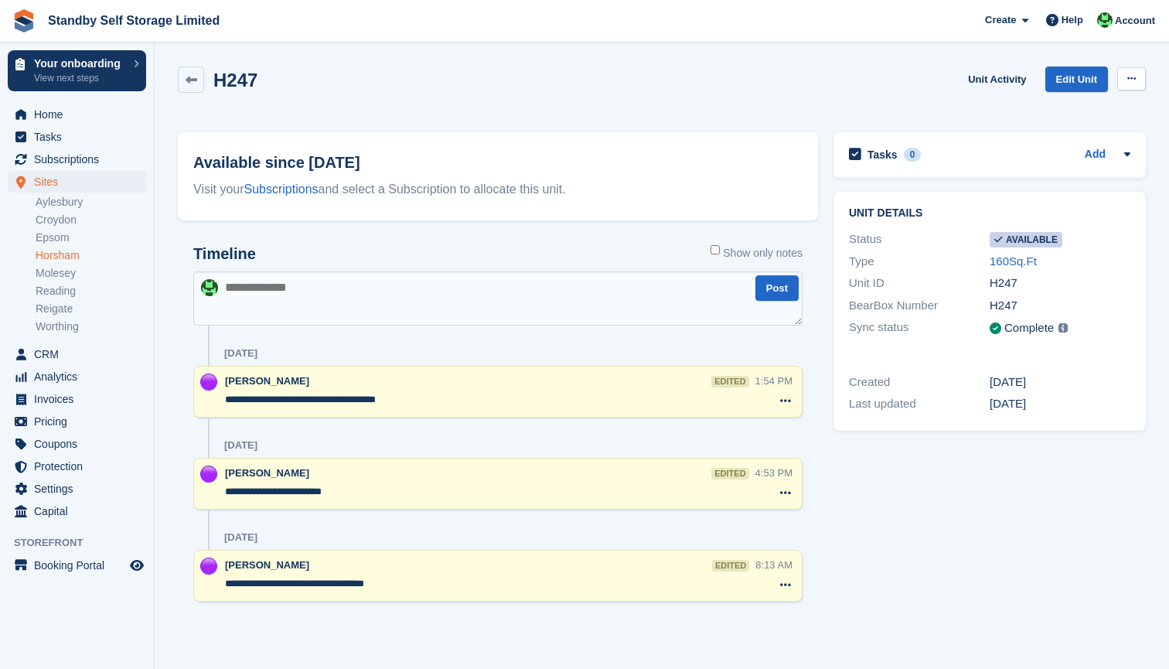
click at [1134, 83] on icon at bounding box center [1131, 78] width 9 height 10
click at [1065, 113] on p "Make unavailable" at bounding box center [1071, 109] width 135 height 20
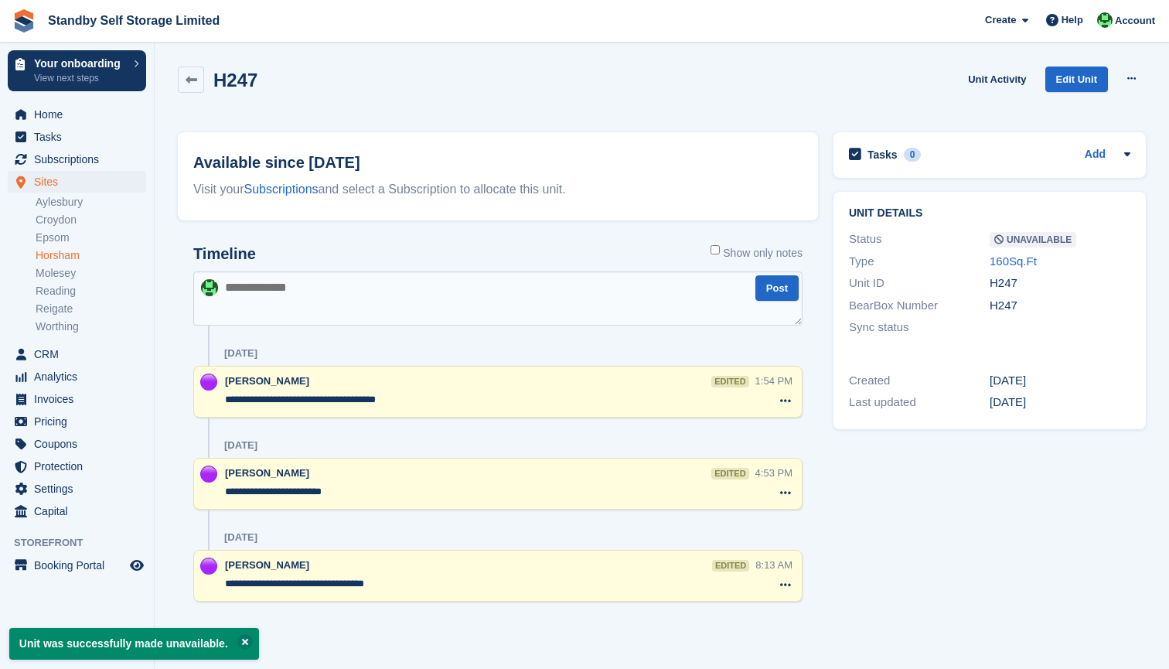
click at [380, 291] on textarea at bounding box center [497, 298] width 609 height 54
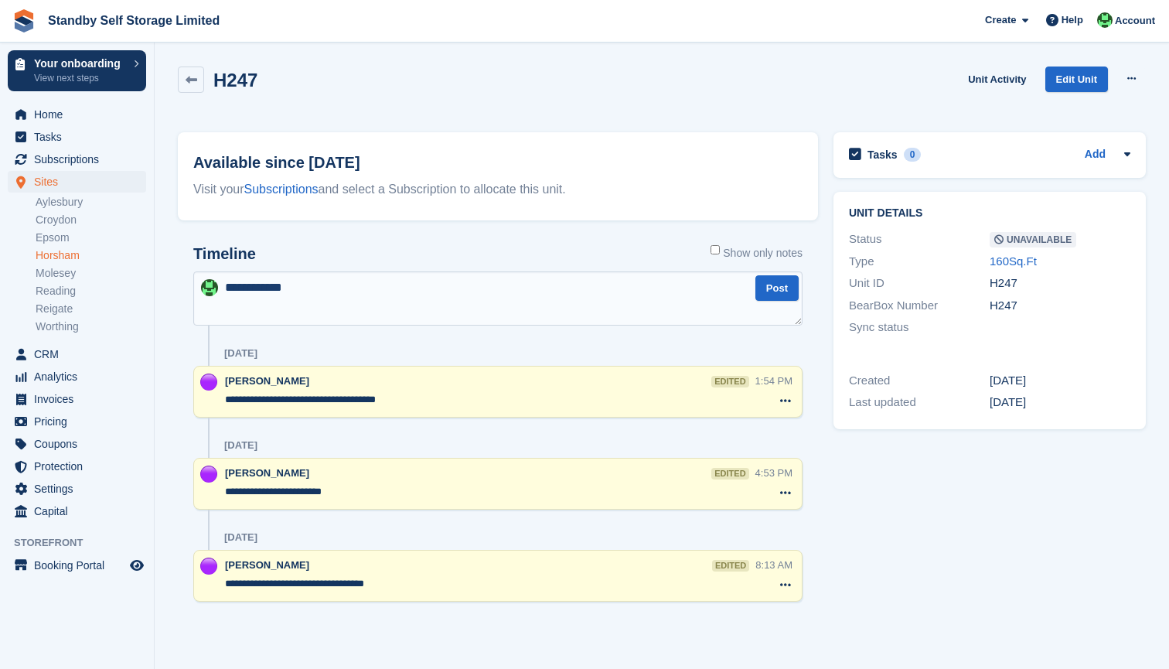
type textarea "**********"
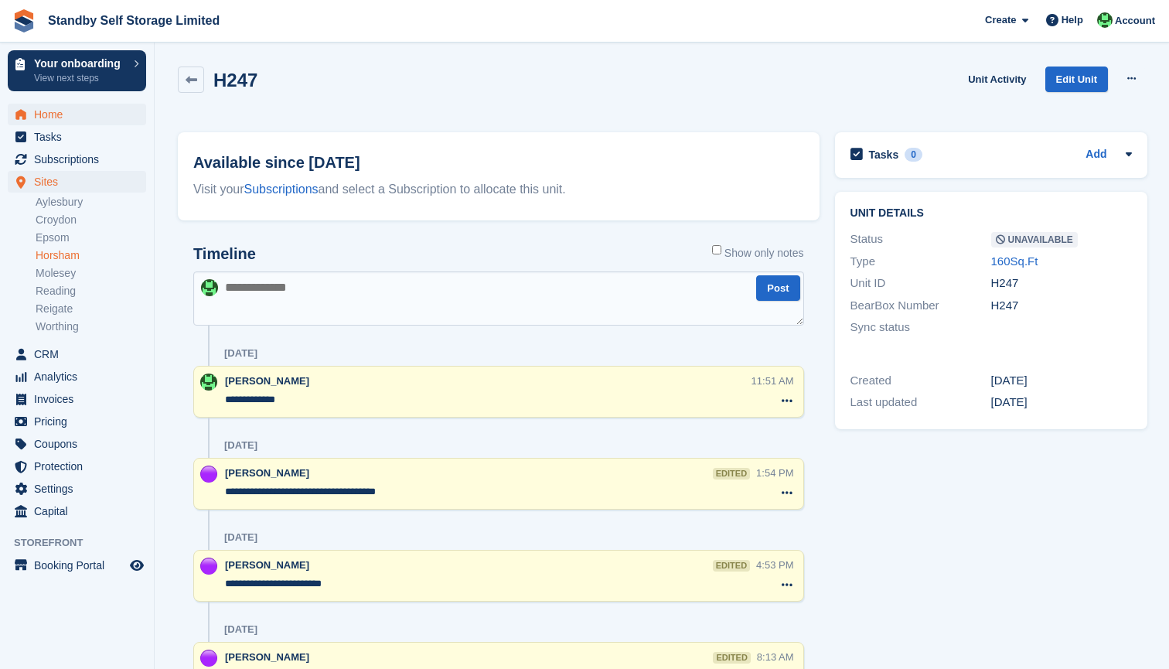
click at [49, 120] on span "Home" at bounding box center [80, 115] width 93 height 22
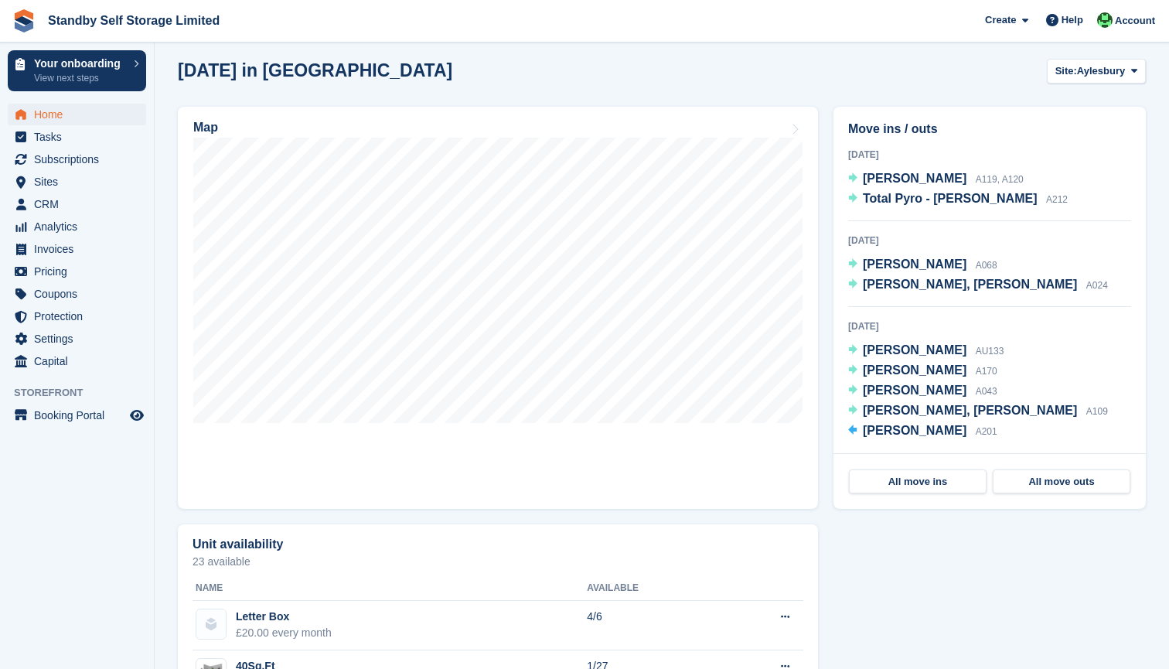
click at [36, 197] on span "CRM" at bounding box center [80, 204] width 93 height 22
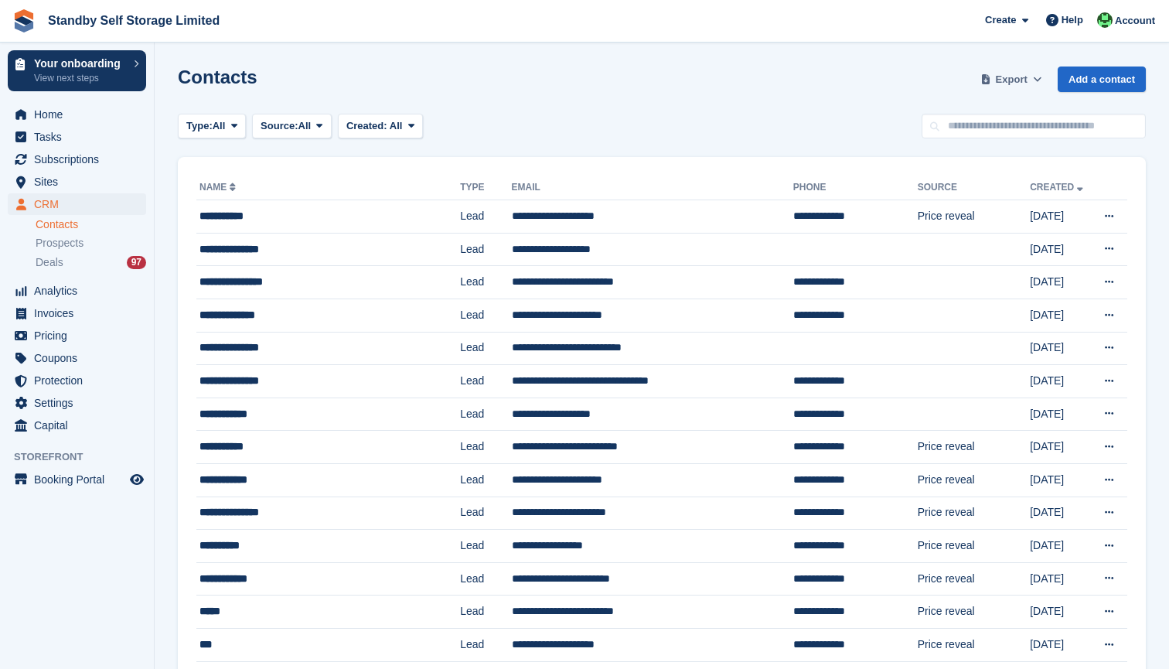
click at [1024, 79] on span "Export" at bounding box center [1012, 79] width 32 height 15
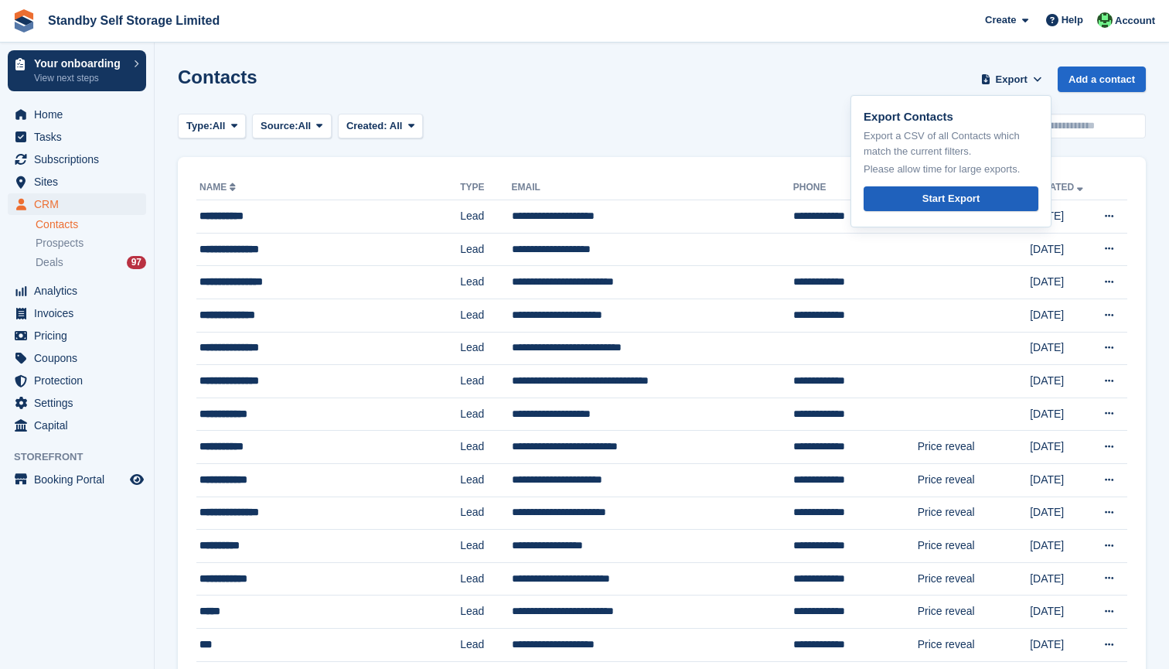
click at [936, 201] on div "Start Export" at bounding box center [950, 198] width 57 height 15
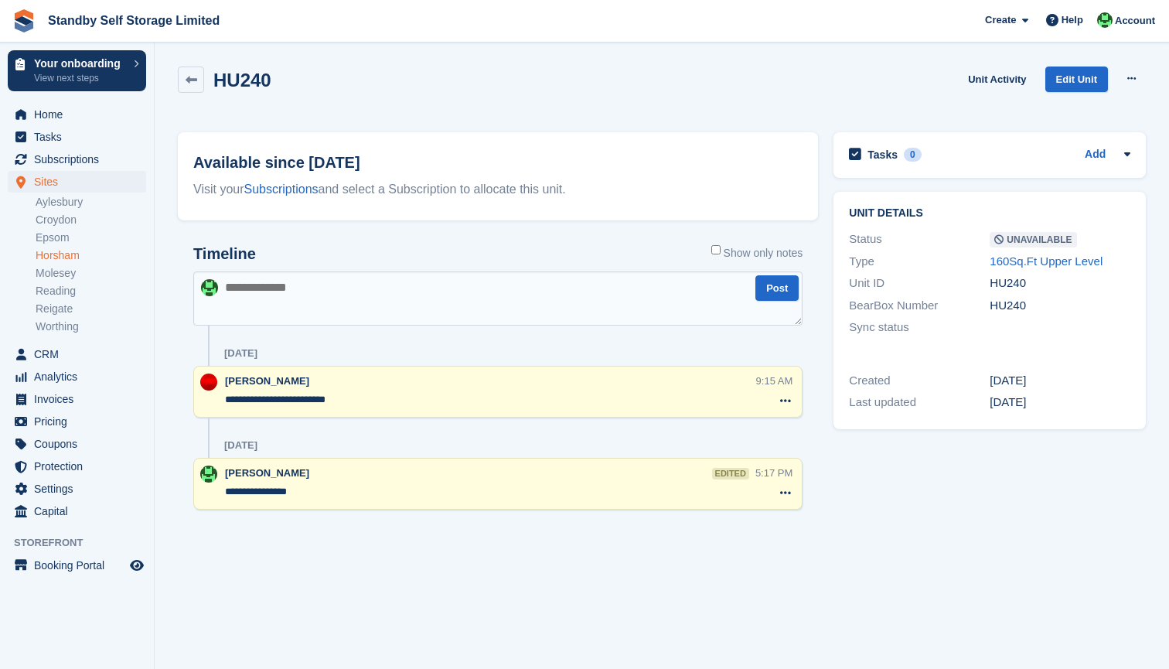
click at [1046, 540] on div "Tasks 0 Add No tasks related to HU240 Unit details Status Unavailable Type 160S…" at bounding box center [990, 338] width 328 height 428
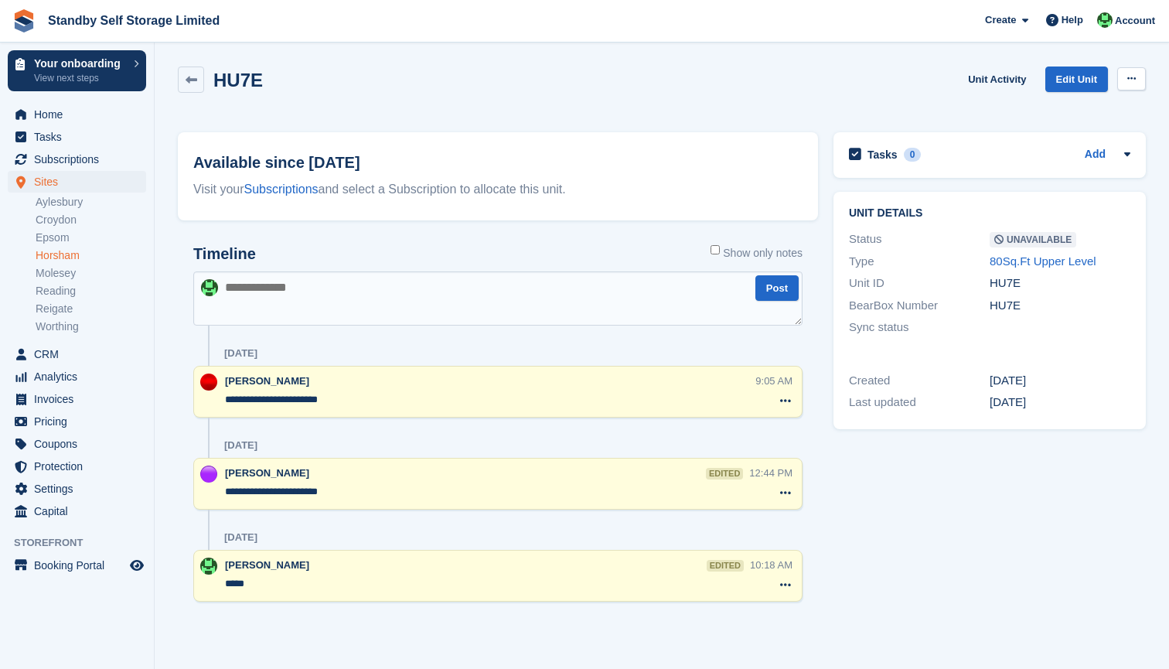
click at [1132, 74] on icon at bounding box center [1131, 78] width 9 height 10
click at [1049, 114] on p "Make Available" at bounding box center [1071, 109] width 135 height 20
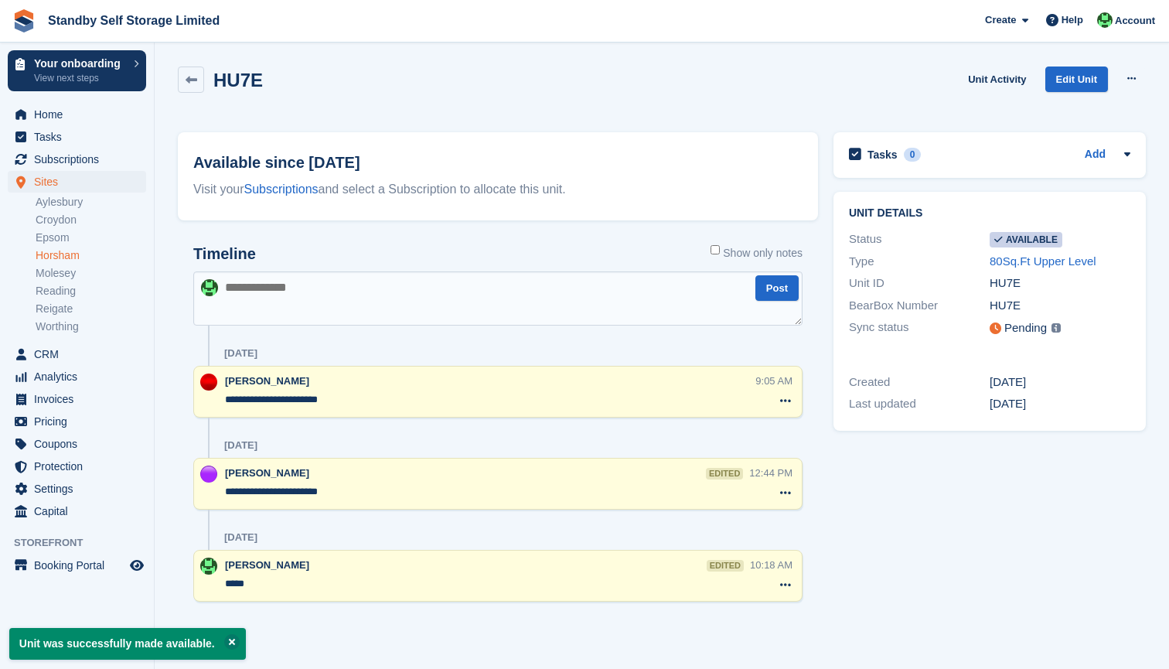
click at [69, 255] on link "Horsham" at bounding box center [91, 255] width 111 height 15
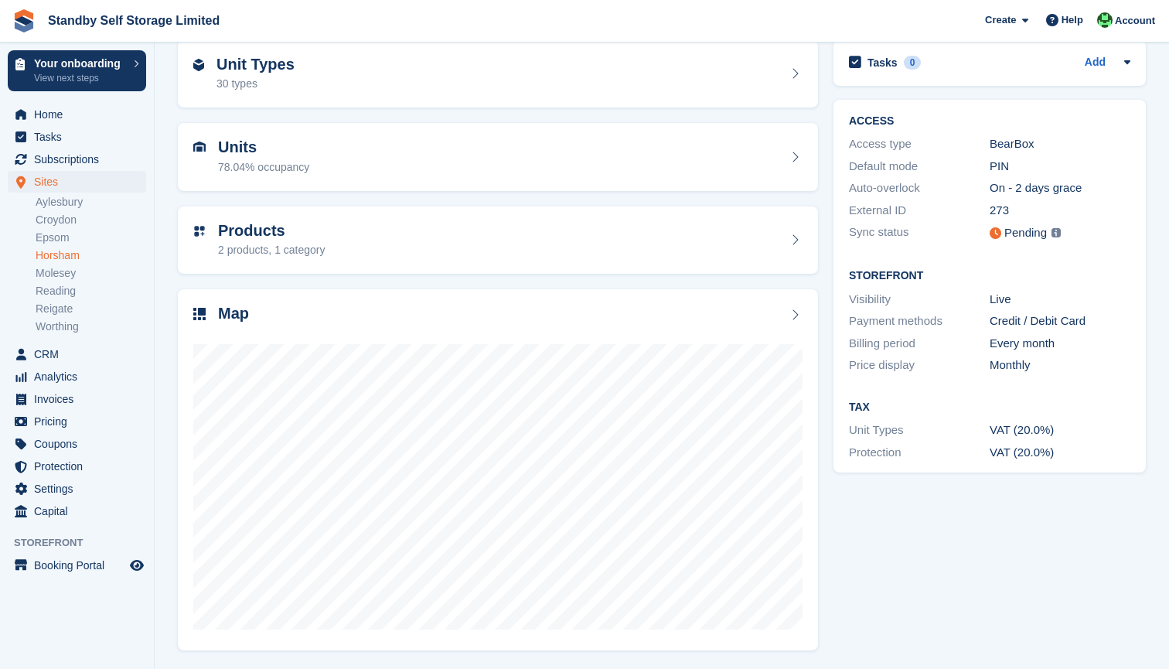
scroll to position [73, 0]
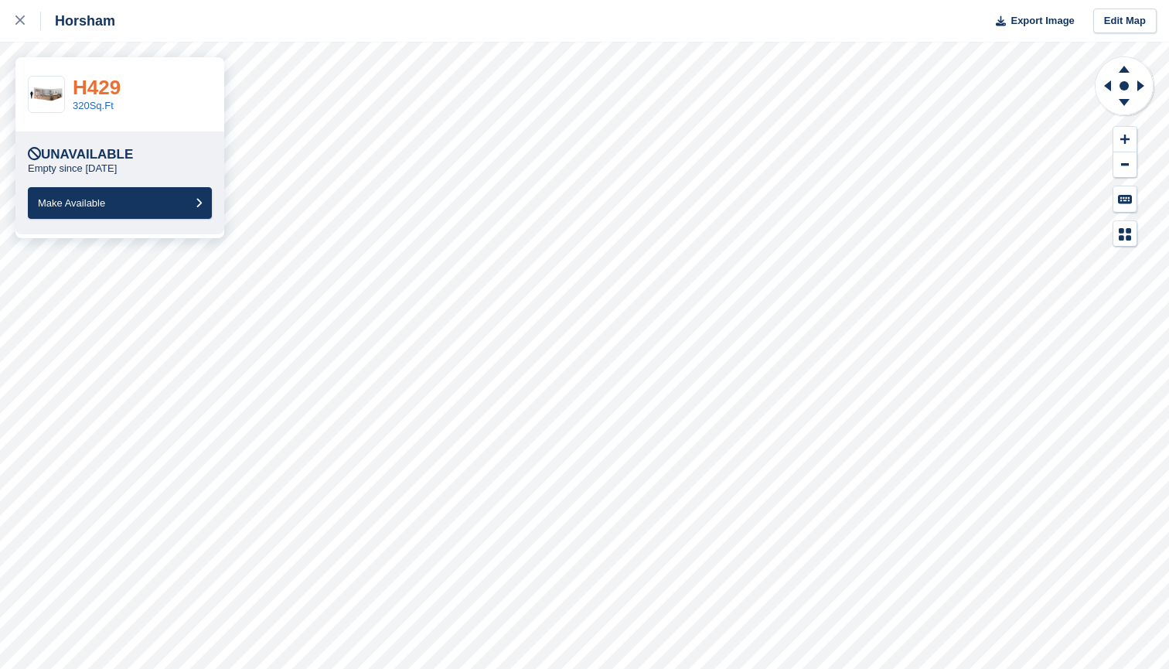
click at [105, 95] on link "H429" at bounding box center [97, 87] width 48 height 23
click at [108, 93] on link "H112" at bounding box center [97, 87] width 48 height 23
click at [109, 80] on link "HU238" at bounding box center [104, 87] width 63 height 23
click at [133, 104] on link "160Sq.Ft Upper Level" at bounding box center [121, 106] width 97 height 12
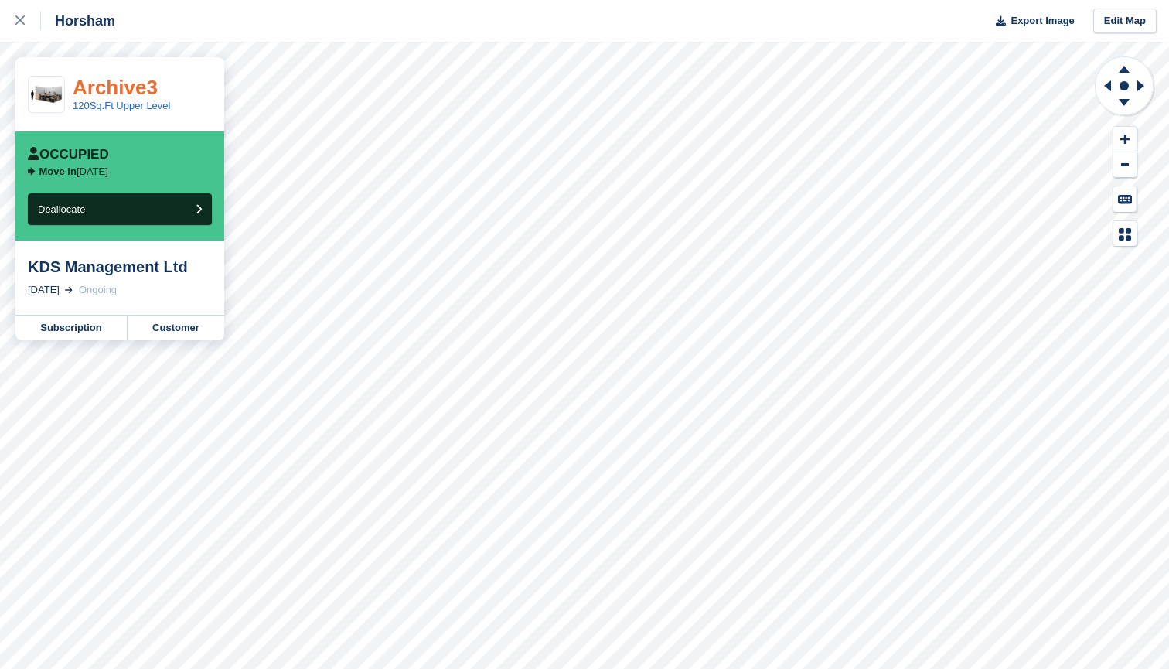
click at [118, 96] on link "Archive3" at bounding box center [115, 87] width 85 height 23
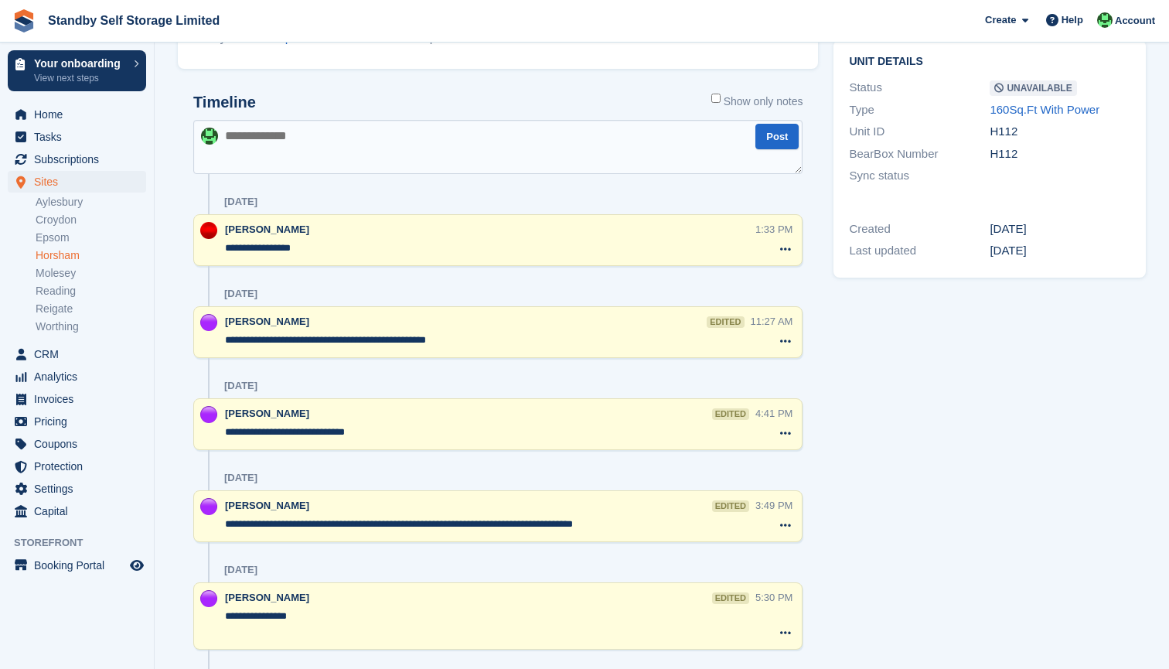
scroll to position [154, 0]
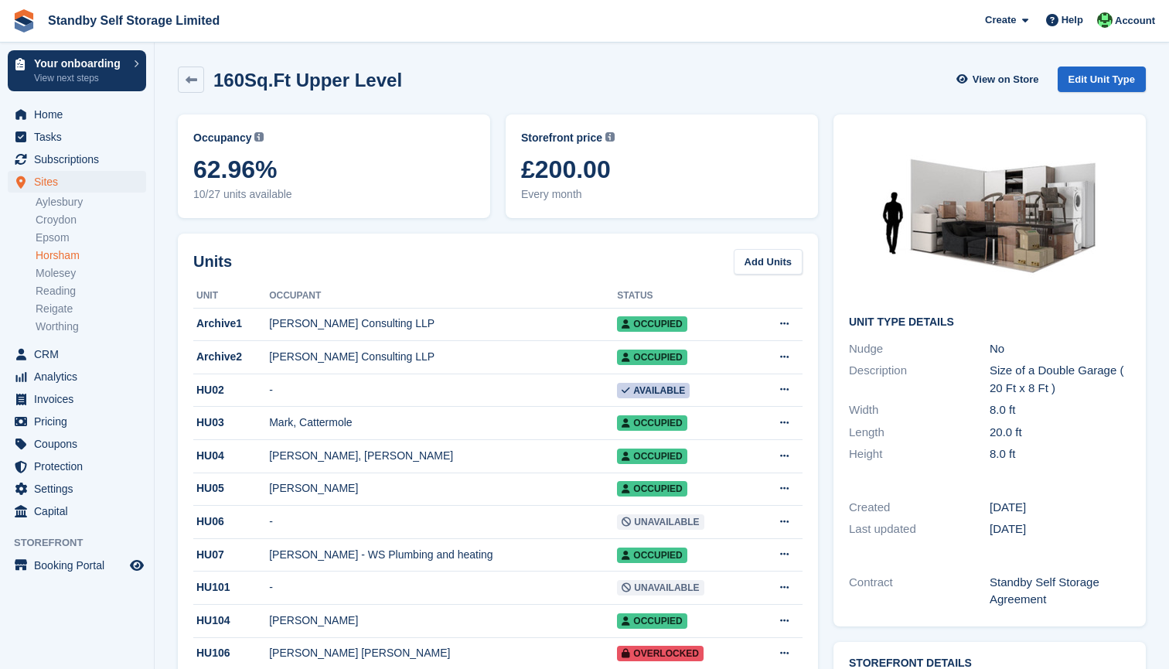
click at [61, 255] on link "Horsham" at bounding box center [91, 255] width 111 height 15
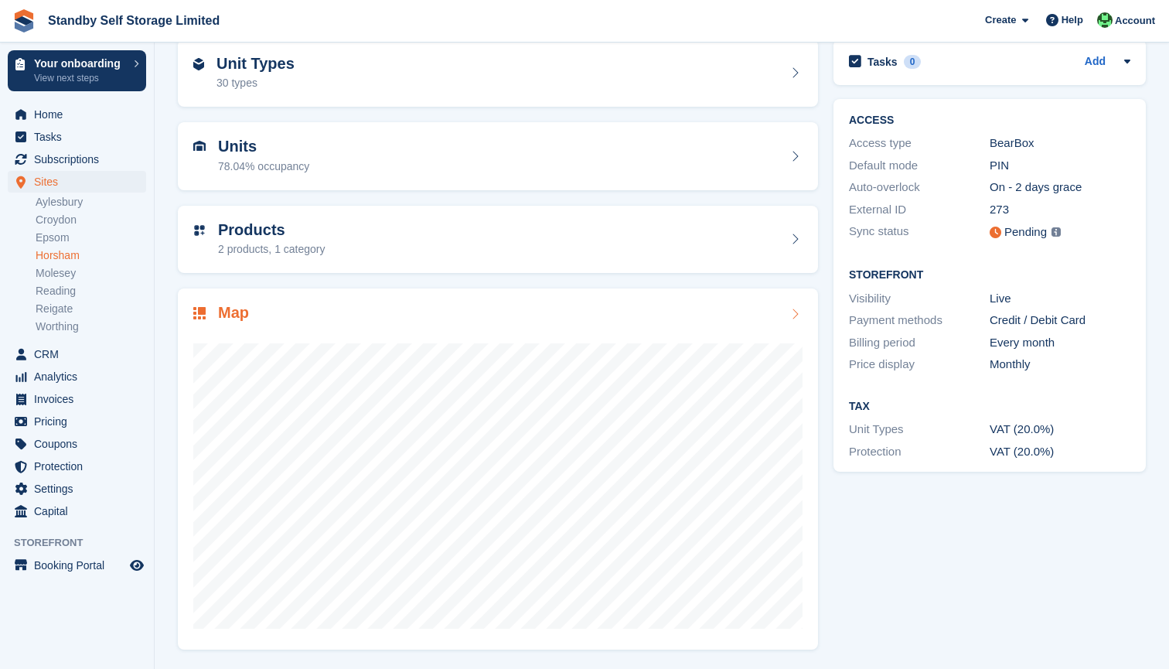
scroll to position [73, 0]
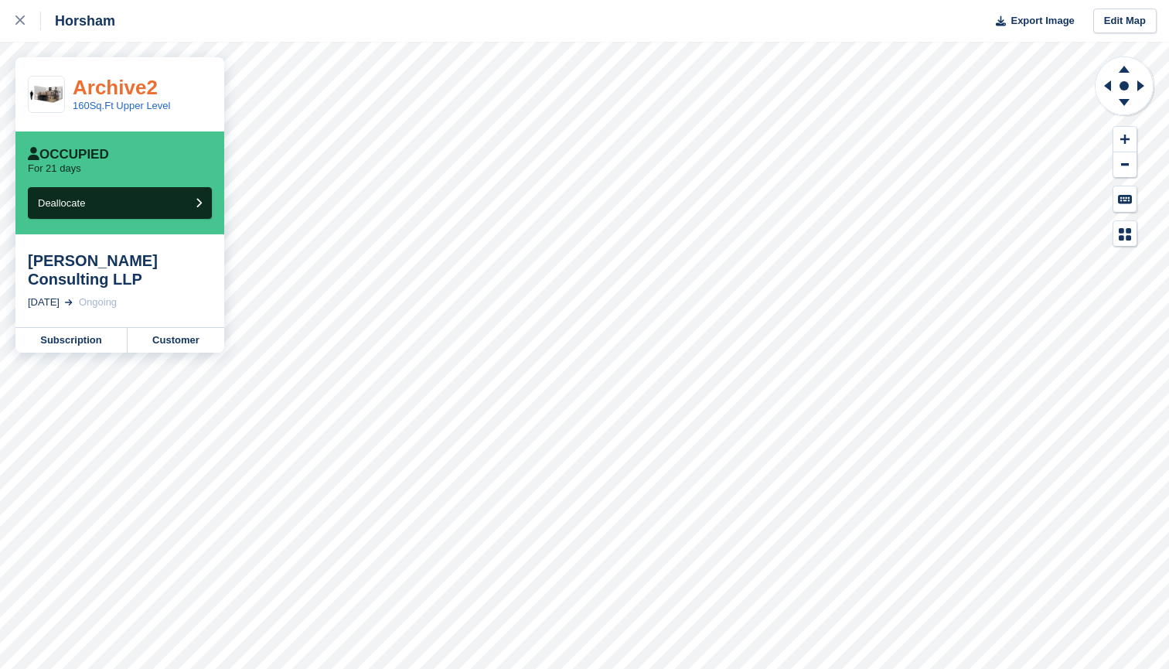
click at [123, 91] on link "Archive2" at bounding box center [115, 87] width 85 height 23
drag, startPoint x: 29, startPoint y: 256, endPoint x: 53, endPoint y: 285, distance: 36.8
click at [53, 285] on div "[PERSON_NAME] Consulting LLP" at bounding box center [120, 269] width 184 height 37
copy div "[PERSON_NAME] Consulting LLP"
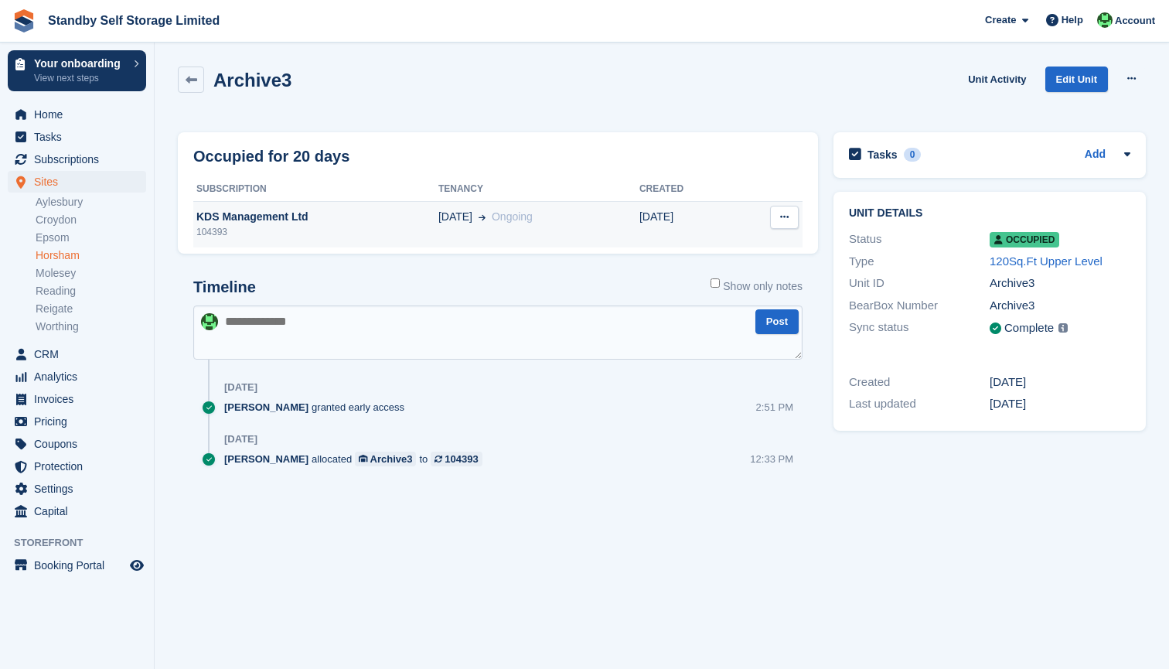
click at [237, 220] on div "KDS Management Ltd" at bounding box center [315, 217] width 245 height 16
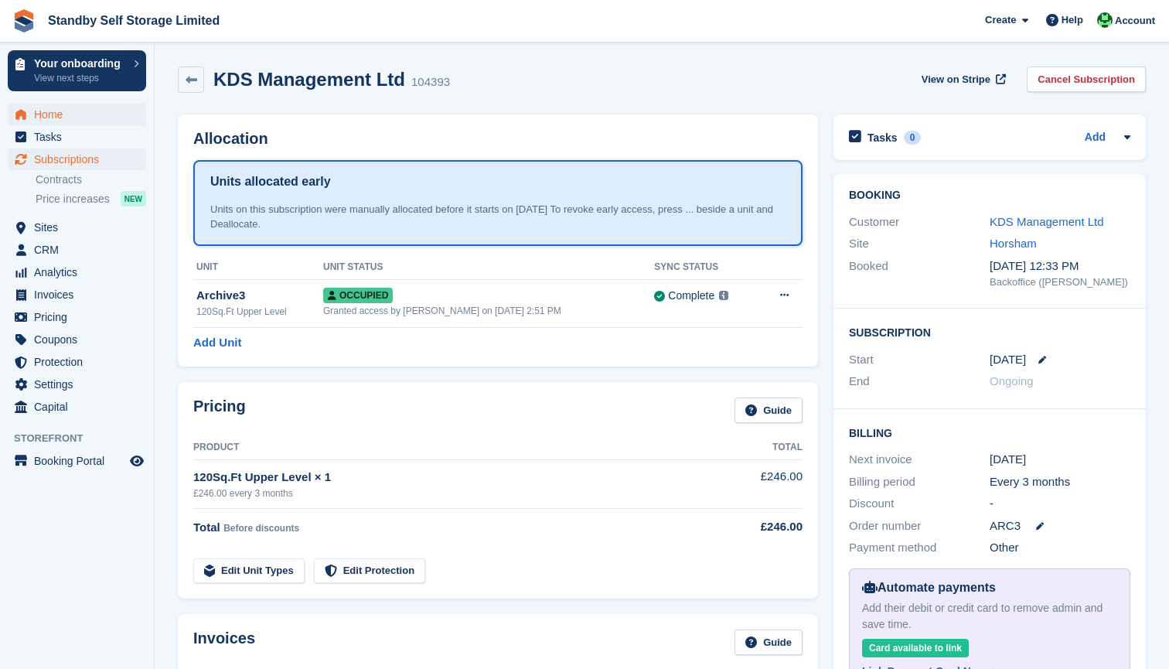
click at [50, 118] on span "Home" at bounding box center [80, 115] width 93 height 22
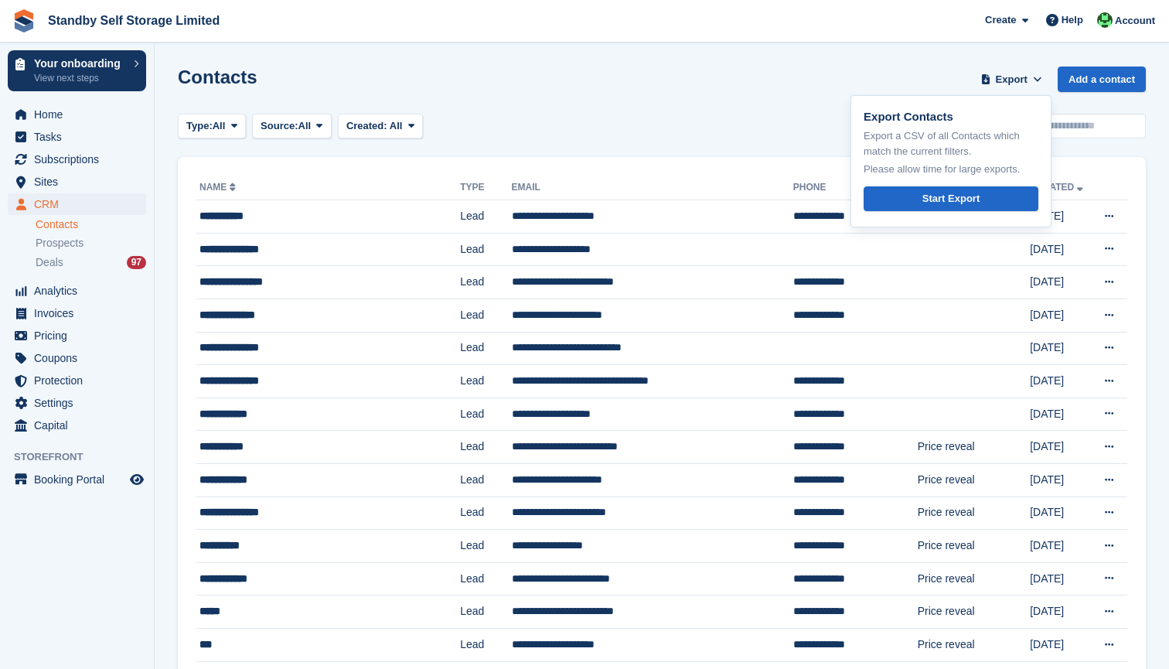
click at [792, 91] on div "Contacts Export Export Contacts Export a CSV of all Contacts which match the cu…" at bounding box center [662, 88] width 968 height 44
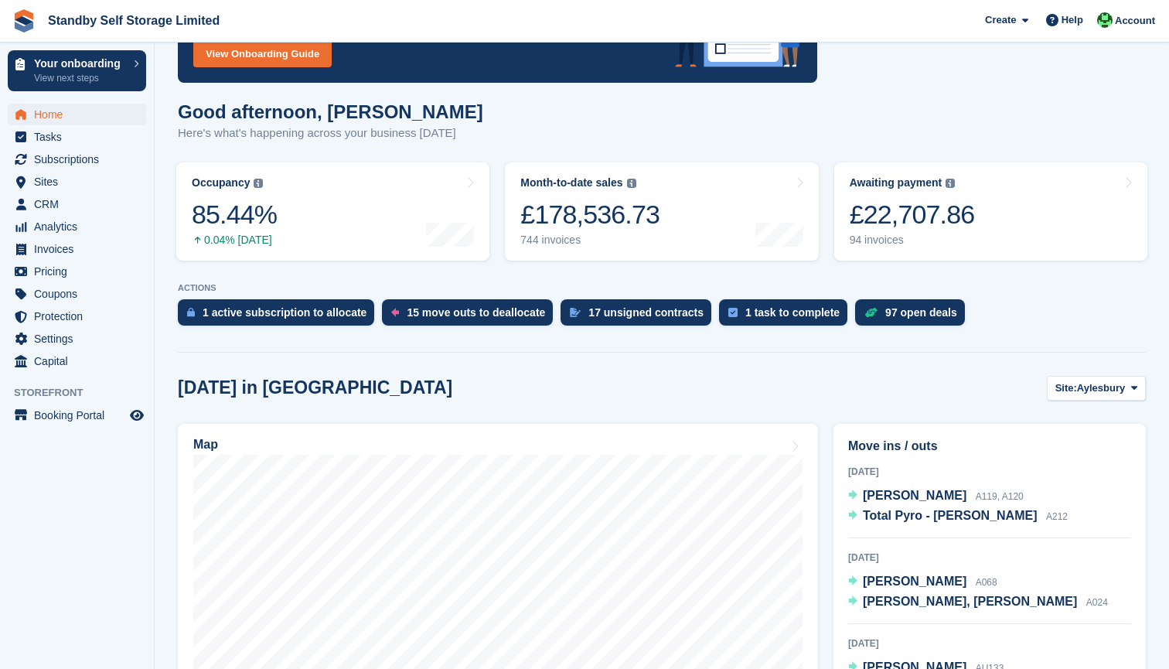
scroll to position [127, 0]
